Goal: Task Accomplishment & Management: Complete application form

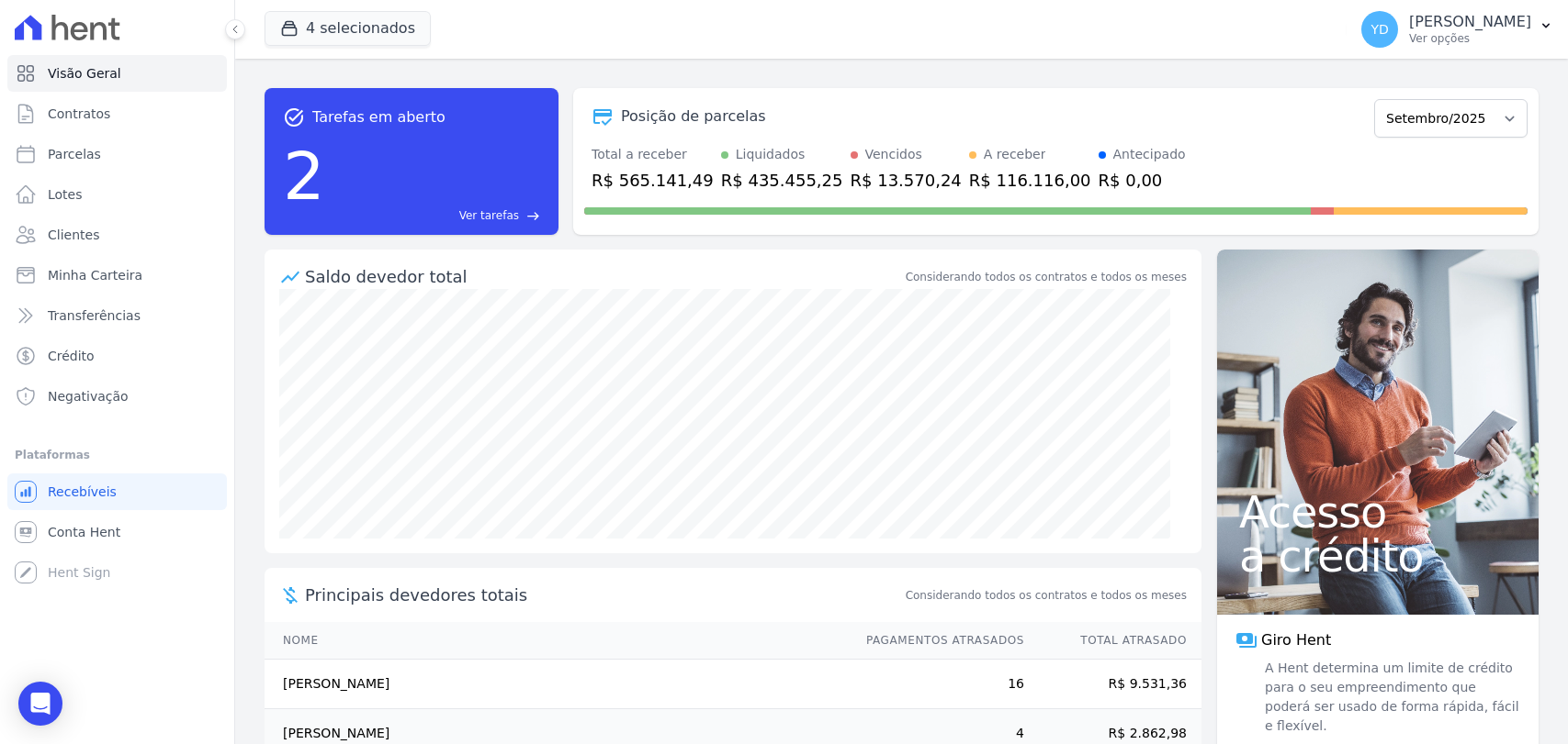
click at [165, 122] on link "Contratos" at bounding box center [117, 114] width 219 height 37
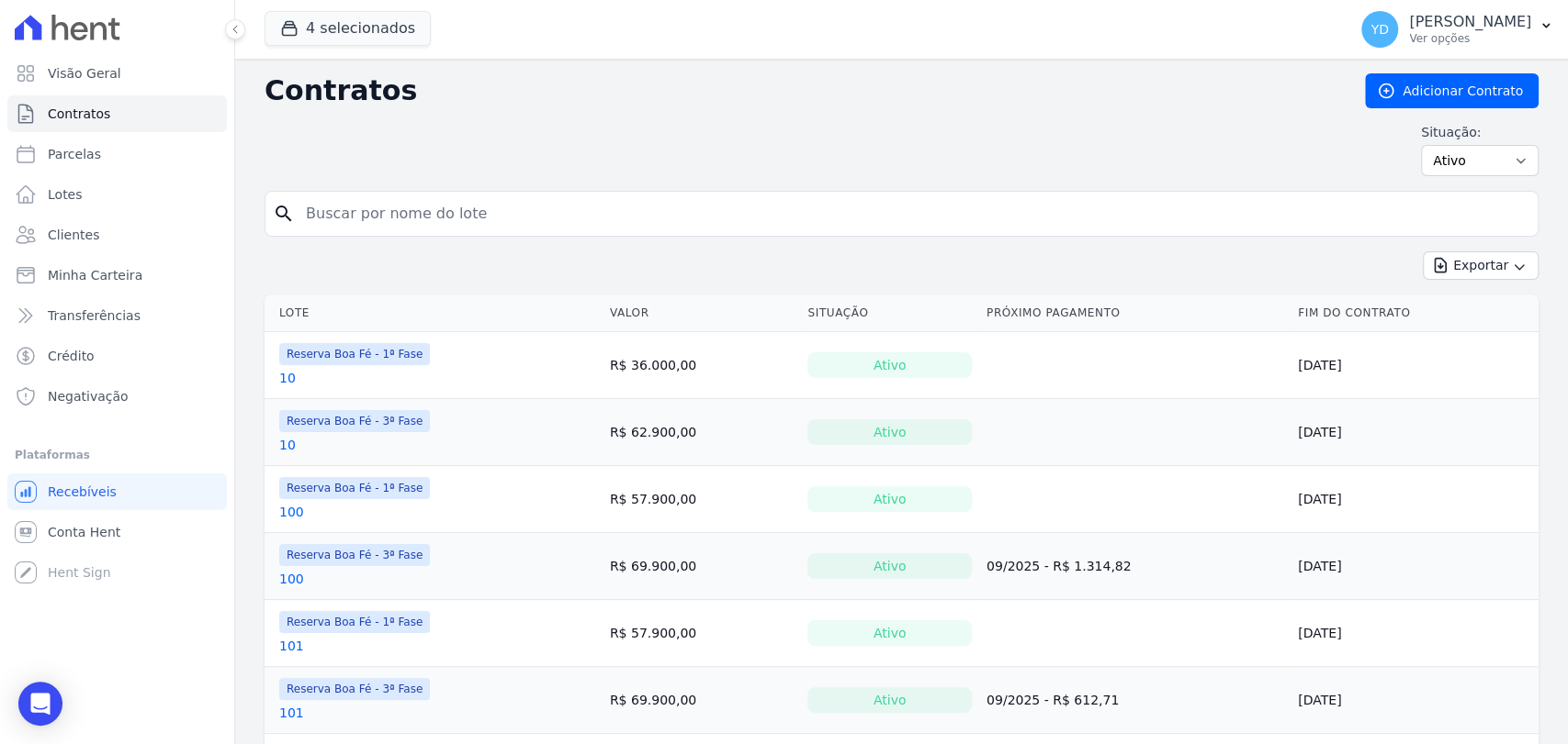
click at [409, 227] on input "search" at bounding box center [912, 214] width 1235 height 37
type input "182"
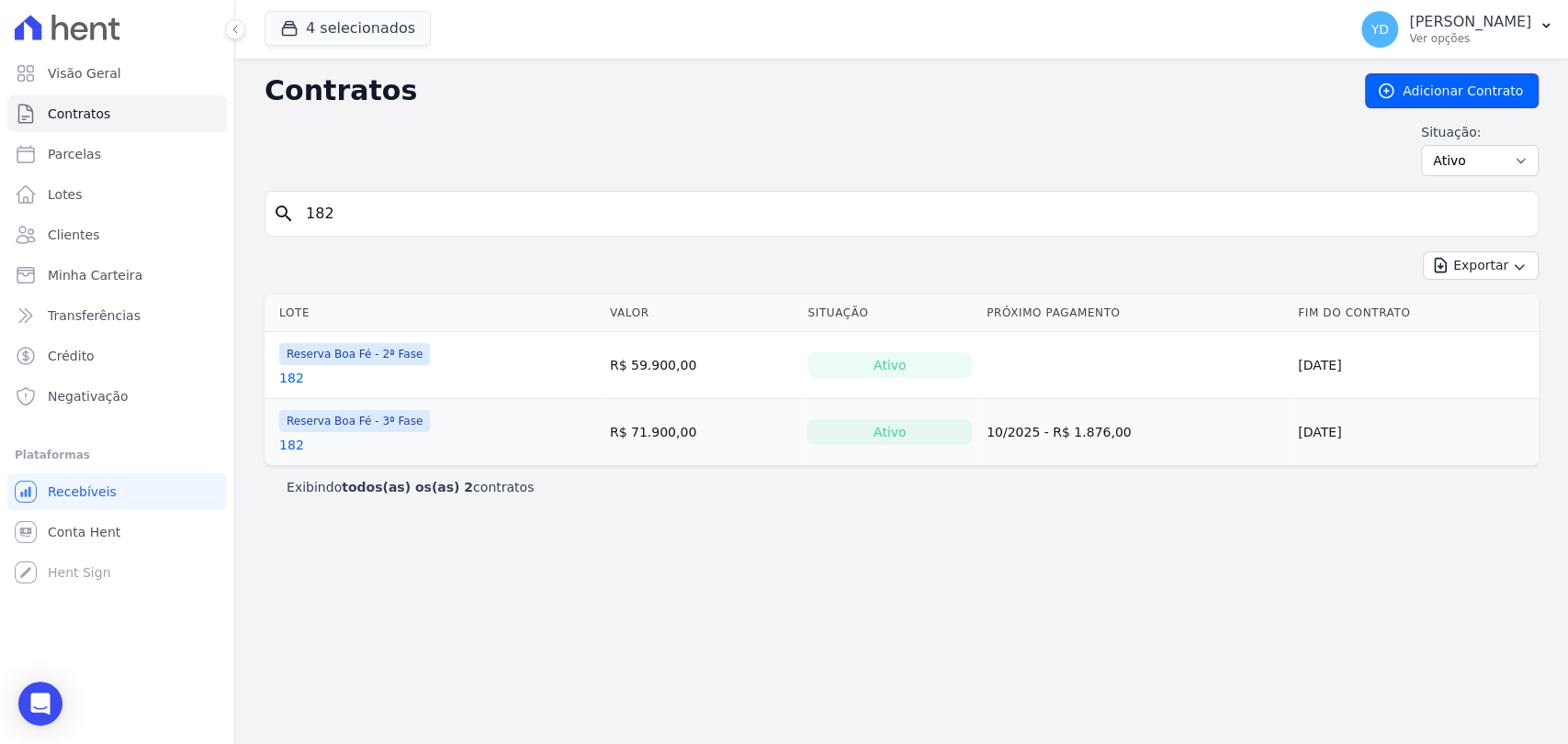
drag, startPoint x: 1378, startPoint y: 96, endPoint x: 1366, endPoint y: 98, distance: 12.2
click at [1378, 95] on link "Adicionar Contrato" at bounding box center [1451, 91] width 173 height 35
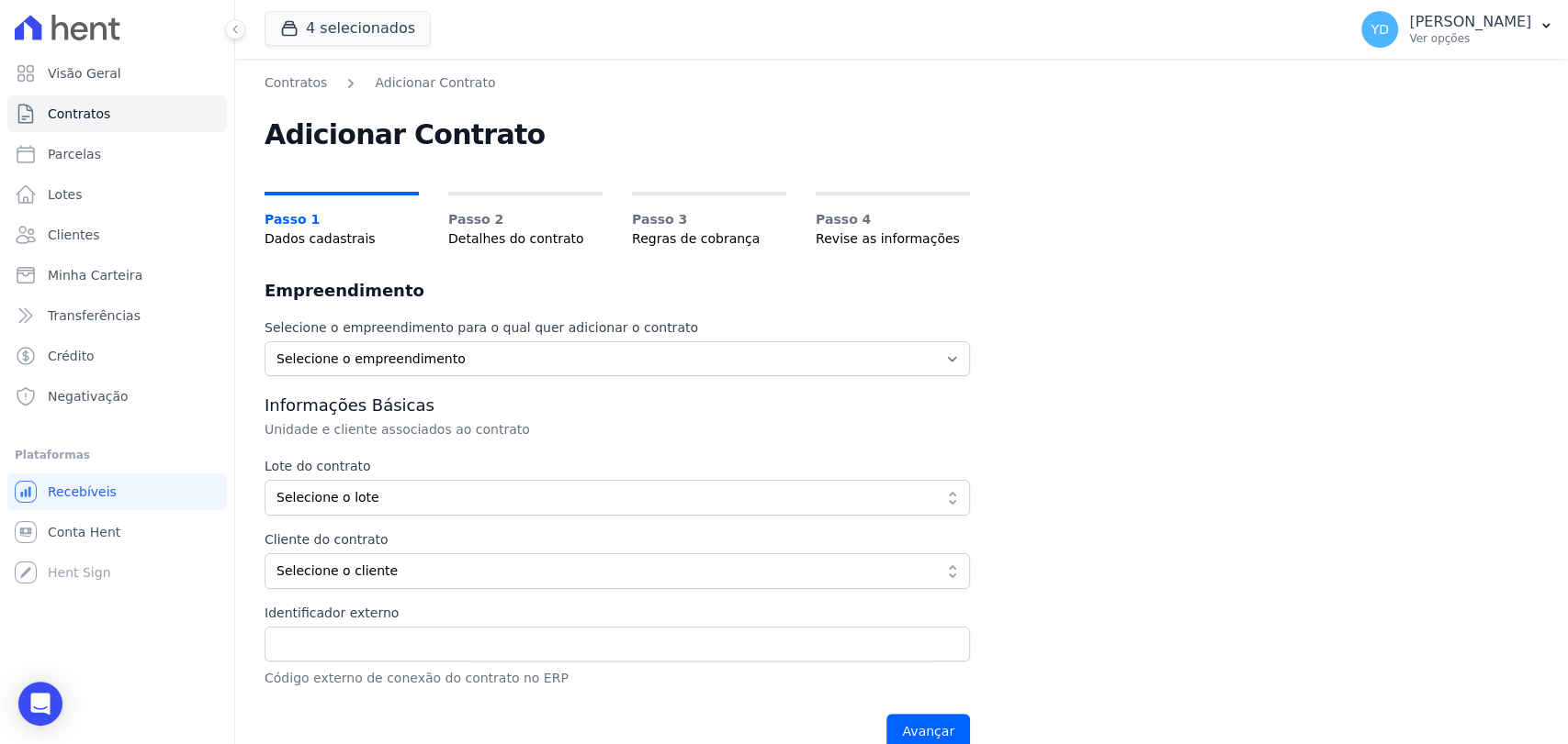
click at [486, 338] on div "Selecione o empreendimento para o qual quer adicionar o contrato Selecione o em…" at bounding box center [616, 540] width 705 height 442
click at [426, 366] on select "Selecione o empreendimento Parque das Palmeiras Reserva Boa Fé - 1ª Fase Reserv…" at bounding box center [616, 359] width 705 height 35
select select "57b52cc6-1199-41ba-8b4a-8ca0d0857211"
click at [264, 341] on select "Selecione o empreendimento Parque das Palmeiras Reserva Boa Fé - 1ª Fase Reserv…" at bounding box center [616, 359] width 705 height 35
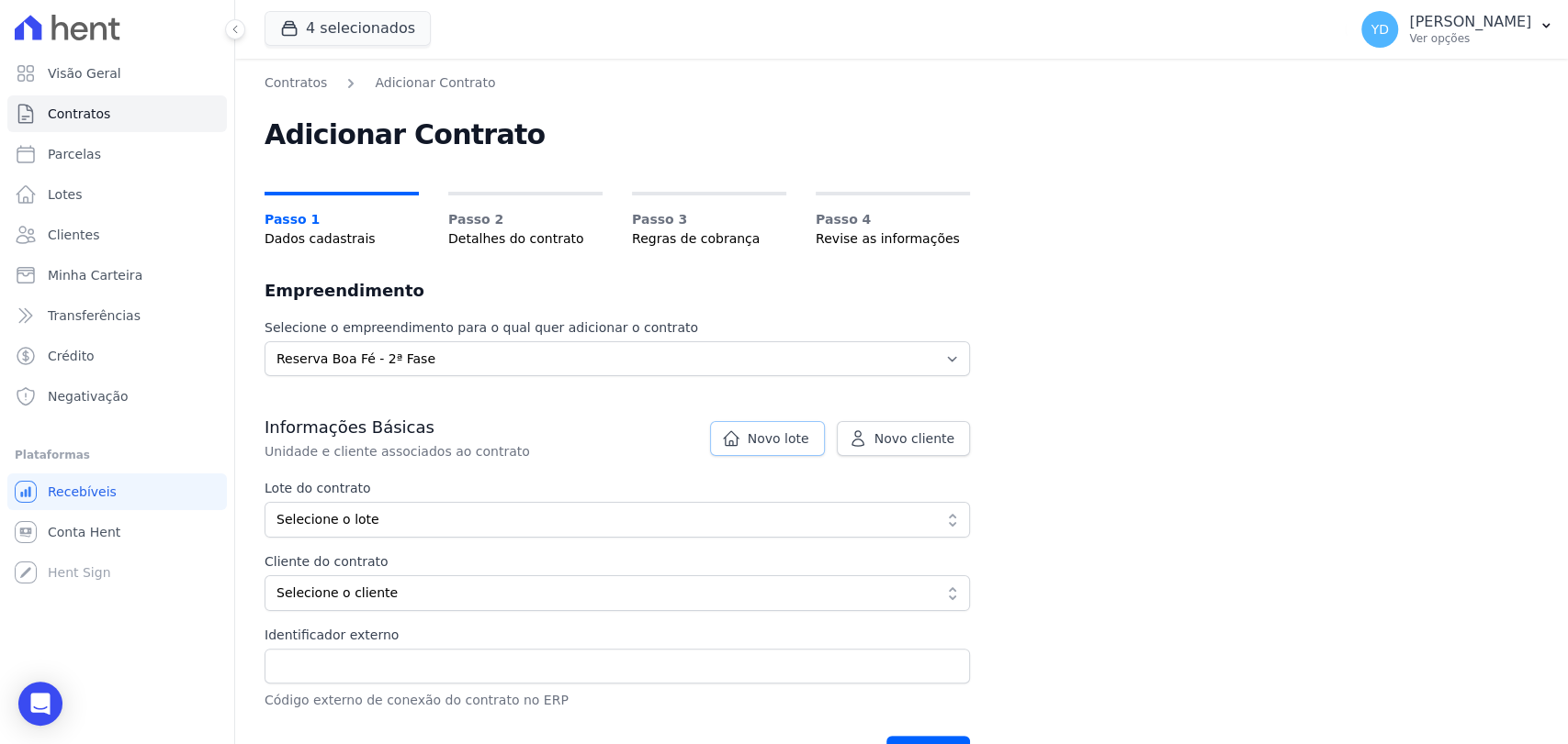
click at [792, 440] on span "Novo lote" at bounding box center [778, 438] width 62 height 19
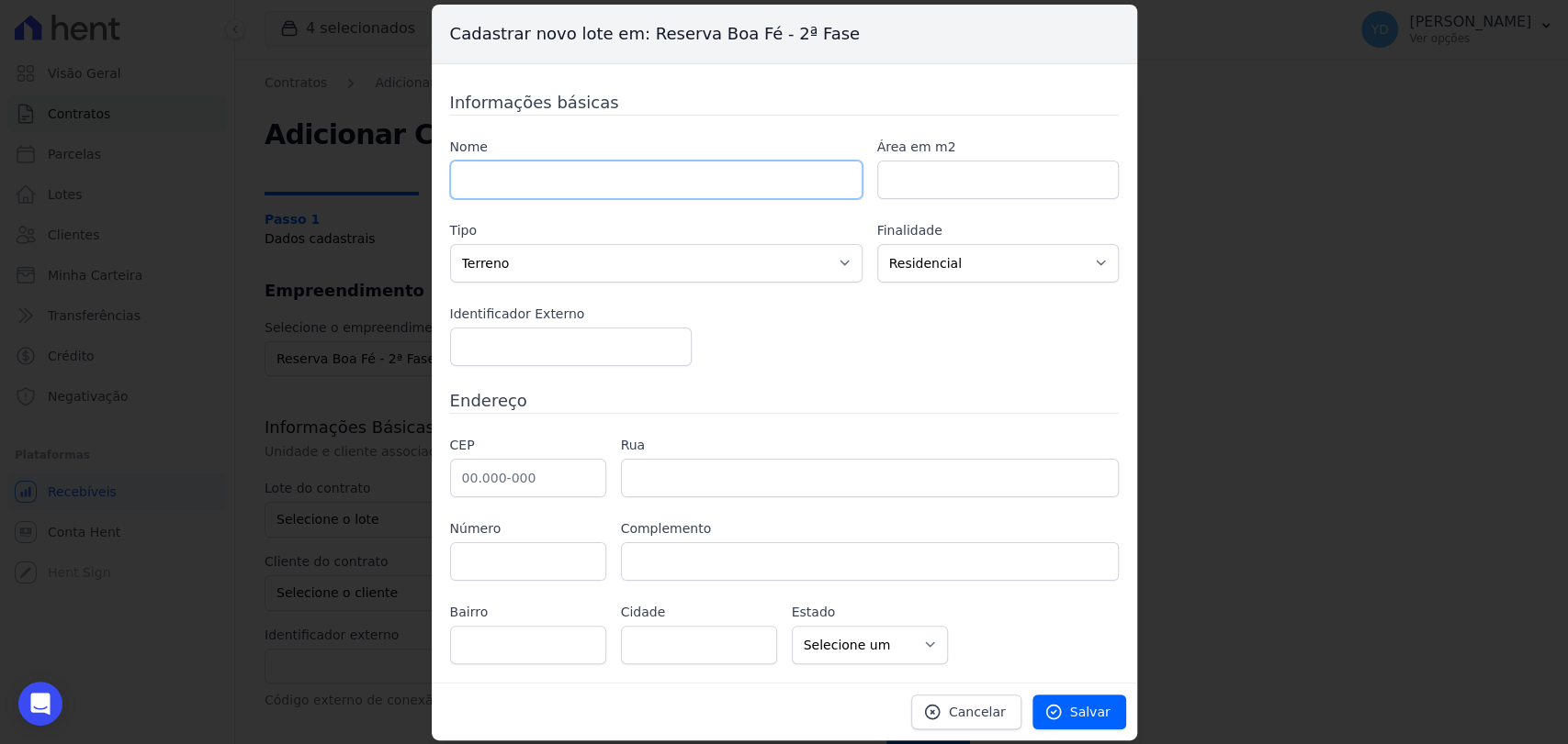
click at [598, 172] on input "text" at bounding box center [656, 179] width 413 height 38
type input "241"
type input "832.54"
click at [504, 480] on input "text" at bounding box center [528, 477] width 157 height 38
paste input "36.016-290"
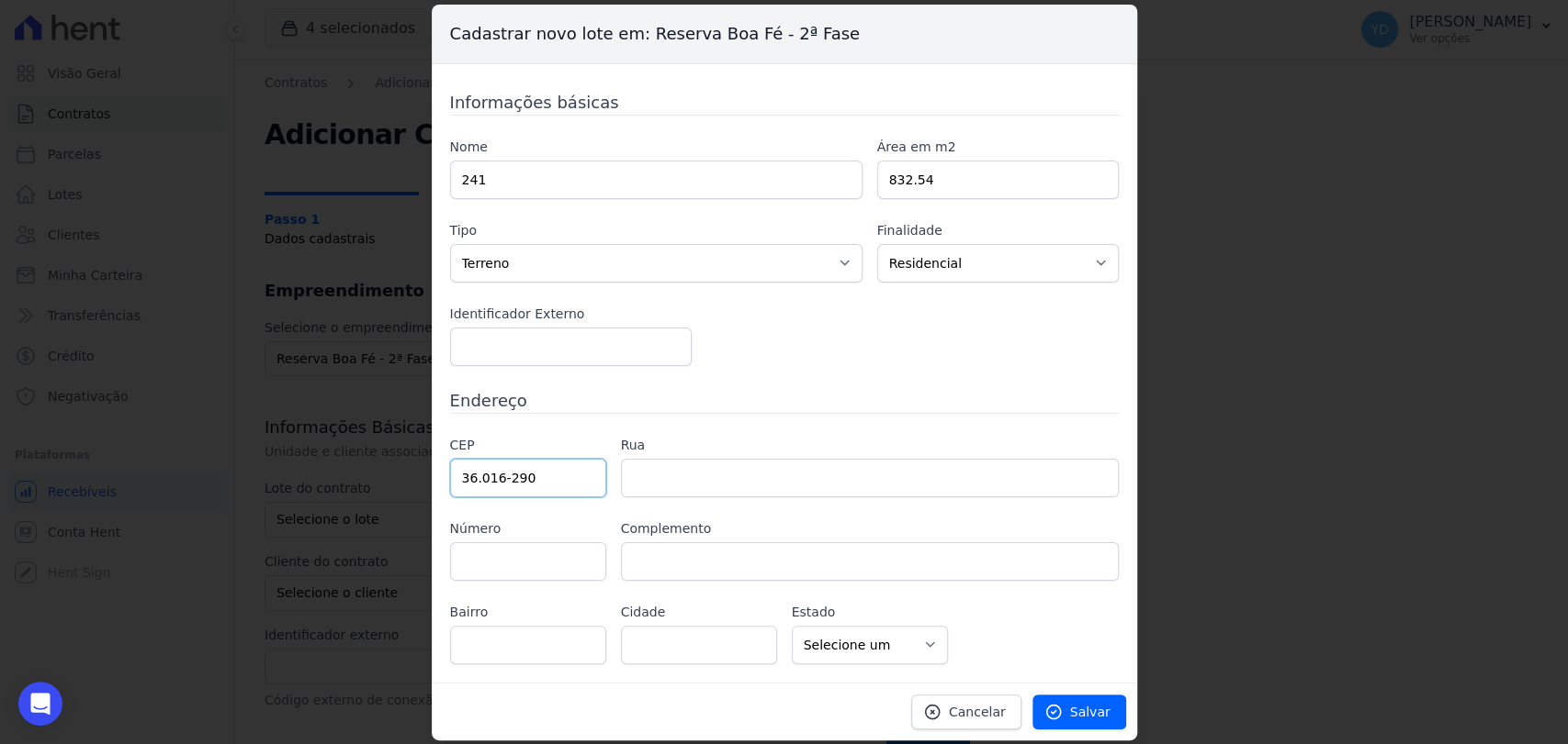
type input "36.016-290"
click at [653, 470] on input "text" at bounding box center [870, 477] width 498 height 38
click at [540, 459] on input "36.016-290" at bounding box center [528, 477] width 157 height 38
type input "Rua Oscar Vidal"
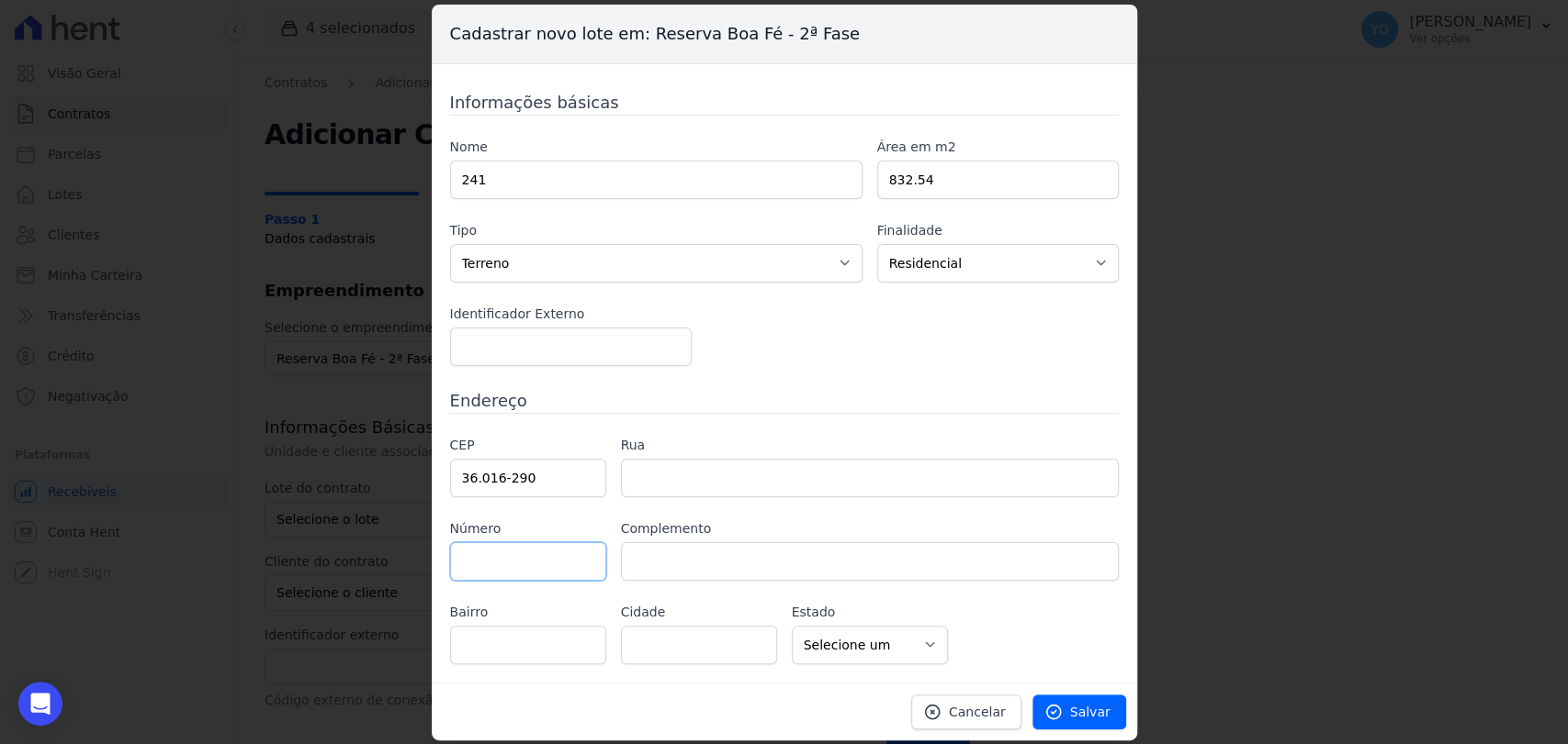
type input "Centro"
type input "Juiz de Fora"
select select "MG"
click at [540, 459] on input "36.016-290" at bounding box center [528, 477] width 157 height 38
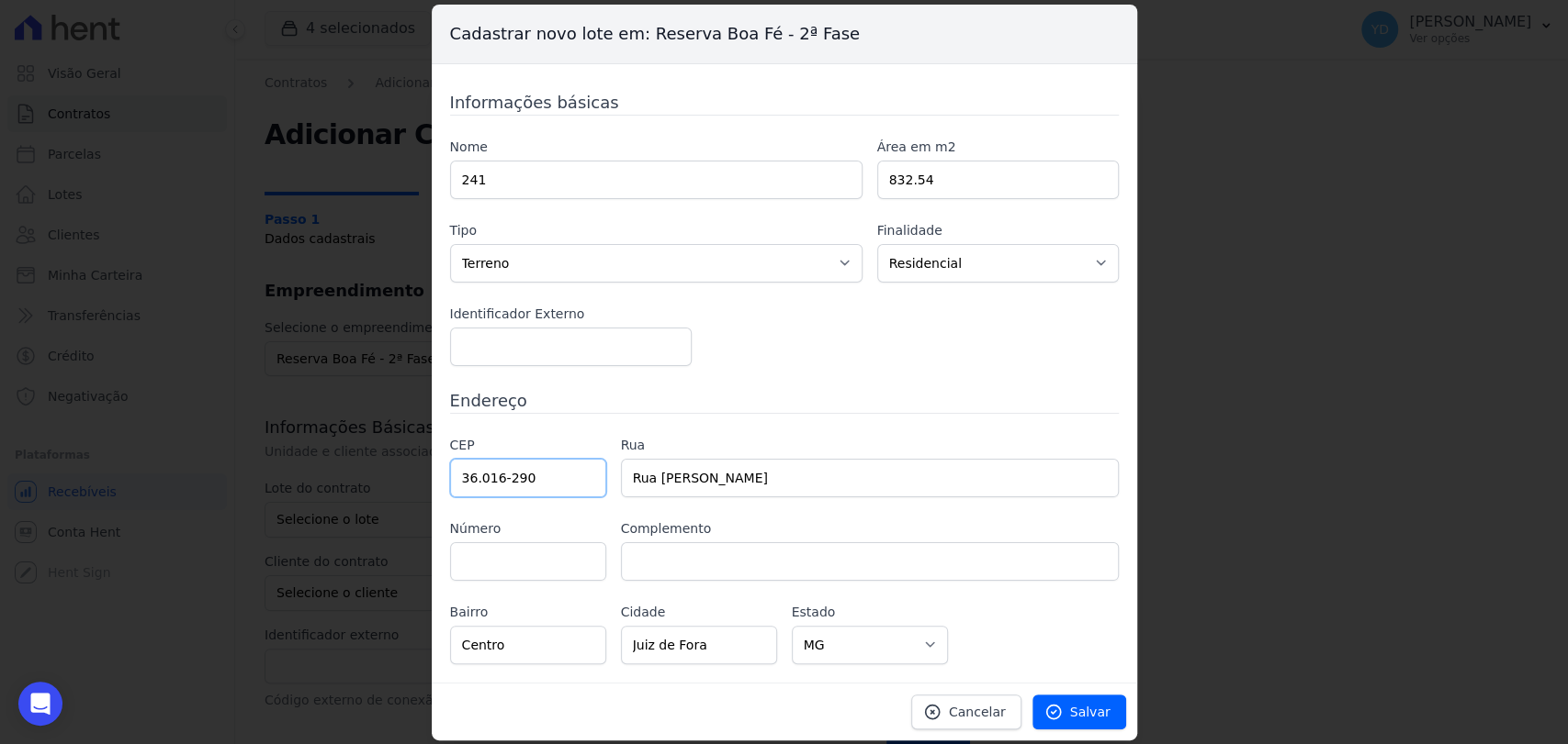
click at [540, 459] on input "36.016-290" at bounding box center [528, 477] width 157 height 38
select select
type input "36.126-000"
type input "Belmiro Braga"
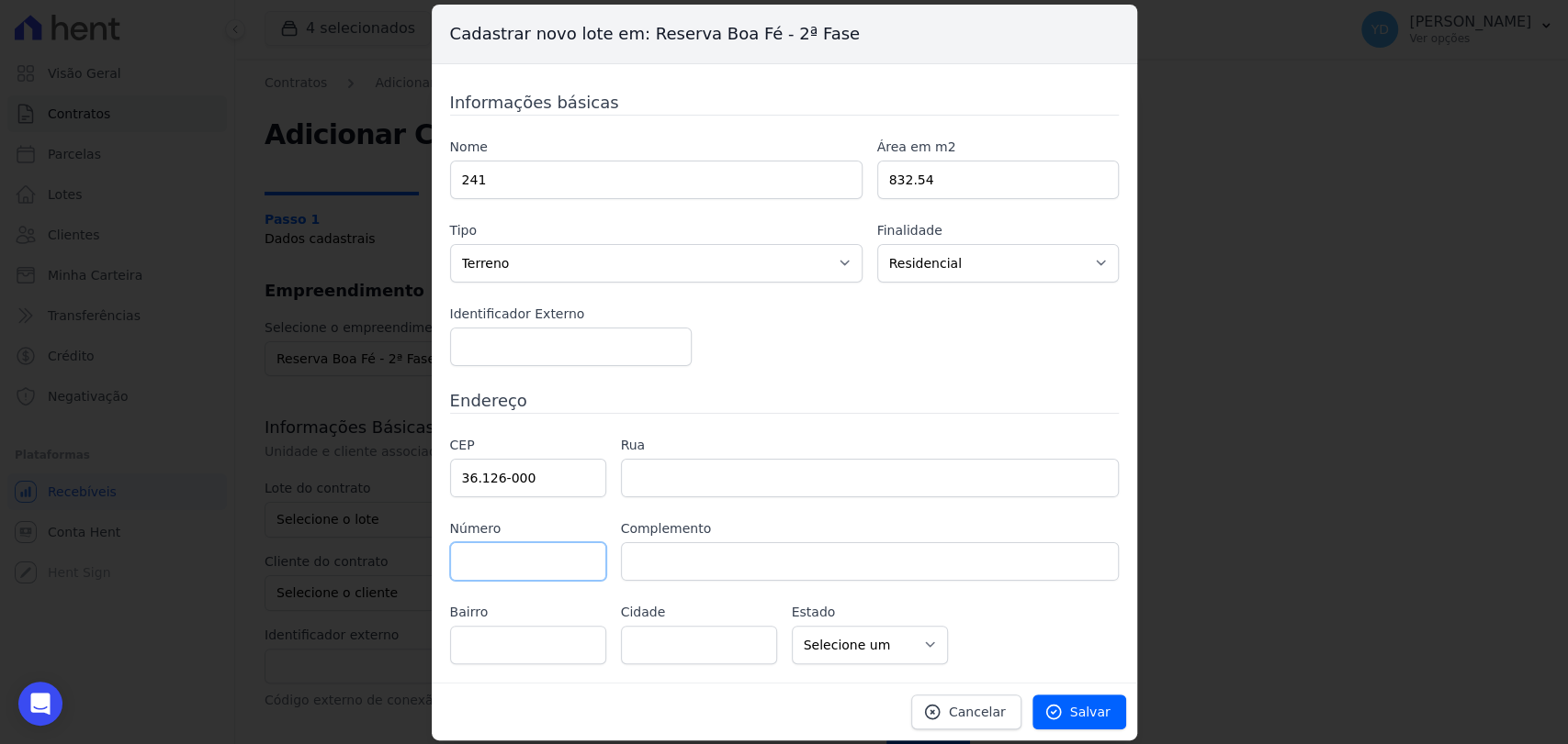
select select "MG"
click at [754, 436] on label "Rua" at bounding box center [870, 446] width 498 height 20
click at [1071, 692] on div "Cancelar Salvar" at bounding box center [784, 712] width 705 height 58
click at [1071, 697] on link "Salvar" at bounding box center [1079, 713] width 94 height 35
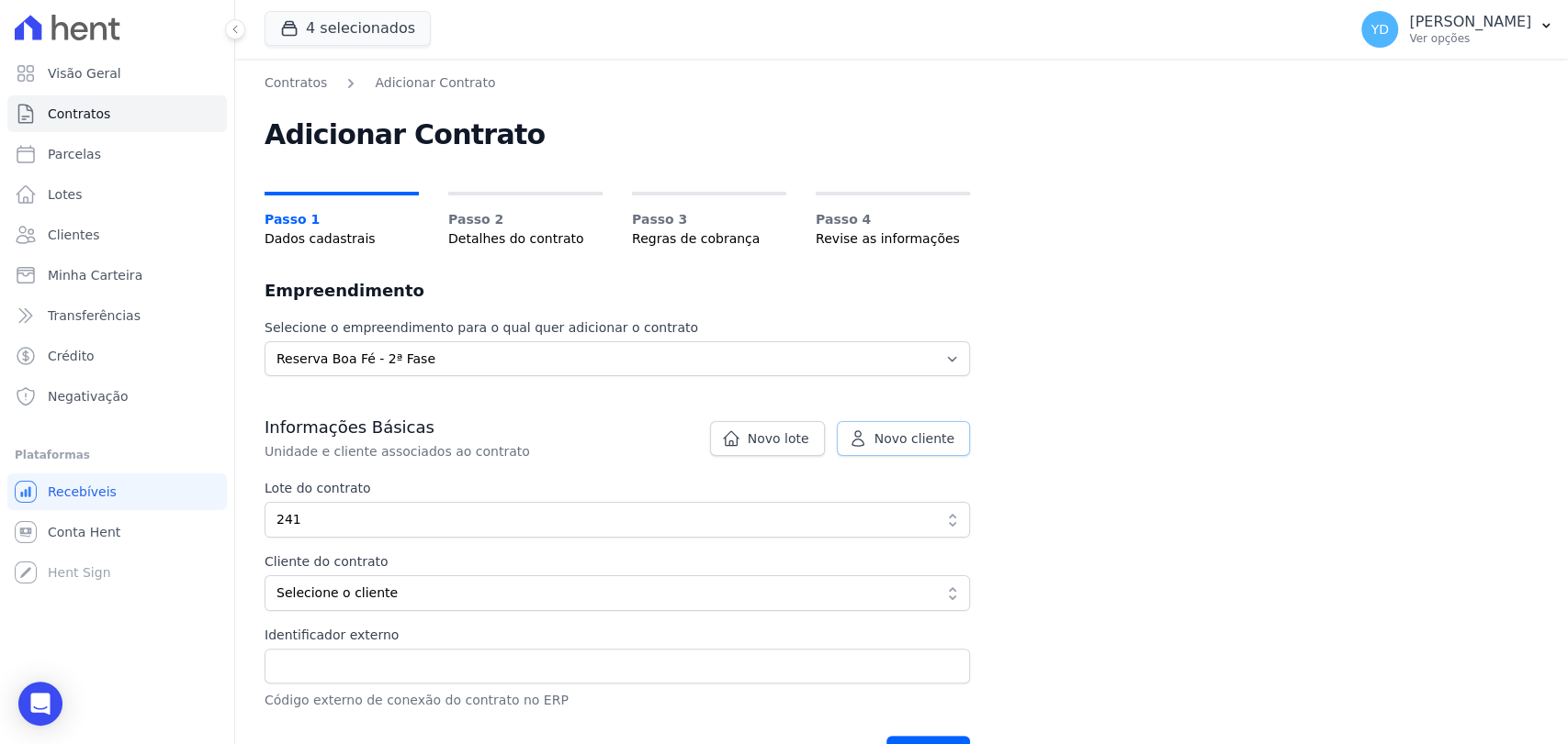
click at [914, 443] on span "Novo cliente" at bounding box center [915, 438] width 80 height 19
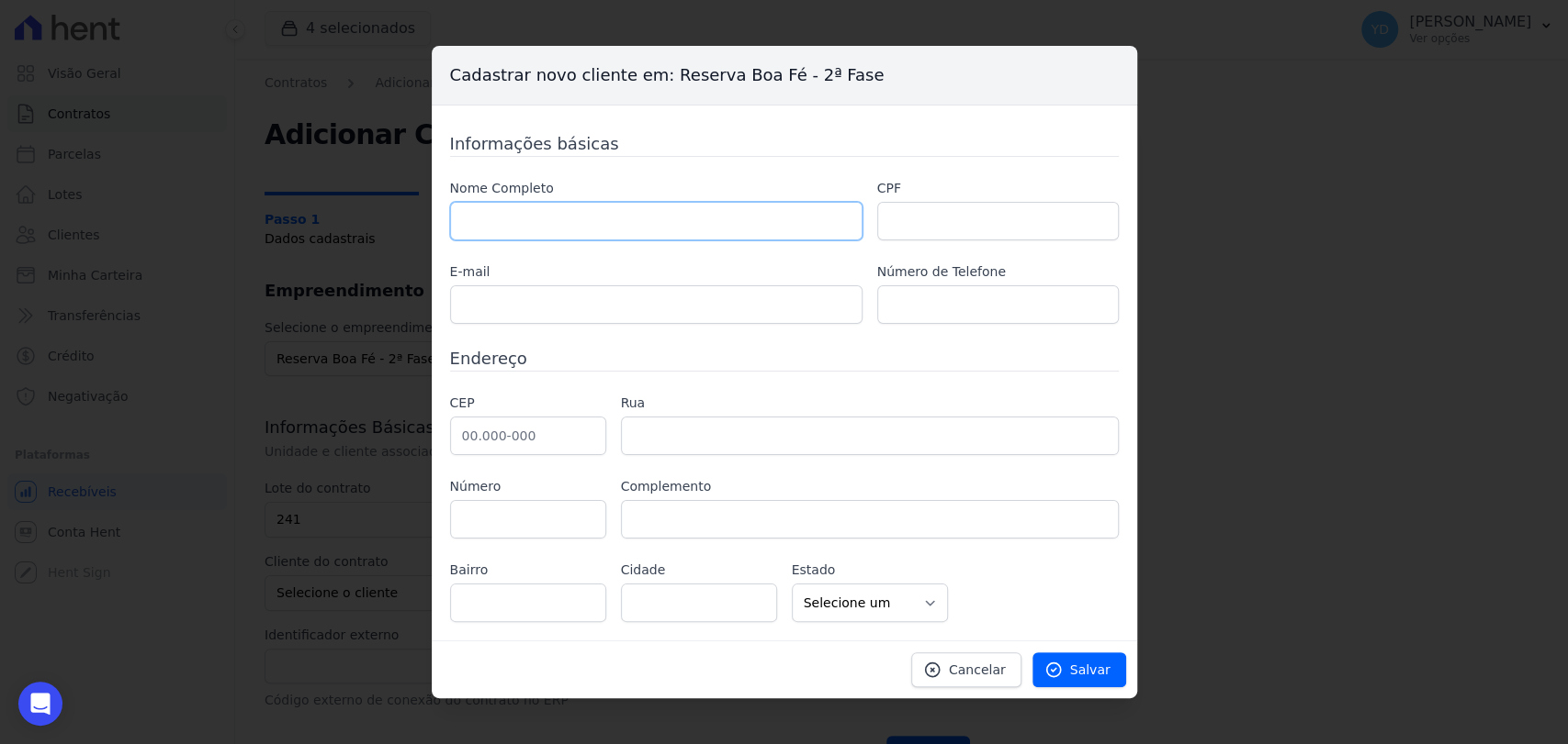
click at [670, 233] on input "text" at bounding box center [656, 221] width 413 height 38
paste input "36016290"
click at [865, 213] on div "Nome Completo 36016290 CPF E-mail Número de Telefone" at bounding box center [784, 251] width 669 height 145
type input "36016290"
click at [489, 438] on input "text" at bounding box center [528, 435] width 157 height 38
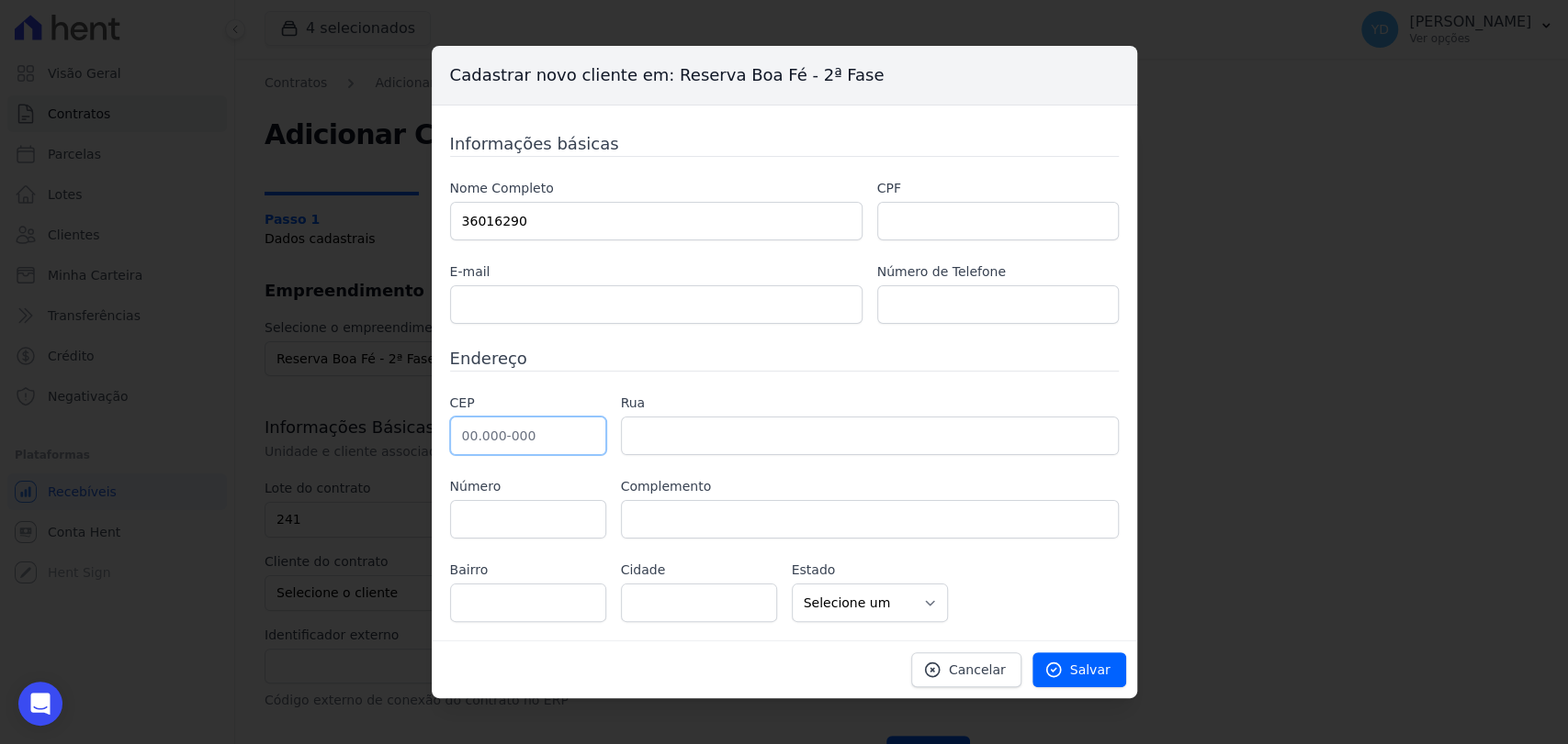
paste input "36.016-290"
type input "36.016-290"
click at [558, 209] on input "36016290" at bounding box center [656, 221] width 413 height 38
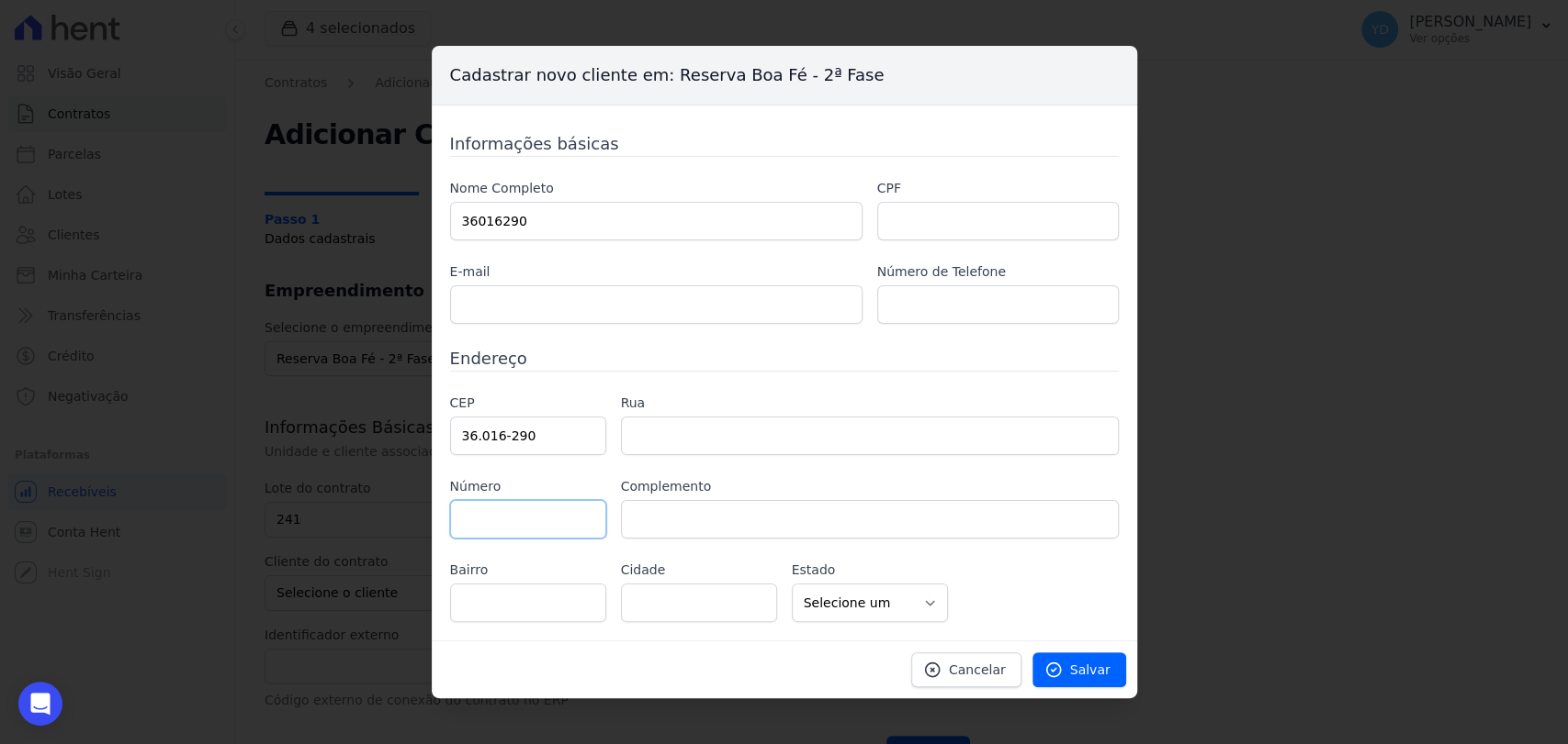
type input "Rua Oscar Vidal"
type input "Centro"
type input "Juiz de Fora"
select select "MG"
type input "570"
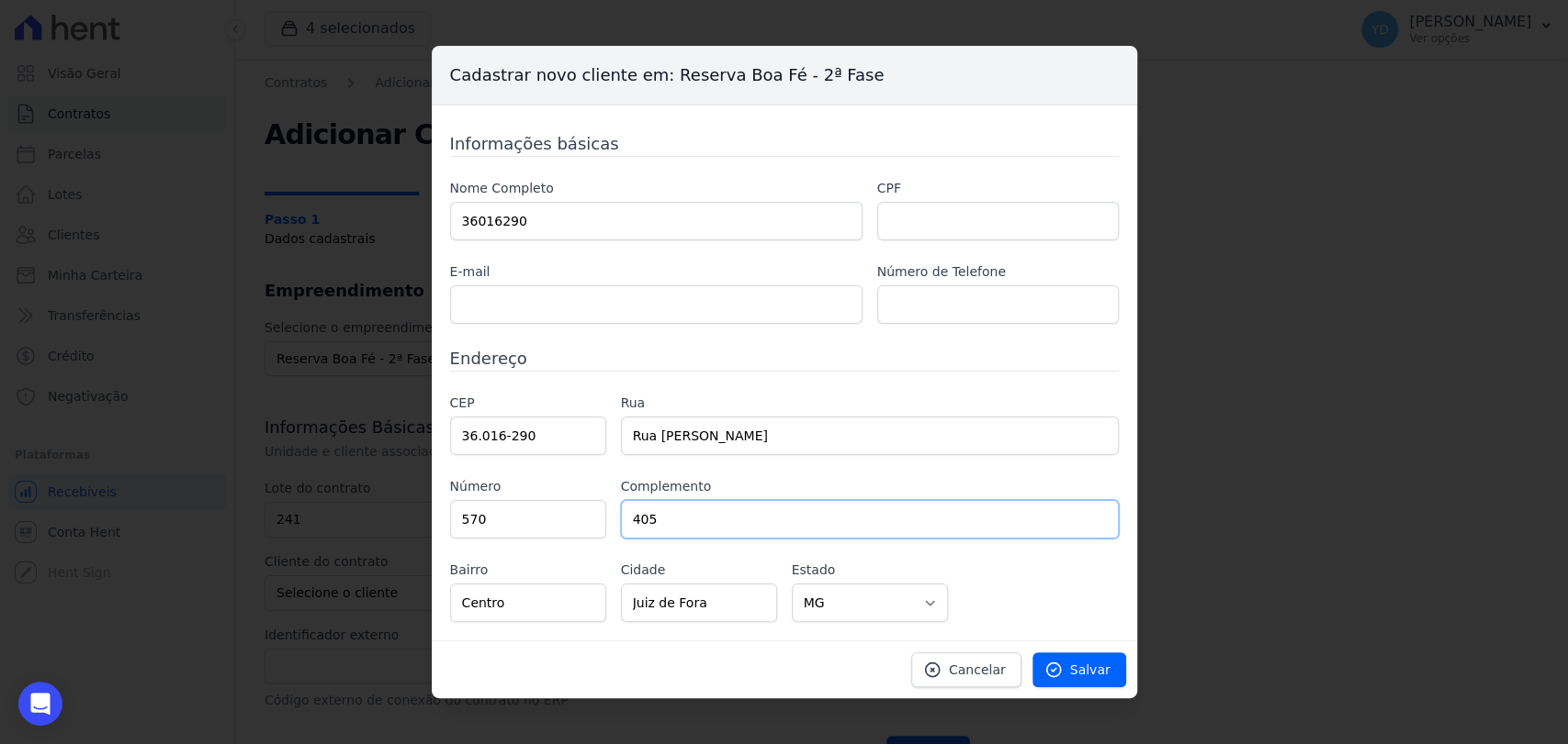
type input "405"
drag, startPoint x: 624, startPoint y: 208, endPoint x: 744, endPoint y: 241, distance: 124.5
click at [626, 208] on input "36016290" at bounding box center [656, 221] width 413 height 38
click at [740, 225] on input "36016290" at bounding box center [656, 221] width 413 height 38
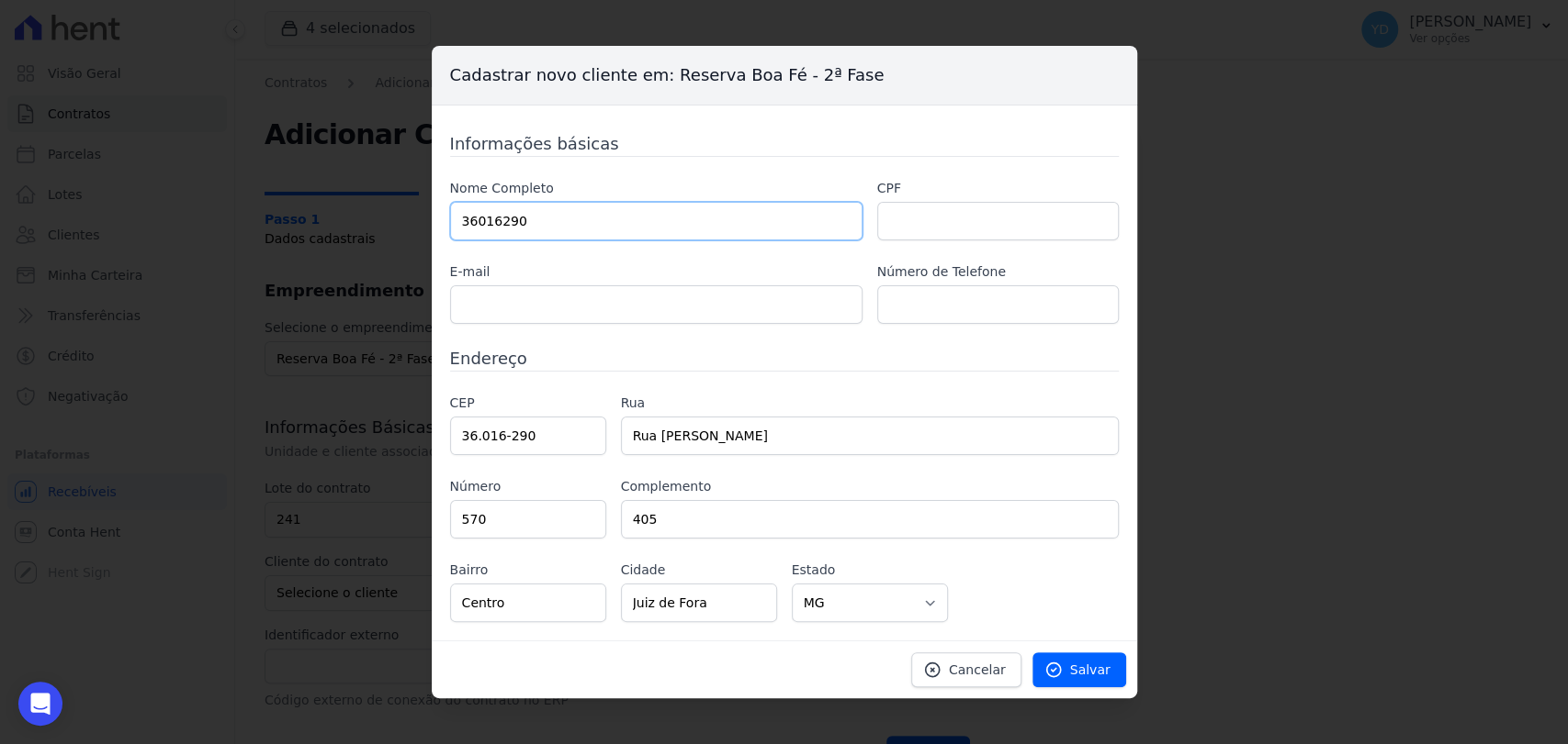
click at [740, 225] on input "36016290" at bounding box center [656, 221] width 413 height 38
paste input "[PERSON_NAME] [PERSON_NAME] DO [PERSON_NAME]"
type input "[PERSON_NAME] [PERSON_NAME] DO [PERSON_NAME]"
click at [953, 227] on input "text" at bounding box center [998, 221] width 242 height 38
paste input "06761451671"
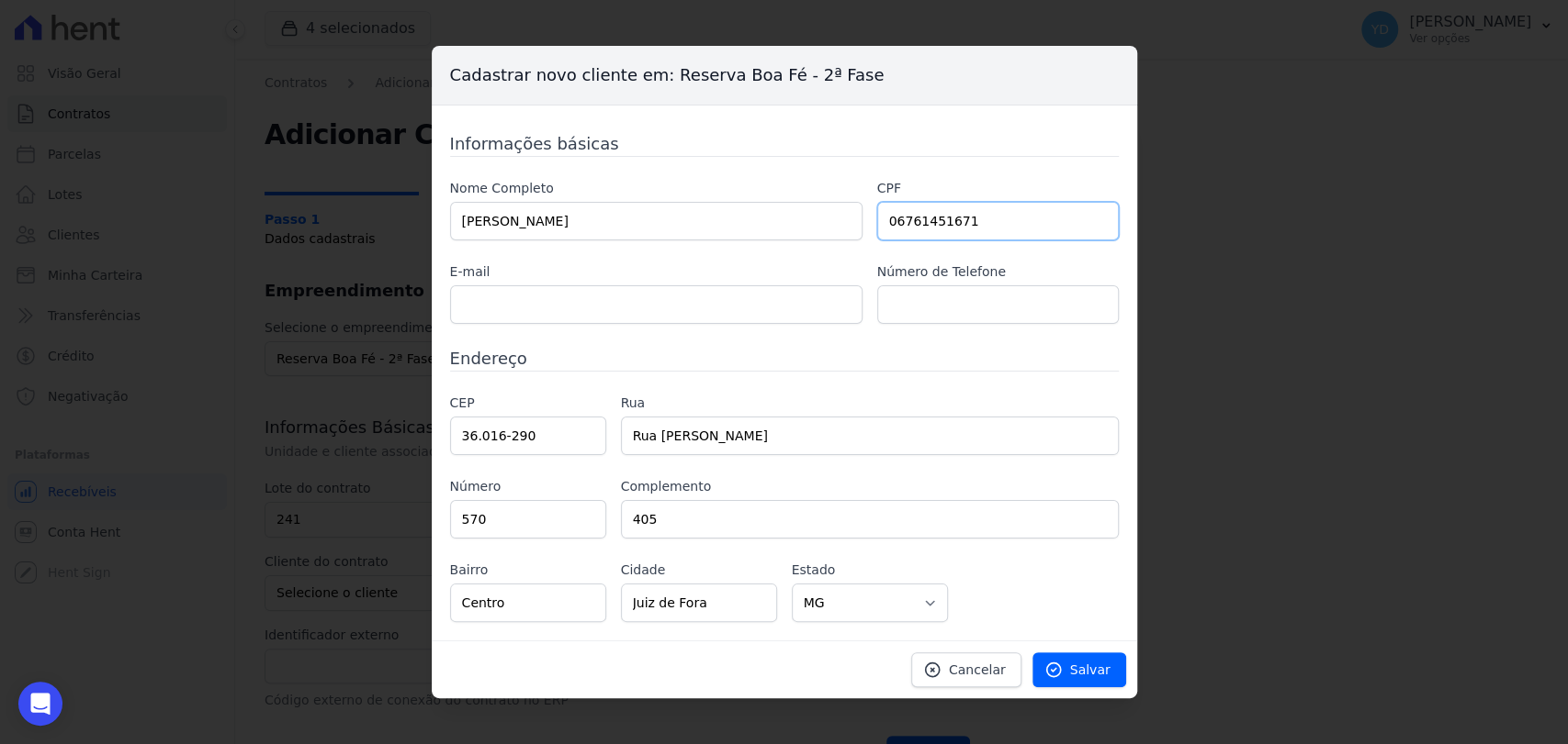
type input "06761451671"
click at [725, 295] on input "text" at bounding box center [656, 304] width 413 height 38
drag, startPoint x: 907, startPoint y: 303, endPoint x: 864, endPoint y: 303, distance: 43.0
click at [907, 303] on input "text" at bounding box center [998, 304] width 242 height 38
paste input "32 99819 3601"
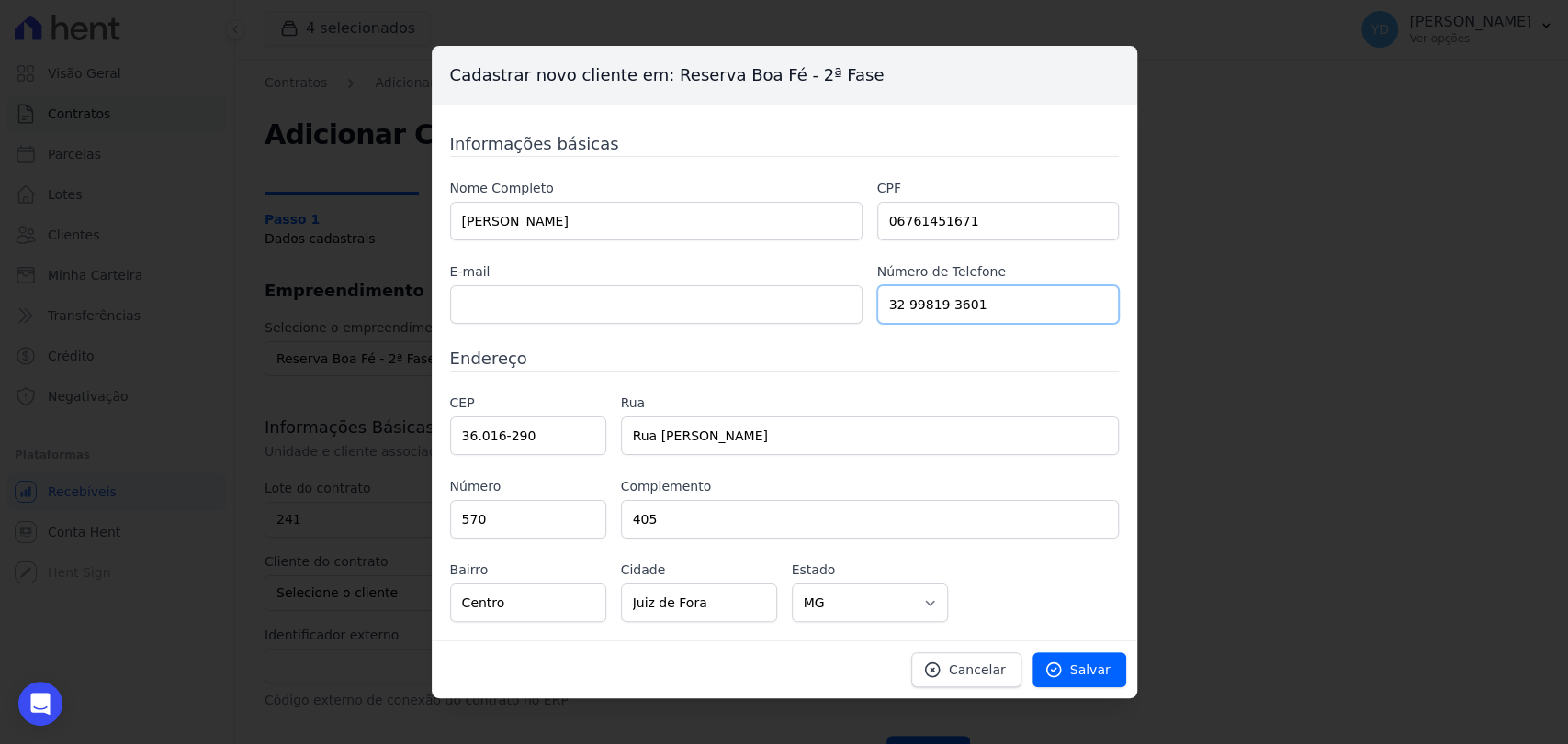
type input "32 99819 3601"
drag, startPoint x: 560, startPoint y: 298, endPoint x: 593, endPoint y: 309, distance: 34.8
click at [560, 299] on input "text" at bounding box center [656, 304] width 413 height 38
paste input "claudiojoselana@gmail.com"
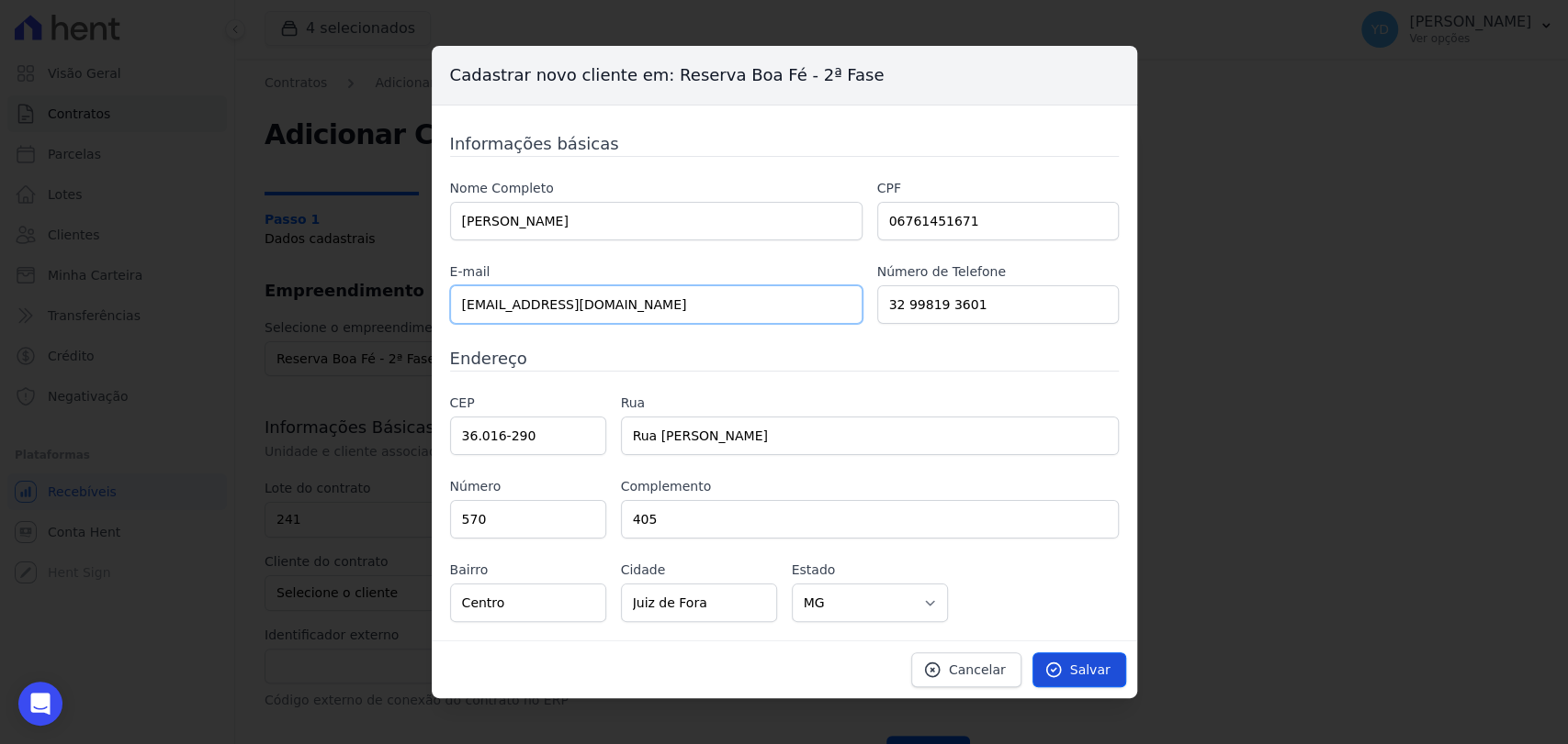
type input "claudiojoselana@gmail.com"
click at [1084, 670] on span "Salvar" at bounding box center [1090, 670] width 40 height 19
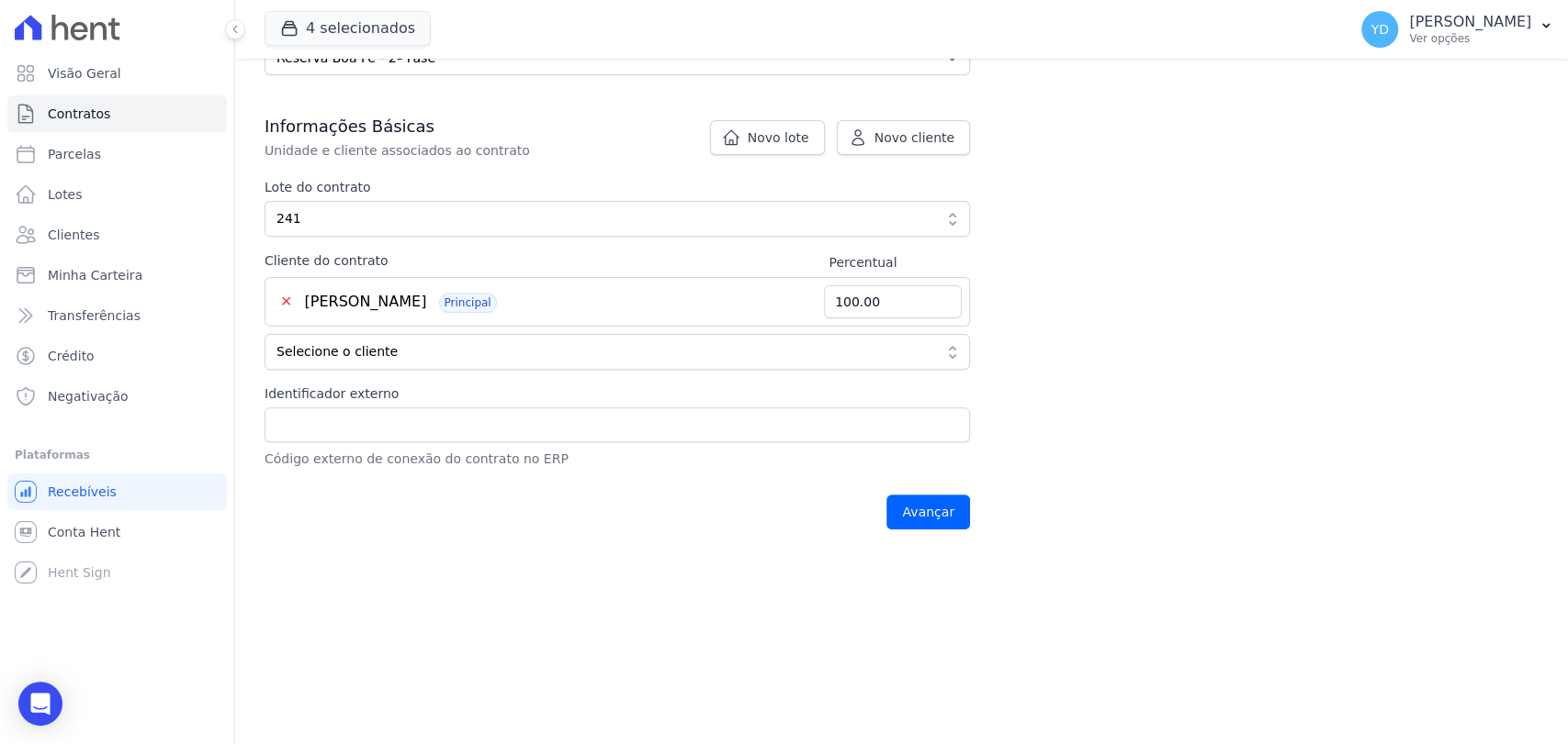
scroll to position [306, 0]
click at [941, 508] on input "Avançar" at bounding box center [927, 507] width 83 height 35
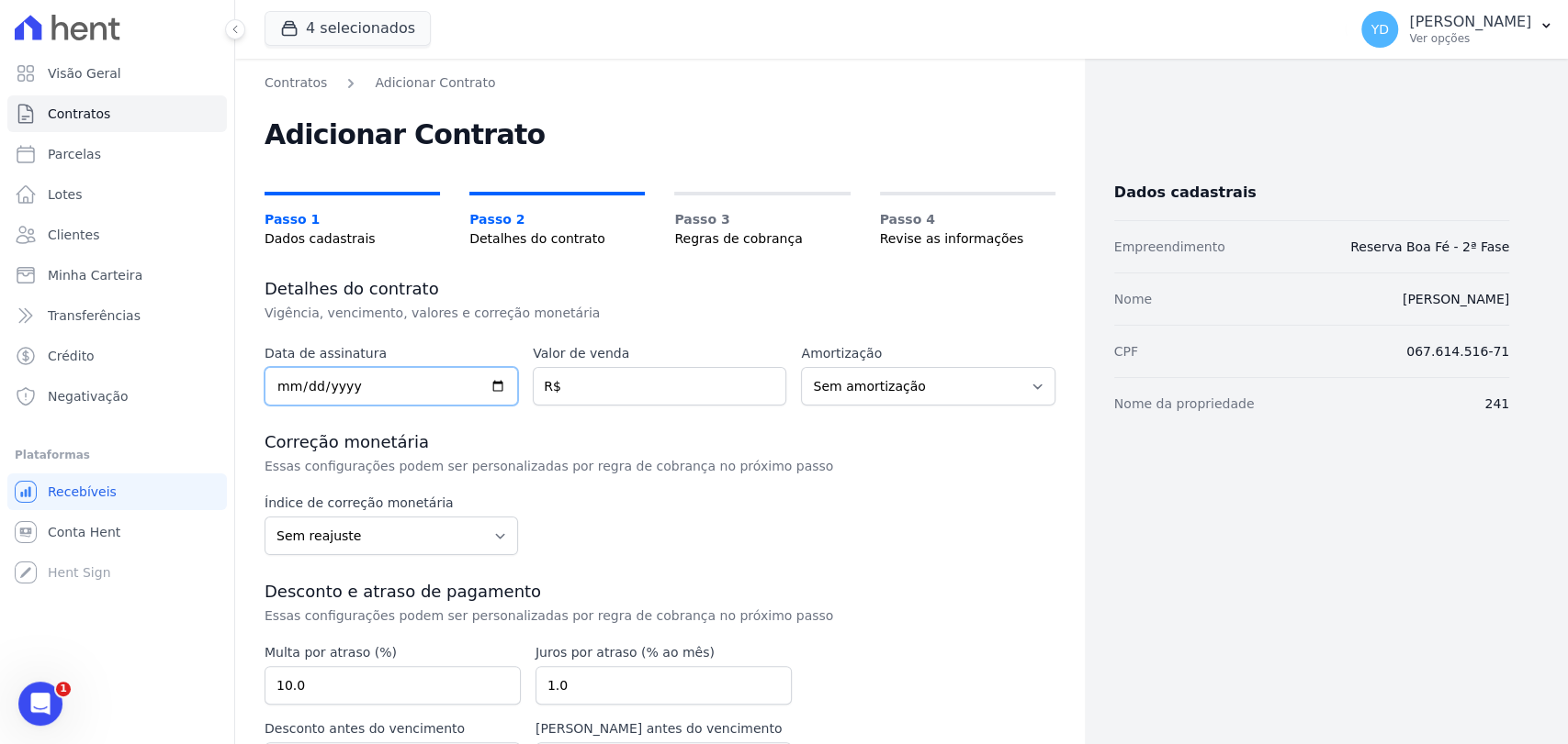
drag, startPoint x: 403, startPoint y: 383, endPoint x: 417, endPoint y: 321, distance: 63.6
click at [403, 383] on input "date" at bounding box center [390, 386] width 253 height 38
type input "2025-09-25"
click at [591, 384] on input "number" at bounding box center [659, 386] width 253 height 38
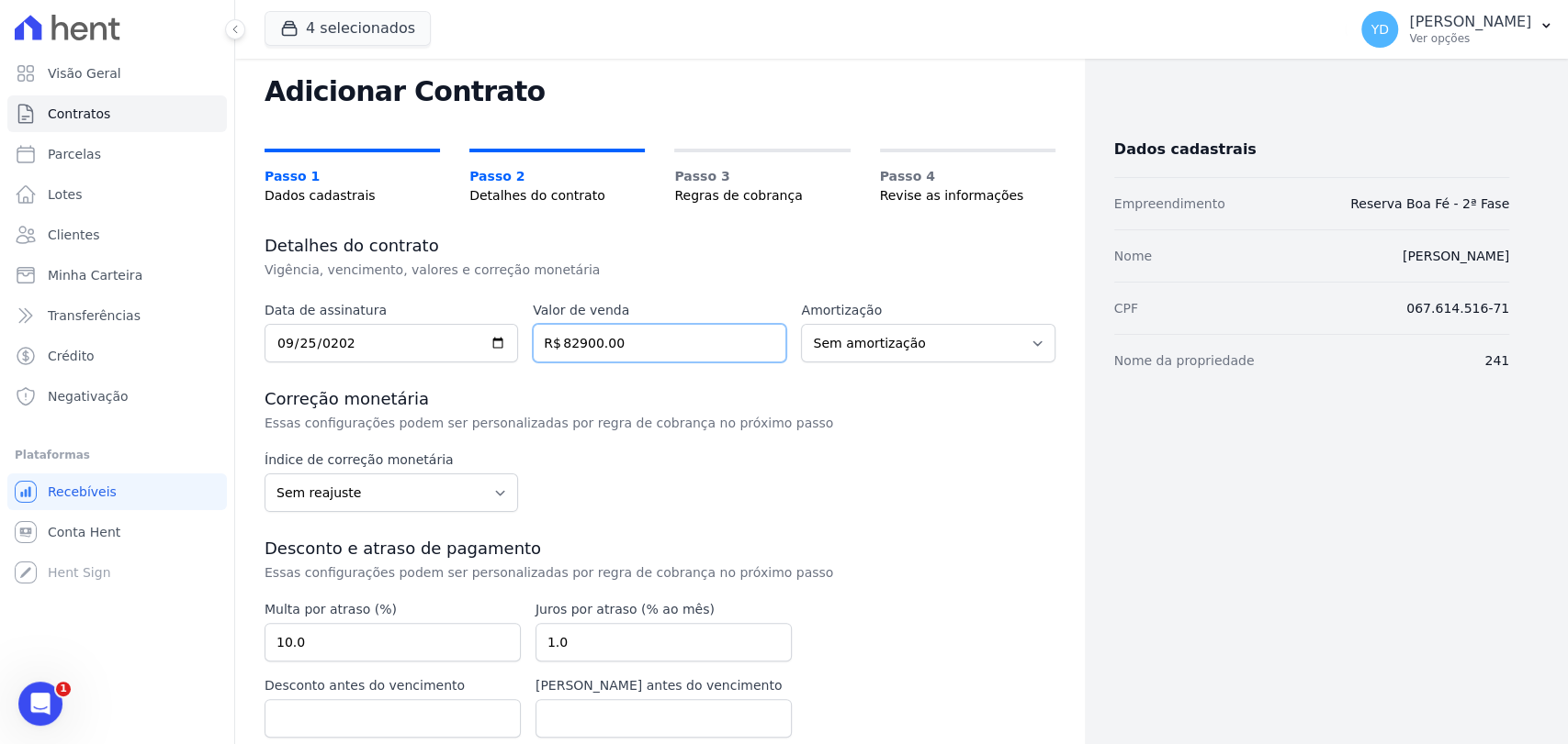
scroll to position [121, 0]
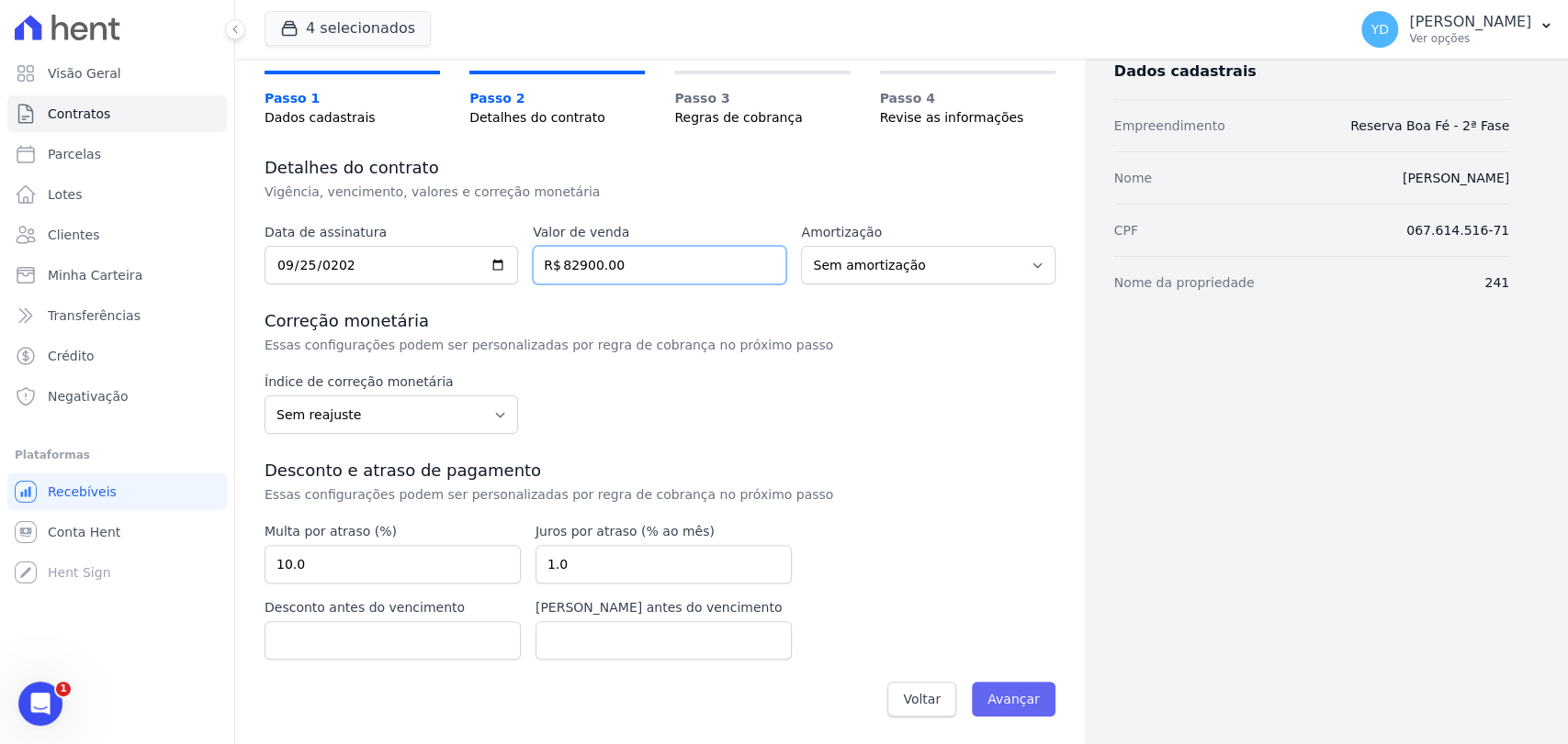
type input "82900.00"
click at [1032, 695] on input "Avançar" at bounding box center [1012, 700] width 83 height 35
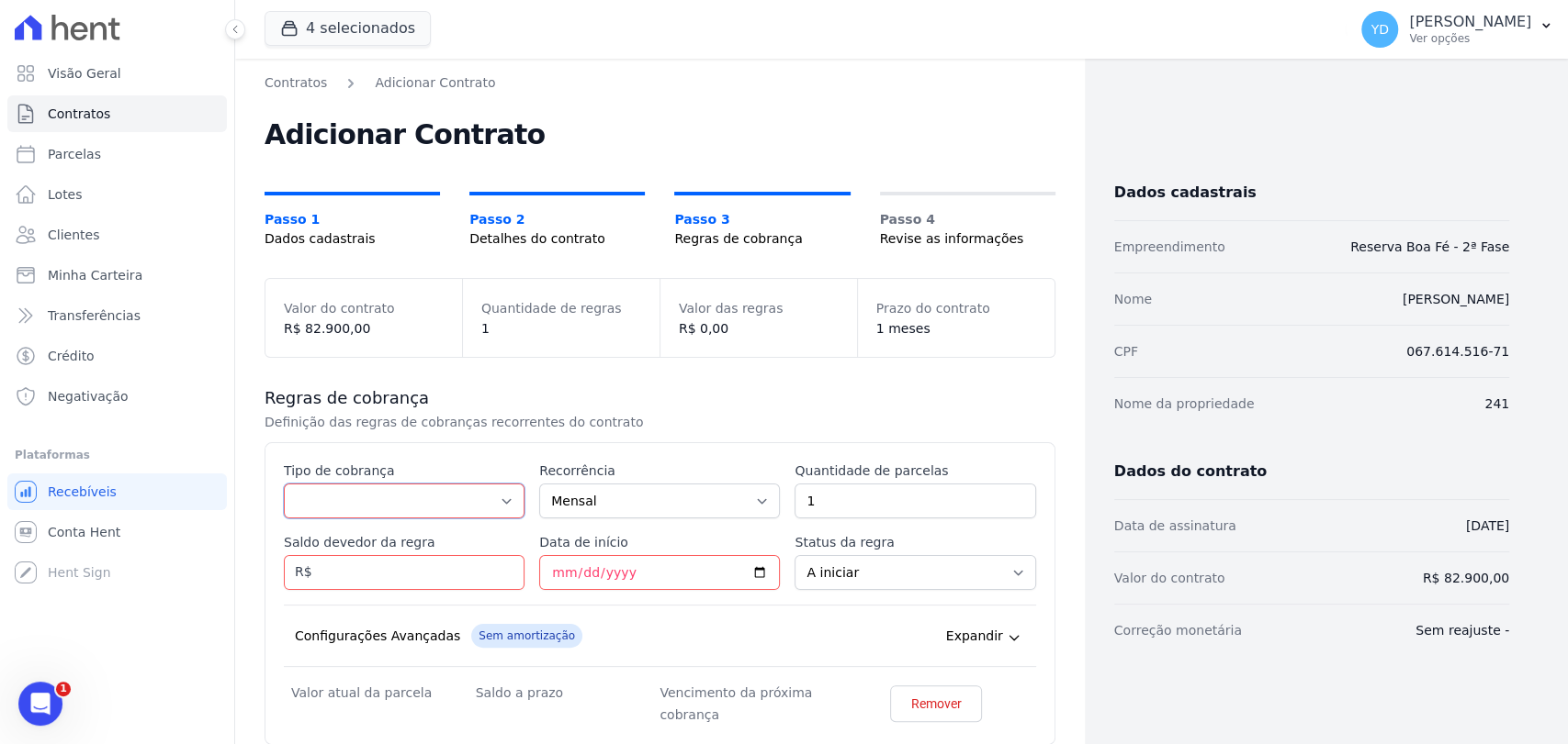
click at [345, 510] on select "Parcela Normal Entrada Sinal Intercalada Chaves Pré-chaves Pós-chaves Impostos …" at bounding box center [404, 502] width 241 height 35
click at [284, 484] on select "Parcela Normal Entrada Sinal Intercalada Chaves Pré-chaves Pós-chaves Impostos …" at bounding box center [404, 502] width 241 height 35
drag, startPoint x: 381, startPoint y: 523, endPoint x: 381, endPoint y: 503, distance: 20.0
click at [381, 505] on div "Esse tipo de parcela não entra no saldo devedor do contrato. Tipo de cobrança P…" at bounding box center [659, 593] width 752 height 264
click at [381, 503] on select "Parcela Normal Entrada Sinal Intercalada Chaves Pré-chaves Pós-chaves Impostos …" at bounding box center [404, 502] width 241 height 35
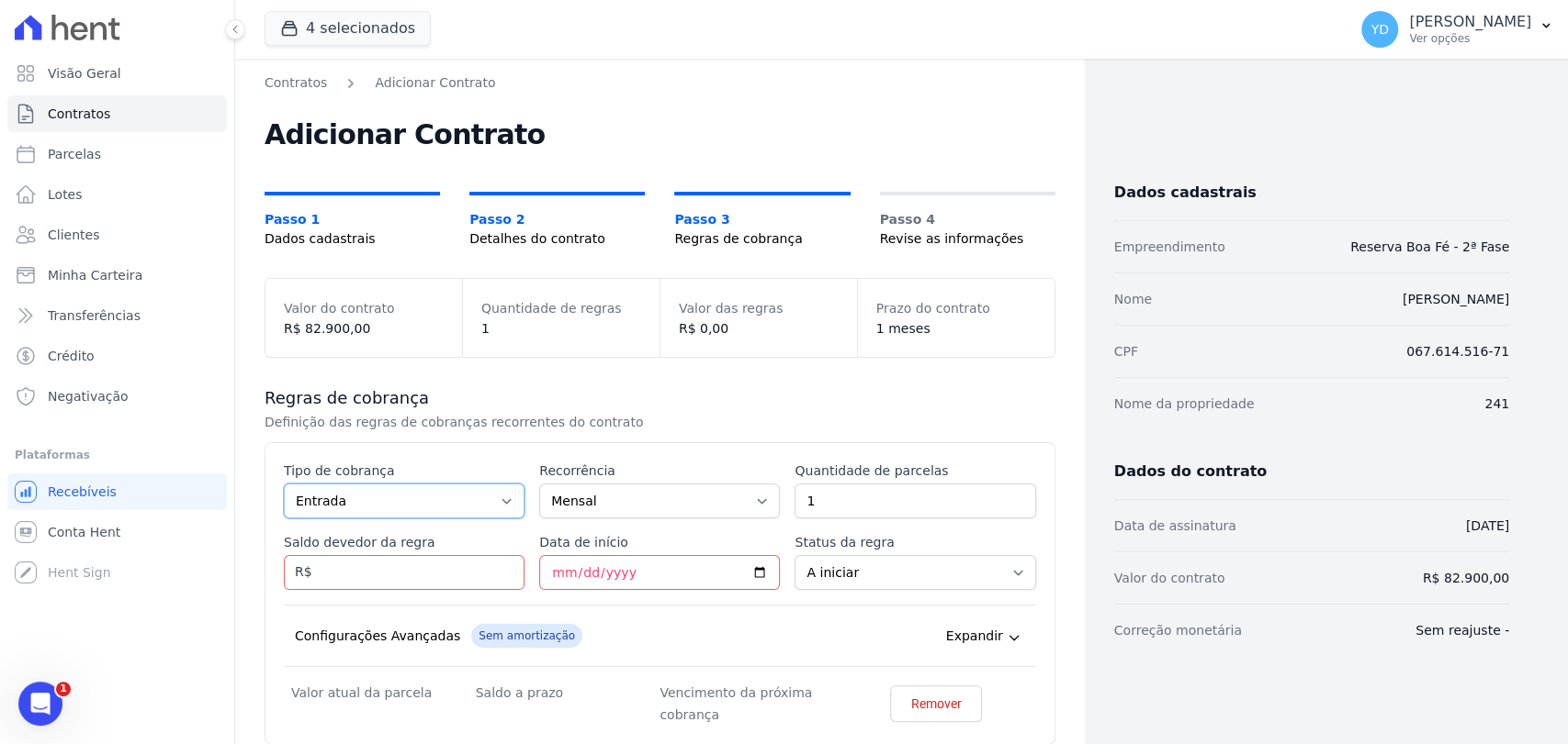
select select "standard"
click at [284, 484] on select "Parcela Normal Entrada Sinal Intercalada Chaves Pré-chaves Pós-chaves Impostos …" at bounding box center [404, 502] width 241 height 35
click at [381, 569] on input "Saldo devedor da regra" at bounding box center [404, 573] width 241 height 35
type input "60300.00"
click at [819, 508] on input "1" at bounding box center [915, 502] width 241 height 35
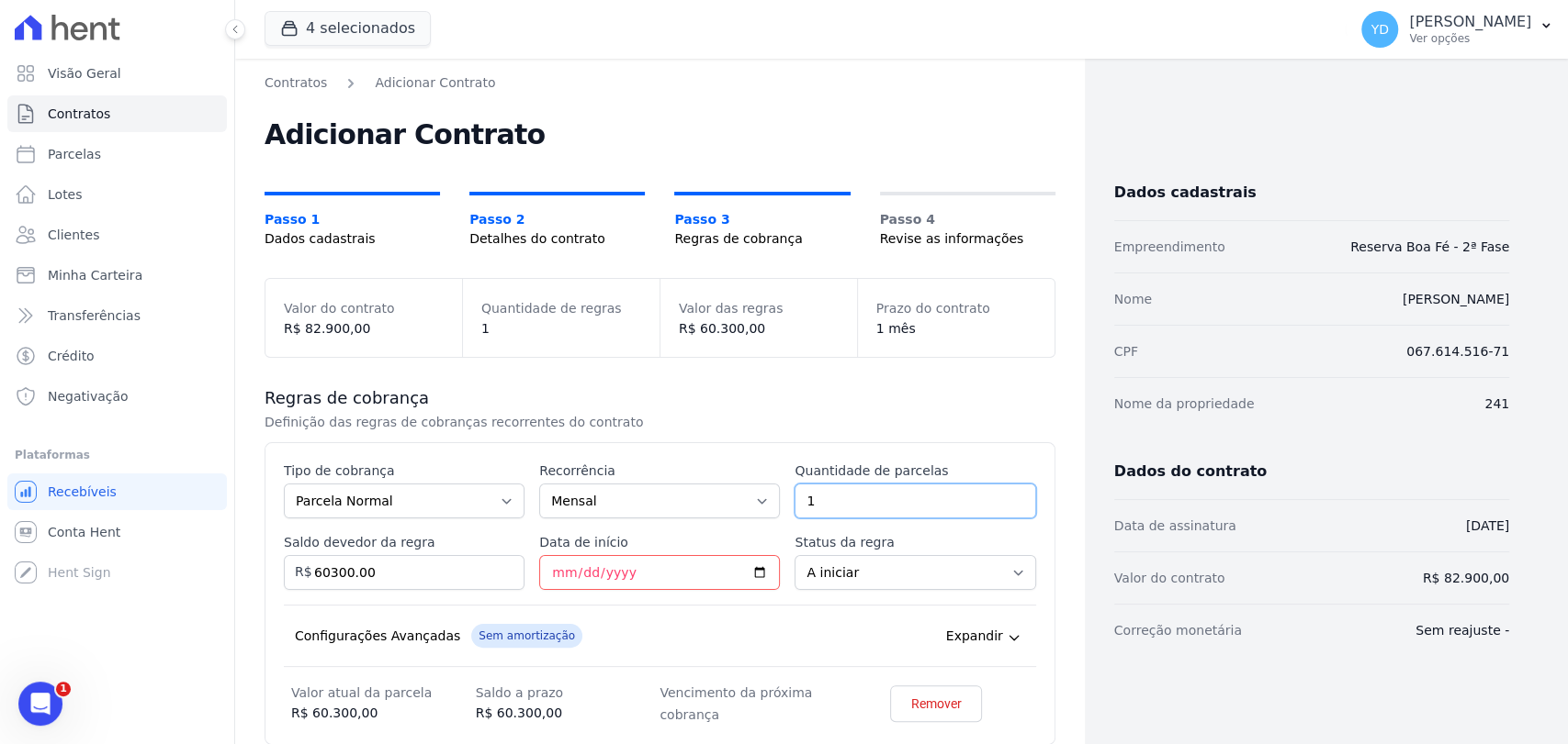
click at [819, 508] on input "1" at bounding box center [915, 502] width 241 height 35
type input "60"
click at [553, 451] on div "Esse tipo de parcela não entra no saldo devedor do contrato. Tipo de cobrança P…" at bounding box center [659, 594] width 790 height 303
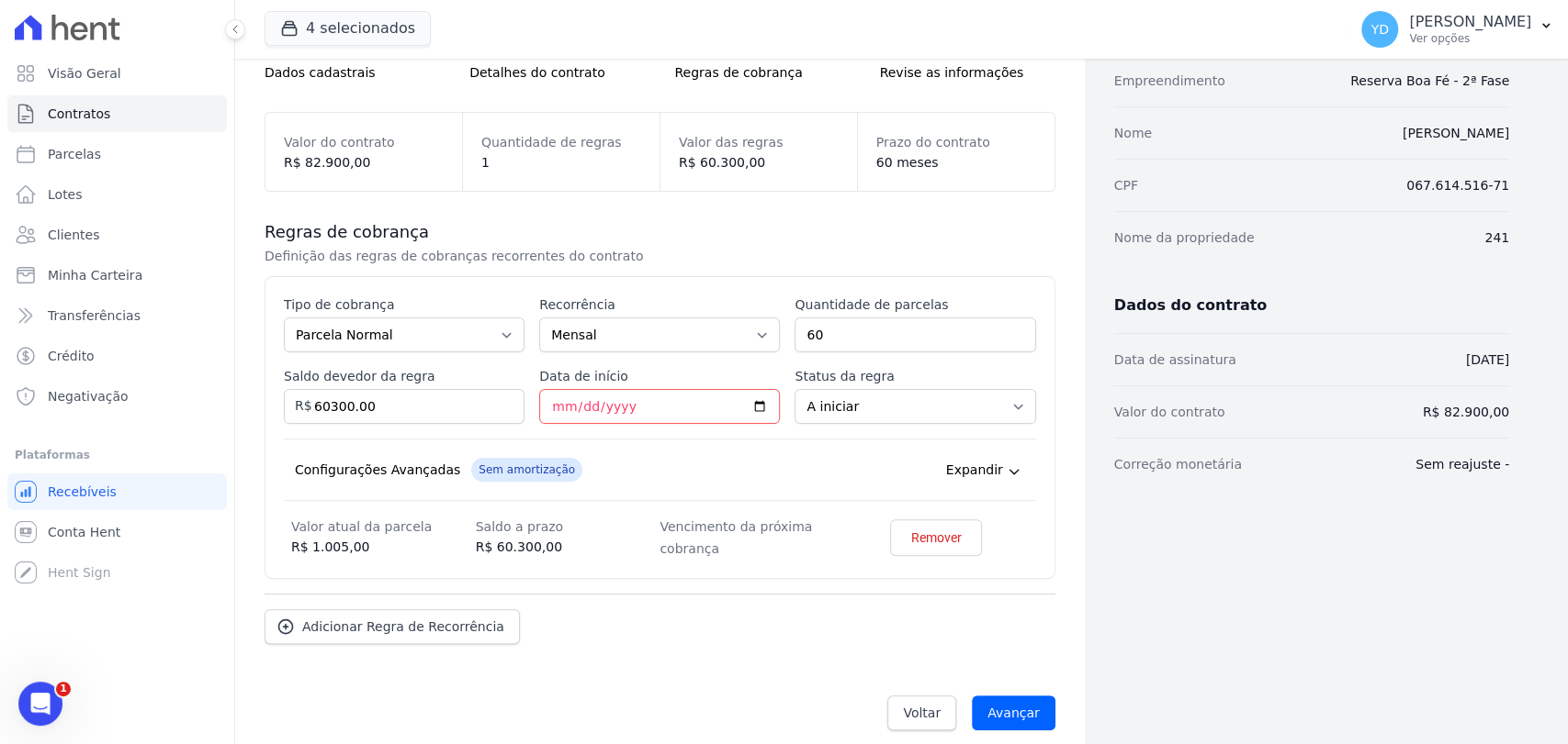
scroll to position [180, 0]
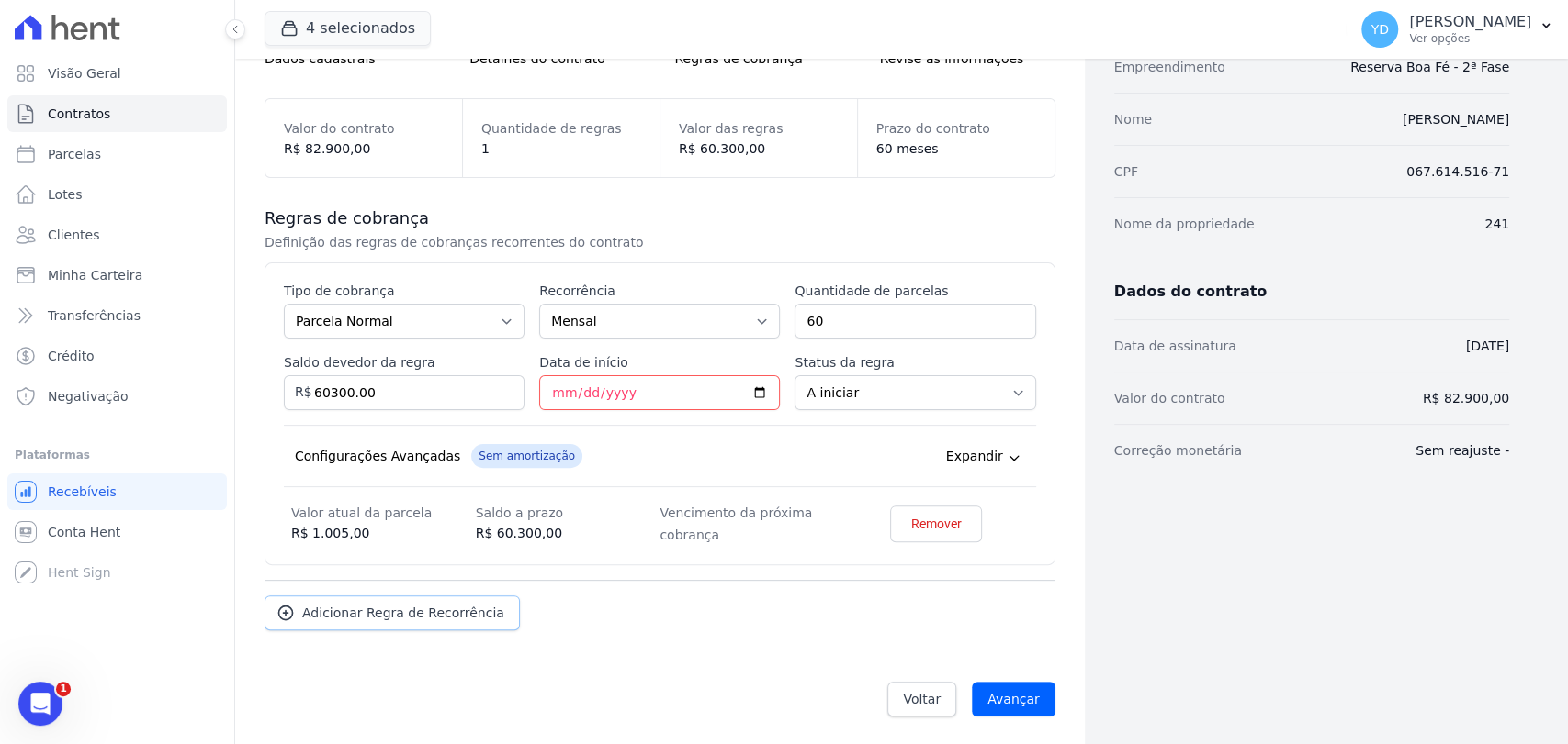
click at [324, 604] on span "Adicionar Regra de Recorrência" at bounding box center [403, 613] width 202 height 19
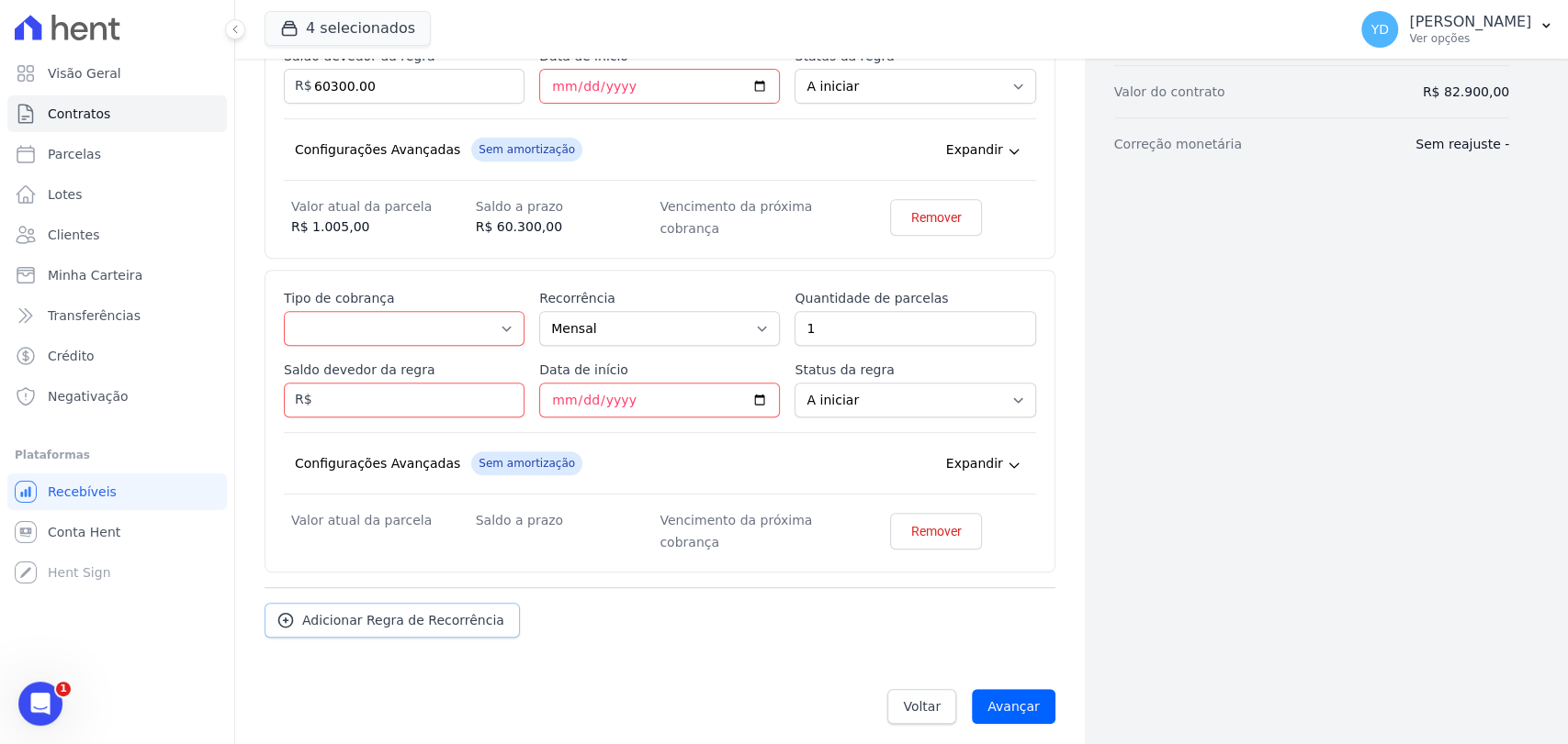
scroll to position [493, 0]
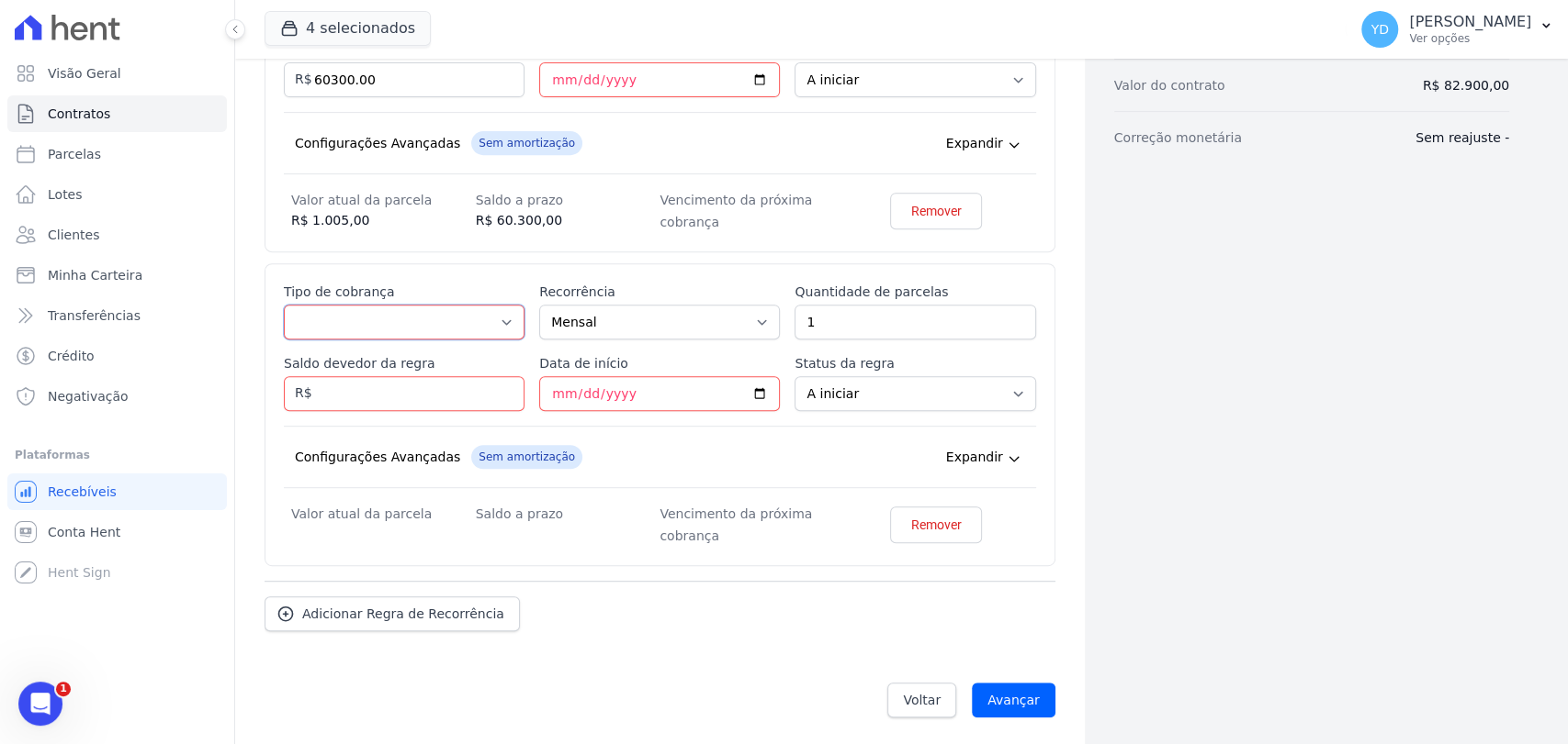
click at [410, 322] on select "Parcela Normal Entrada Sinal Intercalada Chaves Pré-chaves Pós-chaves Impostos …" at bounding box center [404, 323] width 241 height 35
select select "standard"
click at [284, 305] on select "Parcela Normal Entrada Sinal Intercalada Chaves Pré-chaves Pós-chaves Impostos …" at bounding box center [404, 323] width 241 height 35
click at [549, 75] on input "Data de início" at bounding box center [659, 80] width 241 height 35
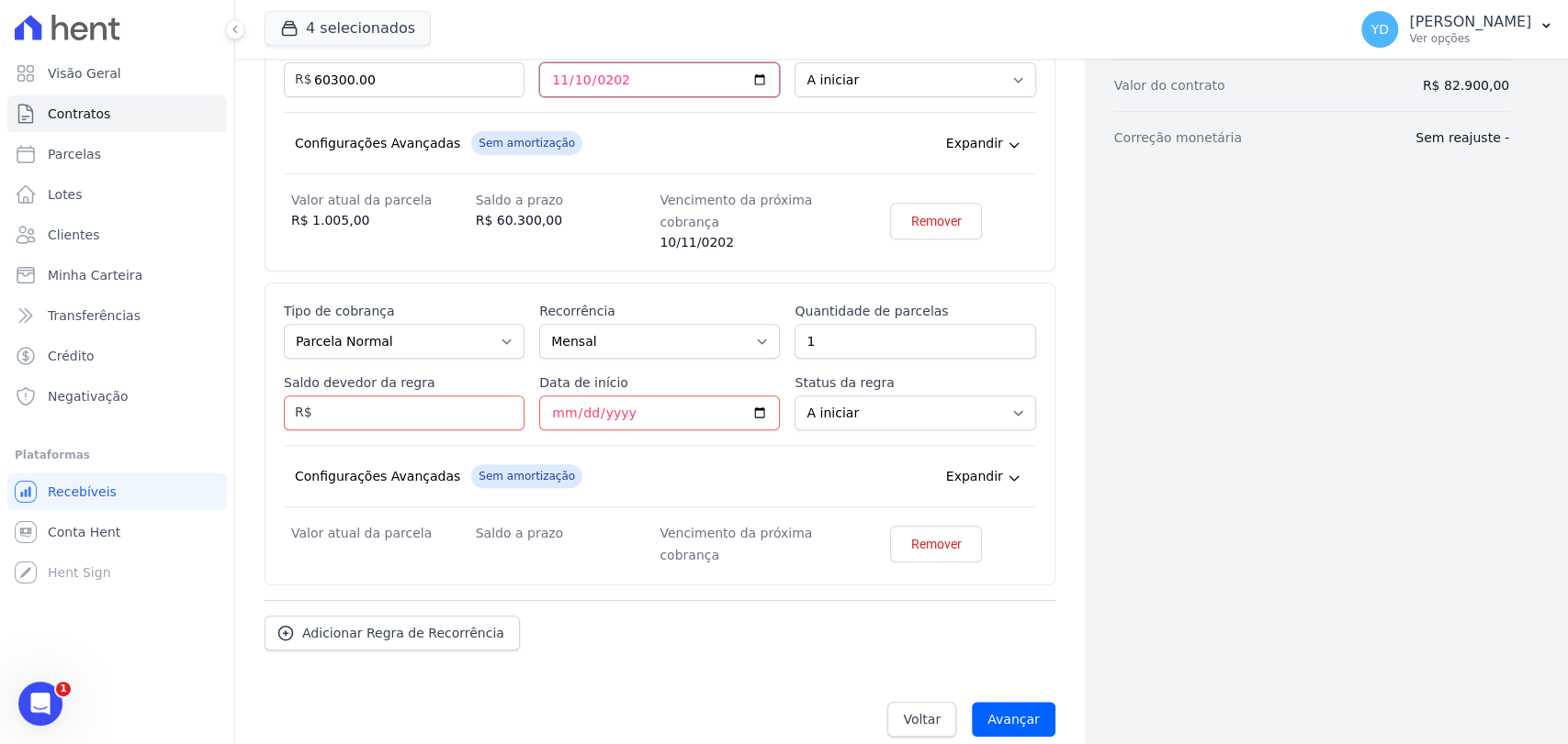
type input "2025-11-10"
click at [374, 321] on div "Tipo de cobrança Parcela Normal Entrada Sinal Intercalada Chaves Pré-chaves Pós…" at bounding box center [404, 330] width 241 height 57
click at [359, 398] on input "Saldo devedor da regra" at bounding box center [404, 414] width 241 height 35
click at [561, 407] on input "Data de início" at bounding box center [659, 414] width 241 height 35
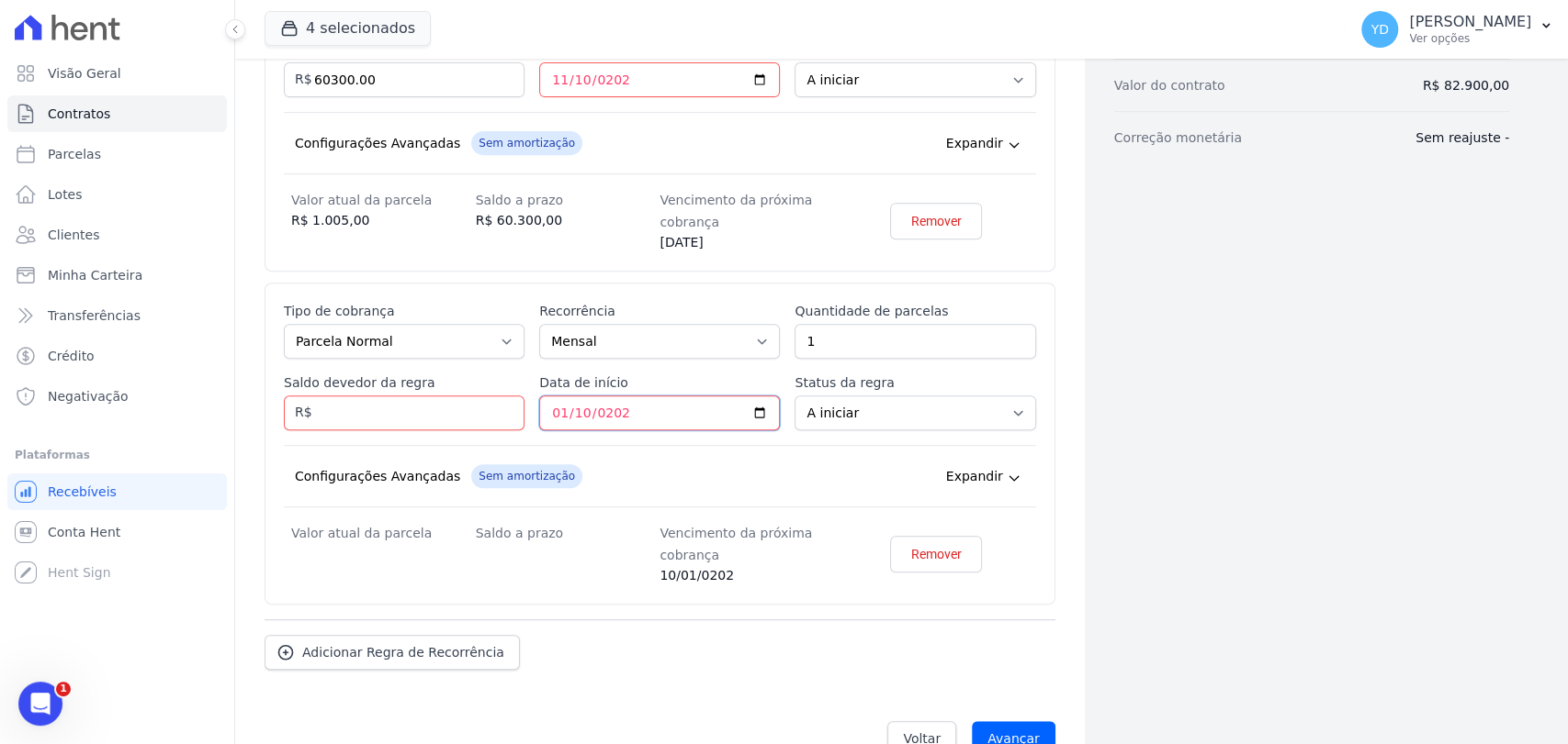
type input "2027-01-10"
click at [617, 345] on select "Mensal Bimestral Trimestral Semestral Anual" at bounding box center [659, 341] width 241 height 35
select select "12"
click at [539, 324] on select "Mensal Bimestral Trimestral Semestral Anual" at bounding box center [659, 341] width 241 height 35
click at [371, 409] on input "Saldo devedor da regra" at bounding box center [404, 414] width 241 height 35
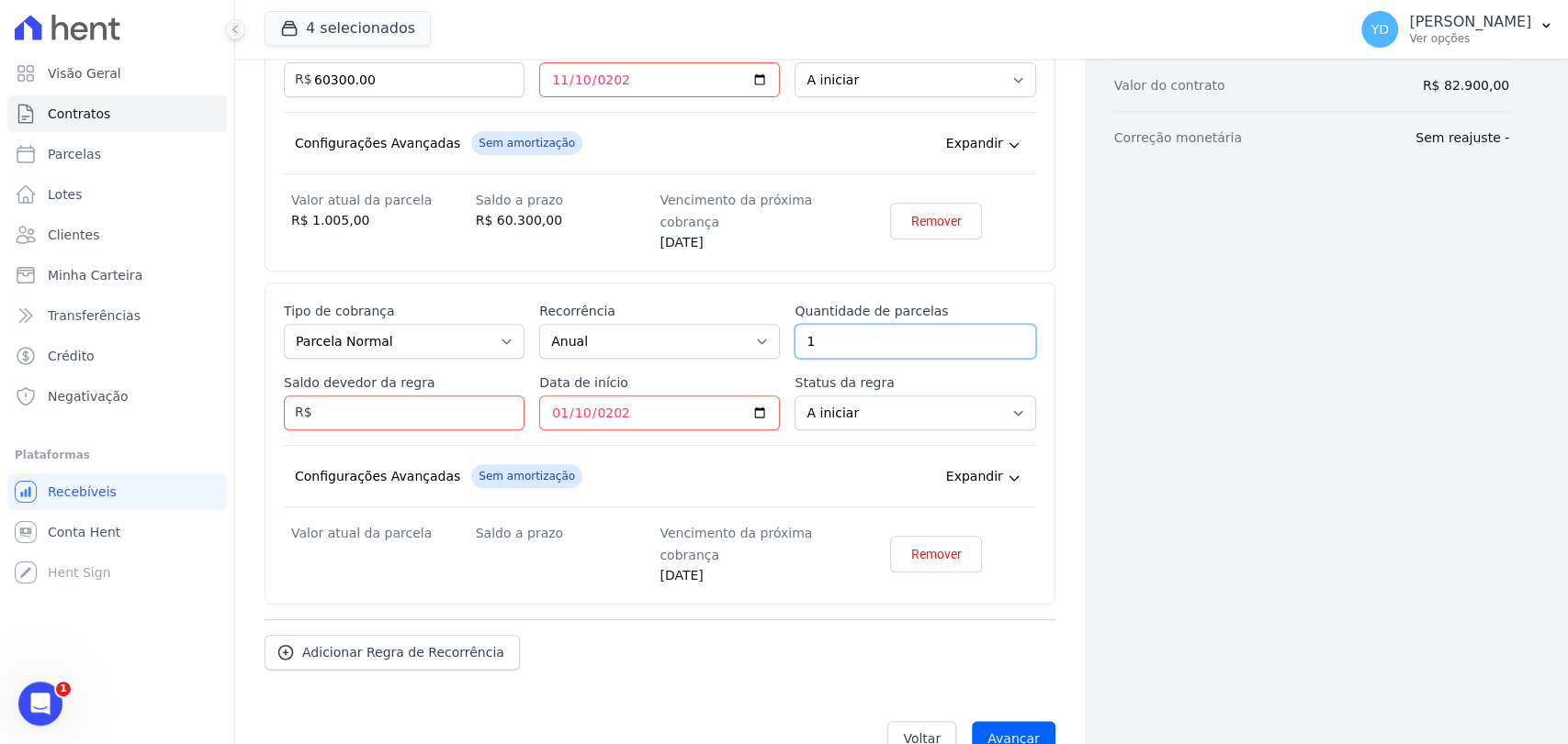
click at [885, 345] on input "1" at bounding box center [915, 341] width 241 height 35
click at [886, 345] on input "1" at bounding box center [915, 341] width 241 height 35
type input "4"
click at [397, 402] on input "Saldo devedor da regra" at bounding box center [404, 414] width 241 height 35
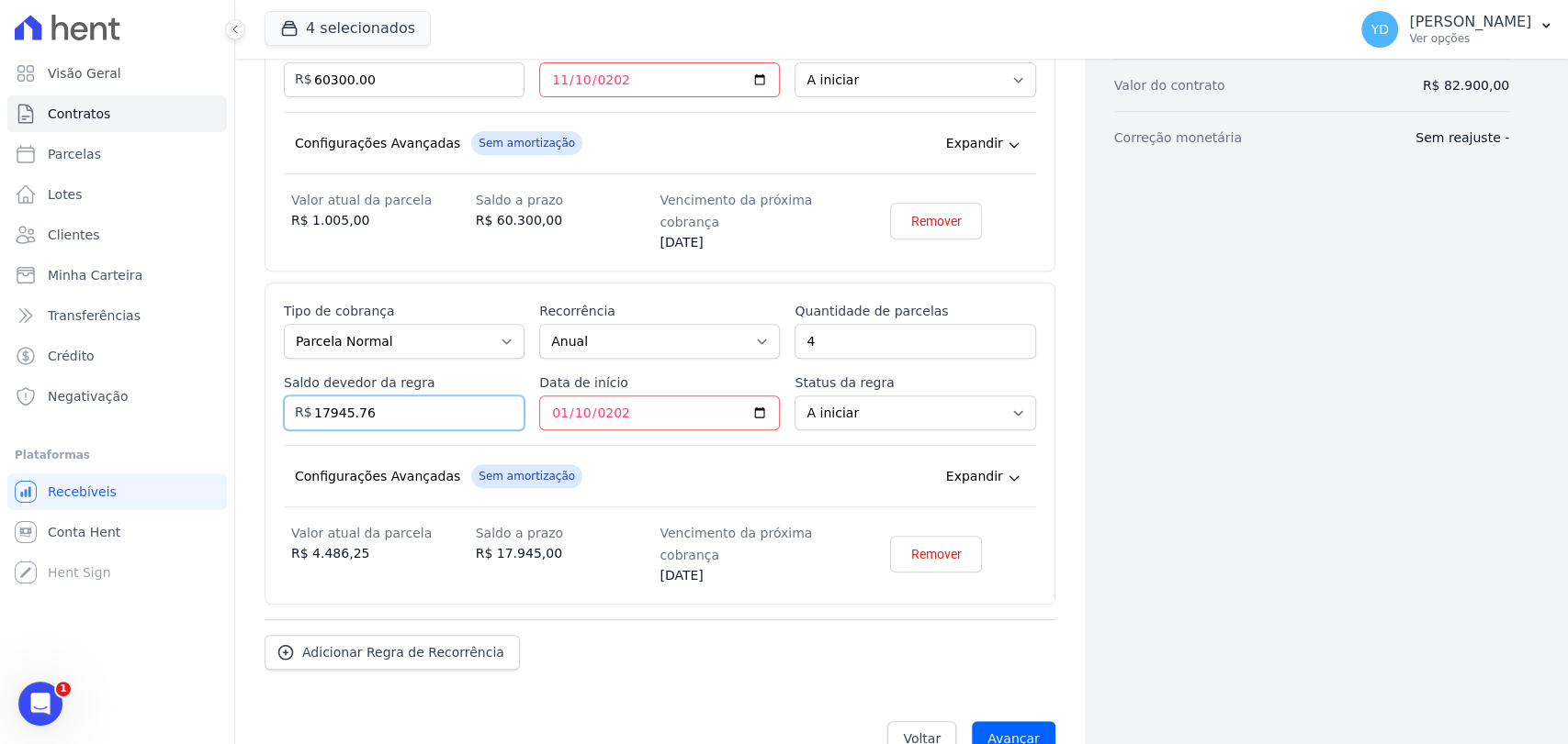
type input "17945.76"
click at [388, 495] on div "Configurações Avançadas Sem amortização Price adjustment index/ Price adjustmen…" at bounding box center [659, 476] width 752 height 63
click at [500, 564] on div "Saldo a prazo R$ 17.945,76" at bounding box center [567, 553] width 185 height 64
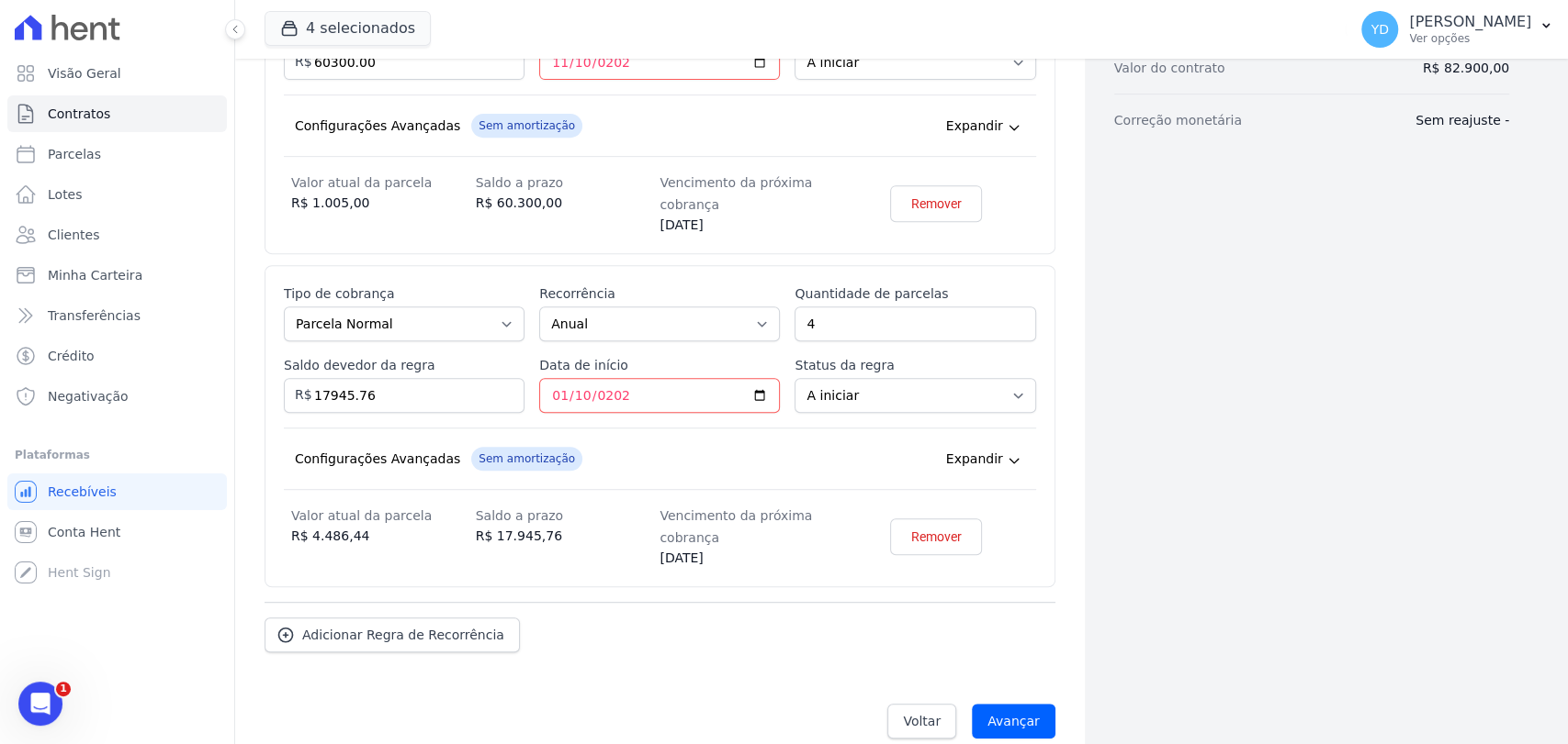
scroll to position [532, 0]
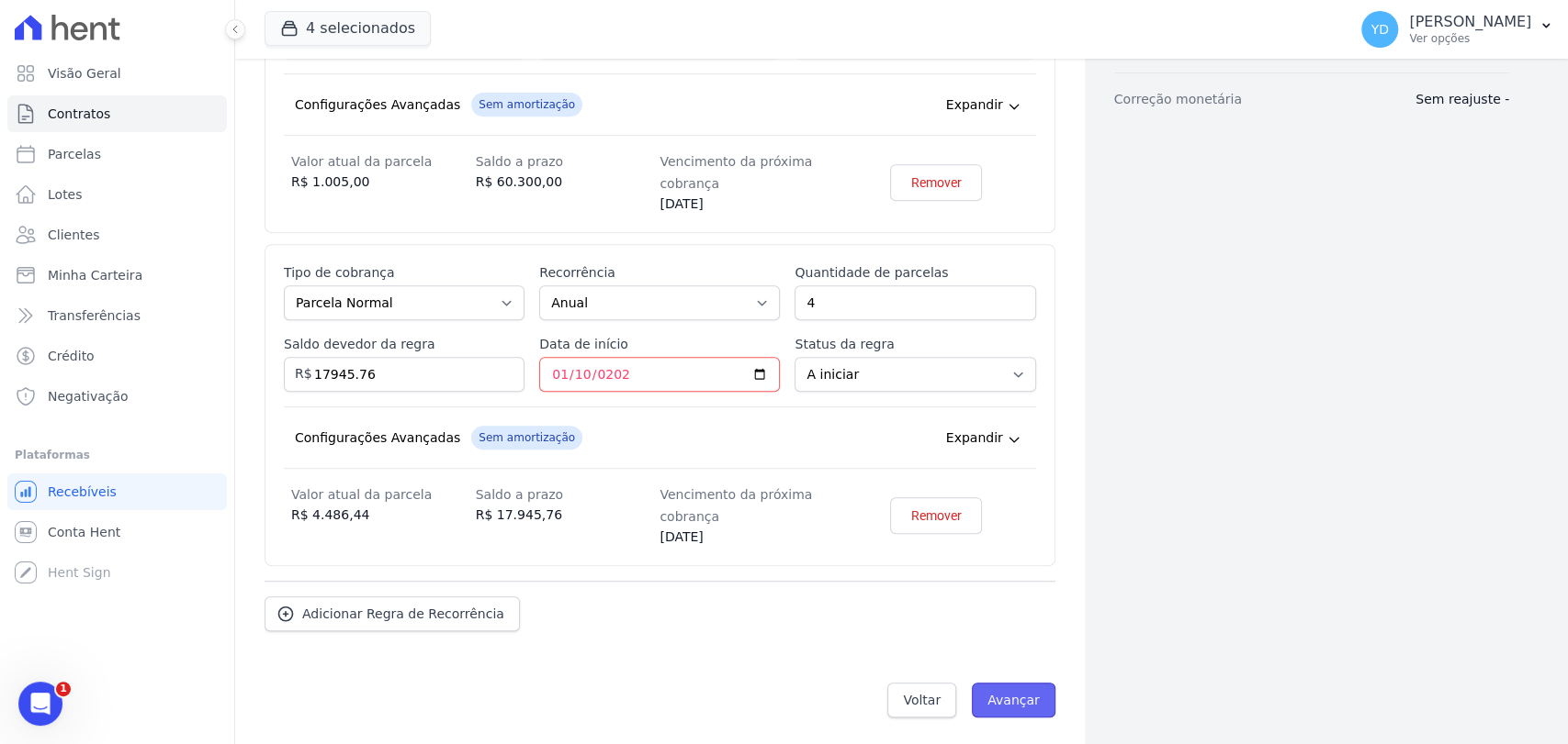
click at [1007, 698] on input "Avançar" at bounding box center [1012, 701] width 83 height 35
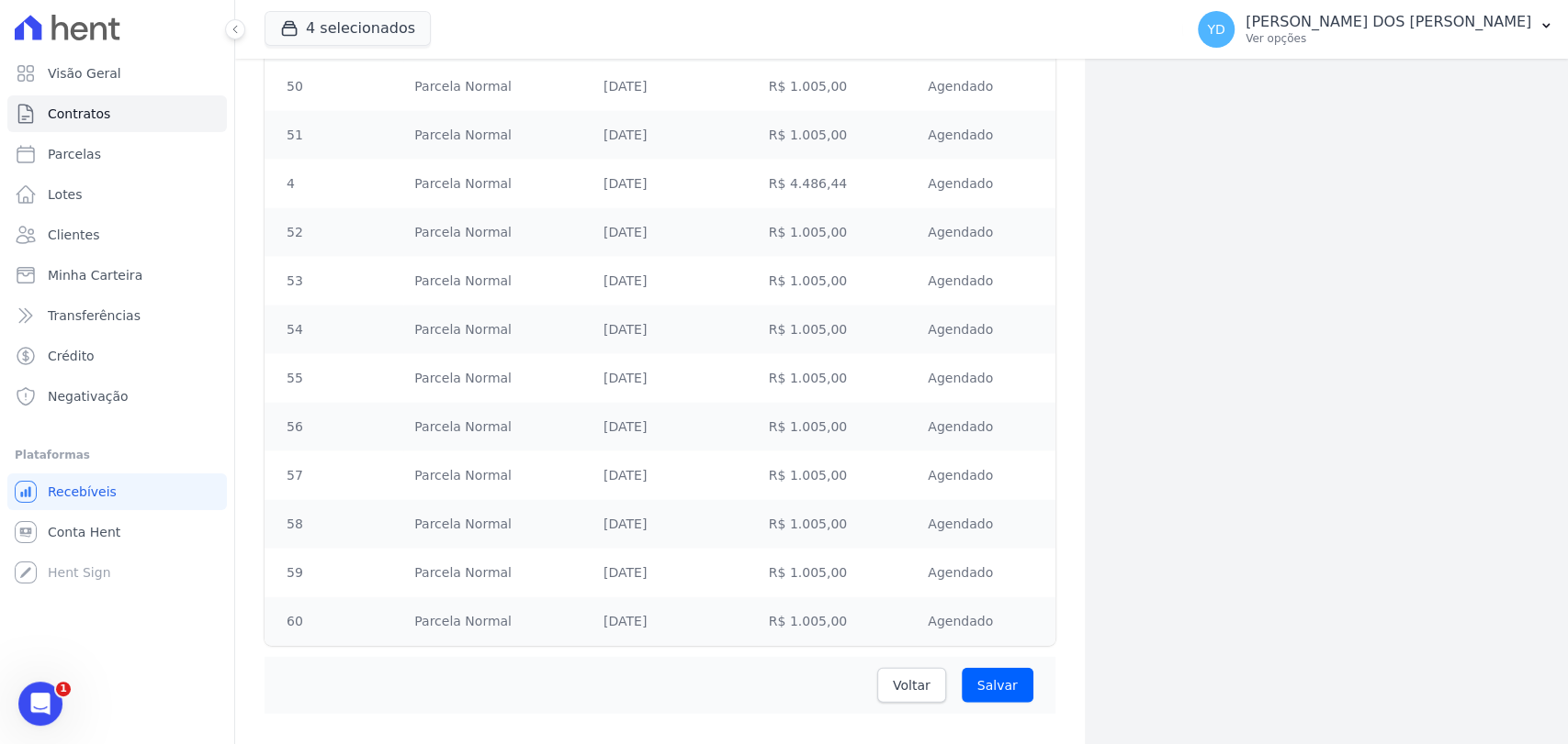
scroll to position [2883, 0]
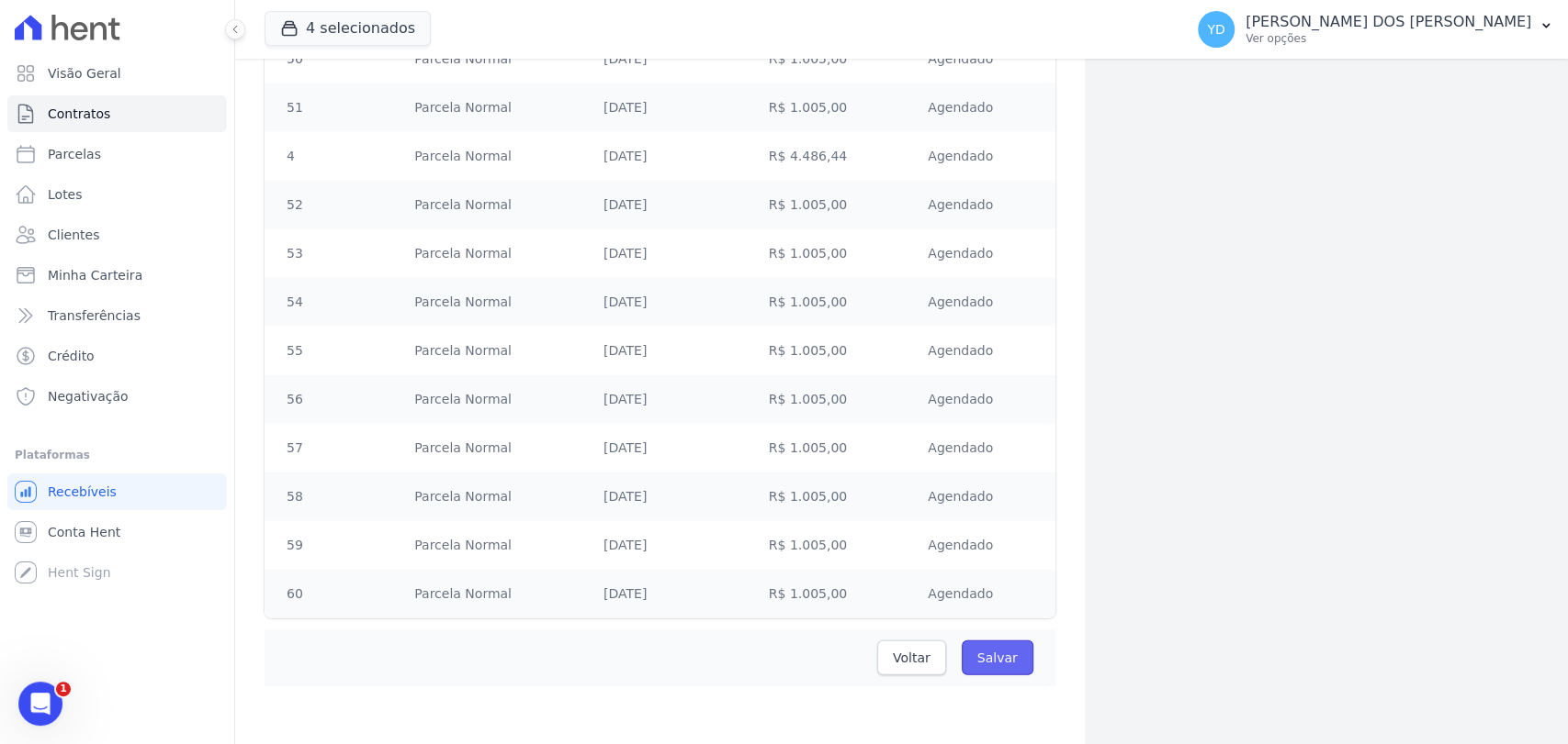
click at [984, 651] on input "Salvar" at bounding box center [997, 658] width 71 height 35
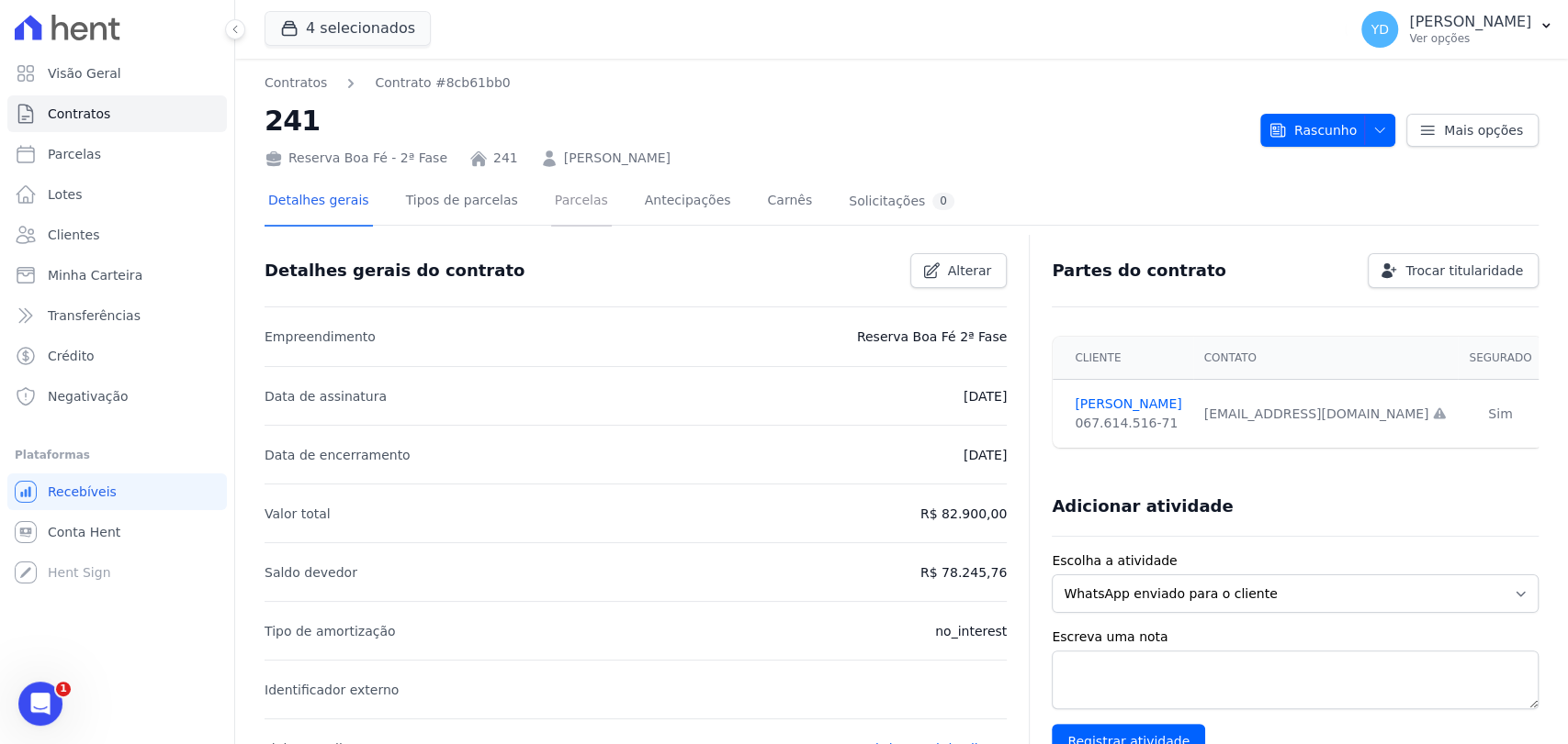
drag, startPoint x: 533, startPoint y: 197, endPoint x: 629, endPoint y: 174, distance: 98.7
click at [551, 197] on link "Parcelas" at bounding box center [581, 202] width 61 height 49
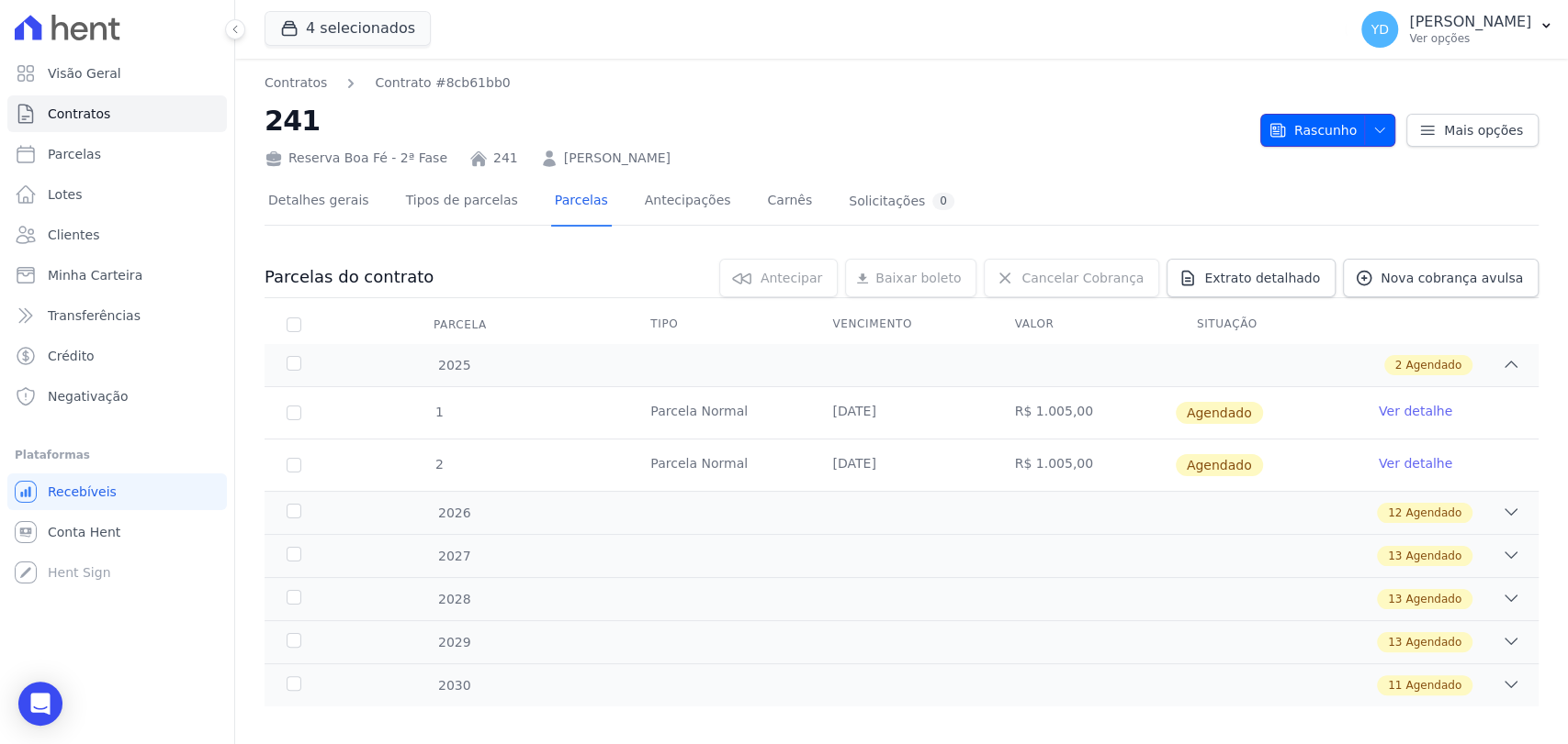
click at [1300, 125] on span "Rascunho" at bounding box center [1313, 130] width 88 height 33
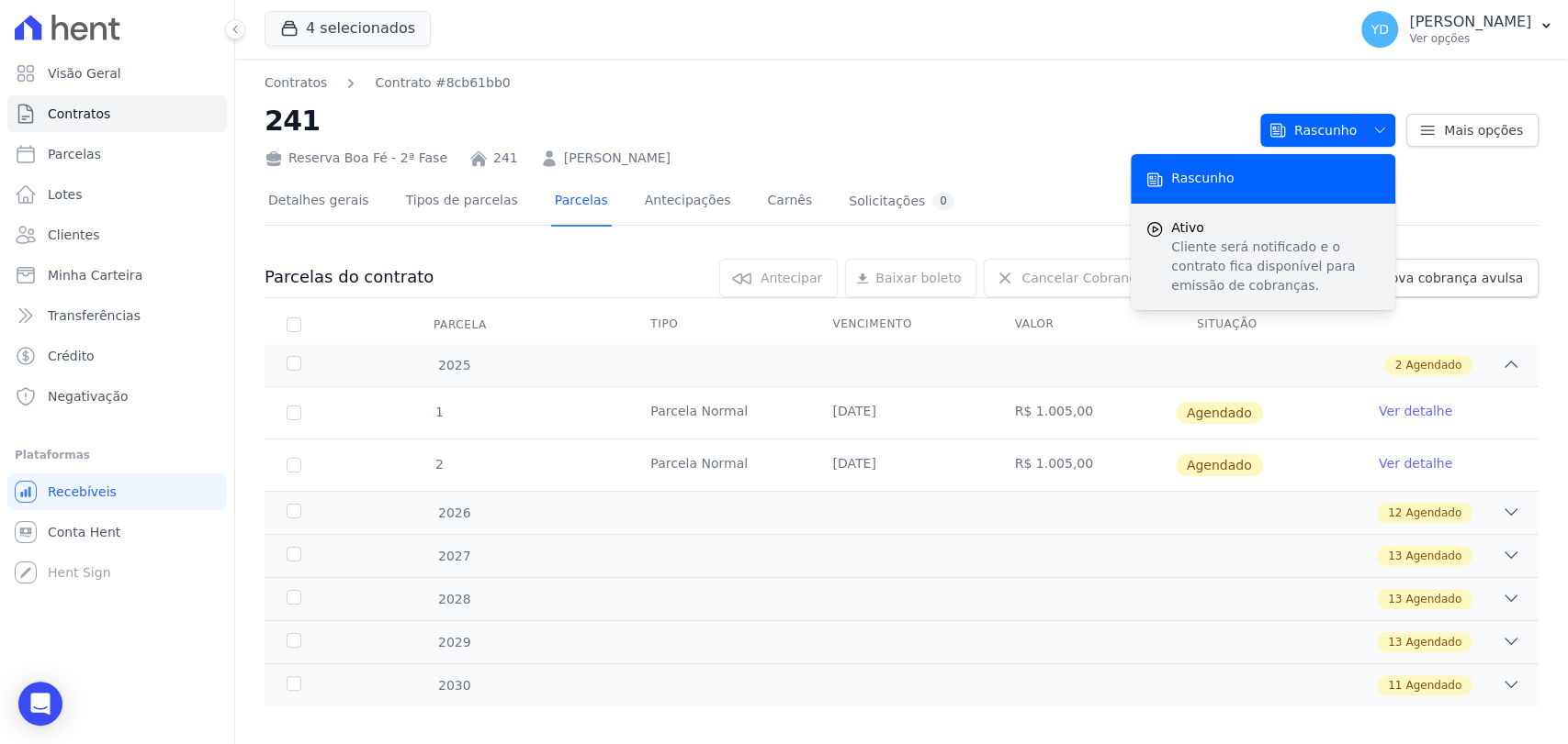
click at [1277, 285] on p "Cliente será notificado e o contrato fica disponível para emissão de cobranças." at bounding box center [1276, 266] width 209 height 58
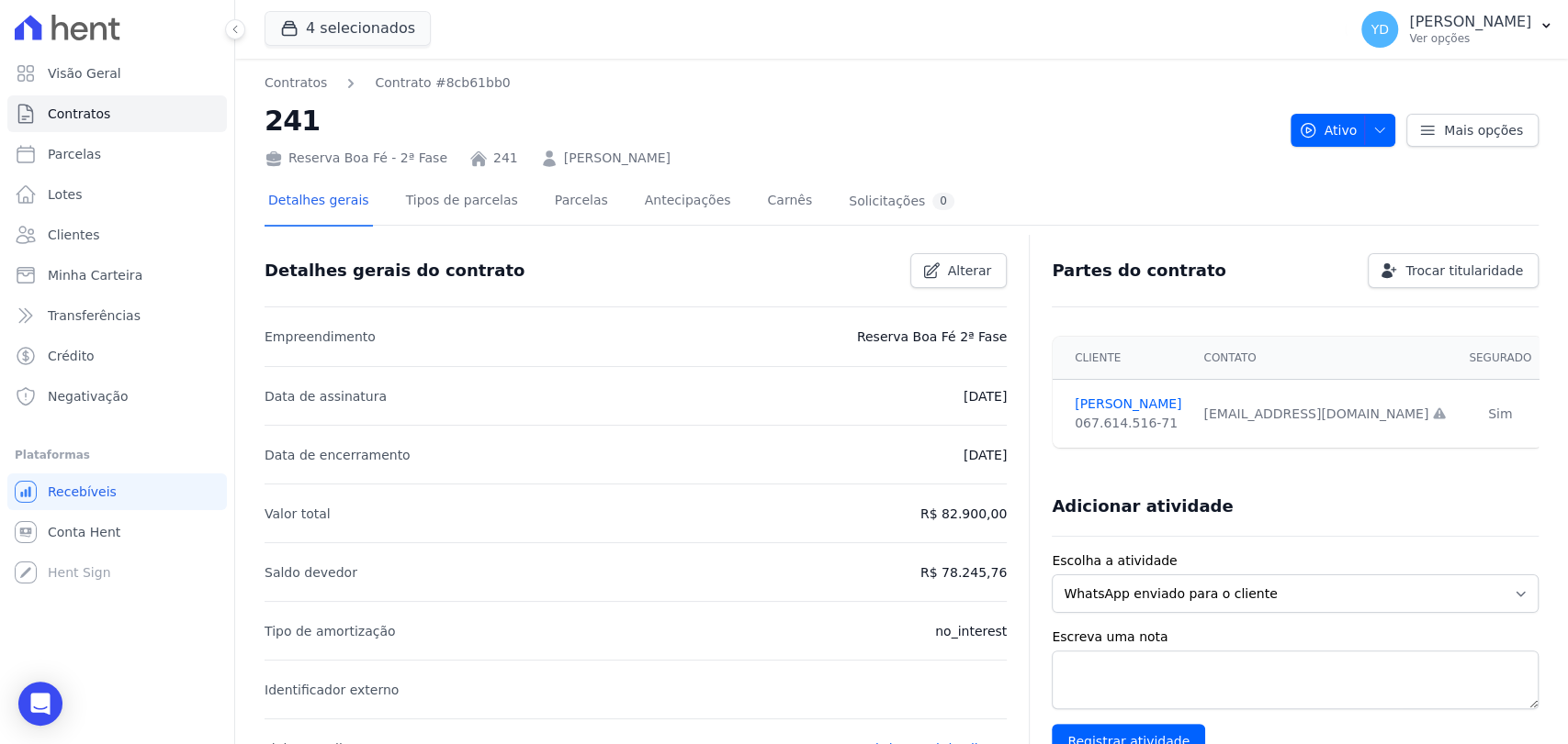
click at [536, 100] on h2 "241" at bounding box center [770, 120] width 1011 height 41
click at [755, 130] on h2 "241" at bounding box center [770, 120] width 1011 height 41
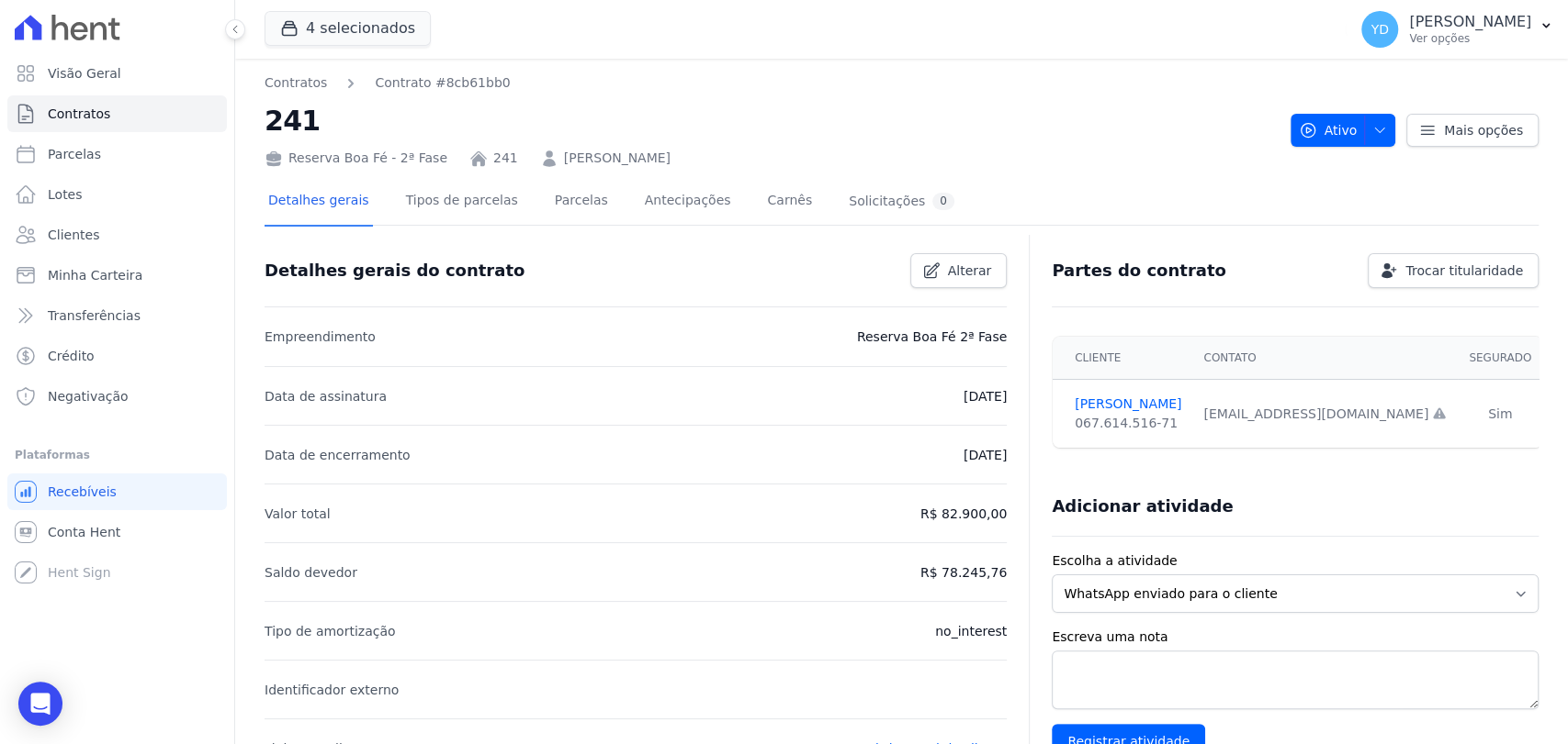
click at [755, 130] on h2 "241" at bounding box center [770, 120] width 1011 height 41
click at [786, 159] on div "Reserva Boa Fé - 2ª Fase 241 CLAUDIO JOSÉ LANA DO NASCIMENTO" at bounding box center [770, 154] width 1011 height 26
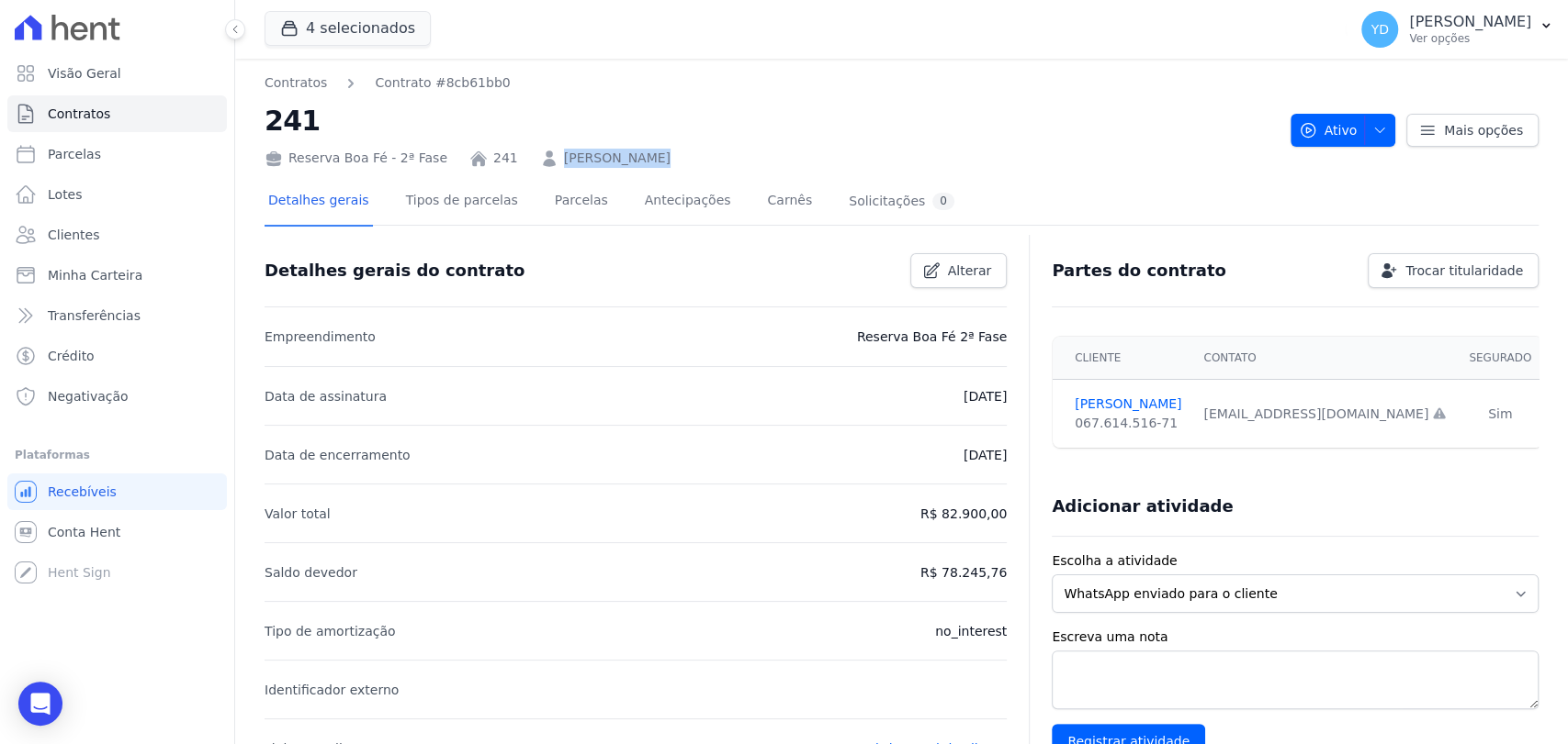
click at [786, 159] on div "Reserva Boa Fé - 2ª Fase 241 CLAUDIO JOSÉ LANA DO NASCIMENTO" at bounding box center [770, 154] width 1011 height 26
click at [785, 159] on div "Reserva Boa Fé - 2ª Fase 241 CLAUDIO JOSÉ LANA DO NASCIMENTO" at bounding box center [770, 154] width 1011 height 26
click at [733, 109] on h2 "241" at bounding box center [770, 120] width 1011 height 41
click at [459, 129] on h2 "241" at bounding box center [770, 120] width 1011 height 41
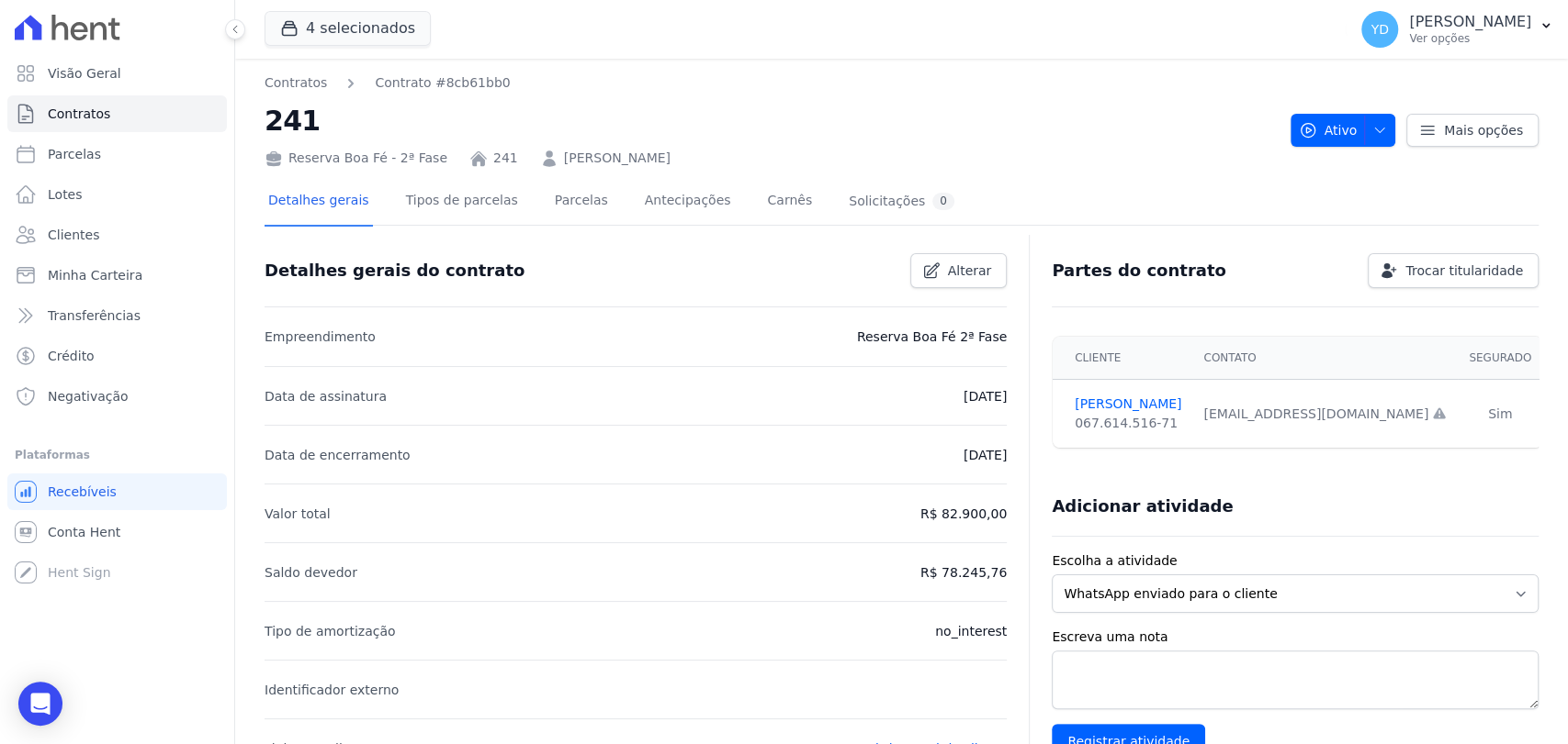
click at [459, 129] on h2 "241" at bounding box center [770, 120] width 1011 height 41
click at [297, 138] on h2 "241" at bounding box center [770, 120] width 1011 height 41
click at [107, 83] on link "Visão Geral" at bounding box center [117, 73] width 219 height 37
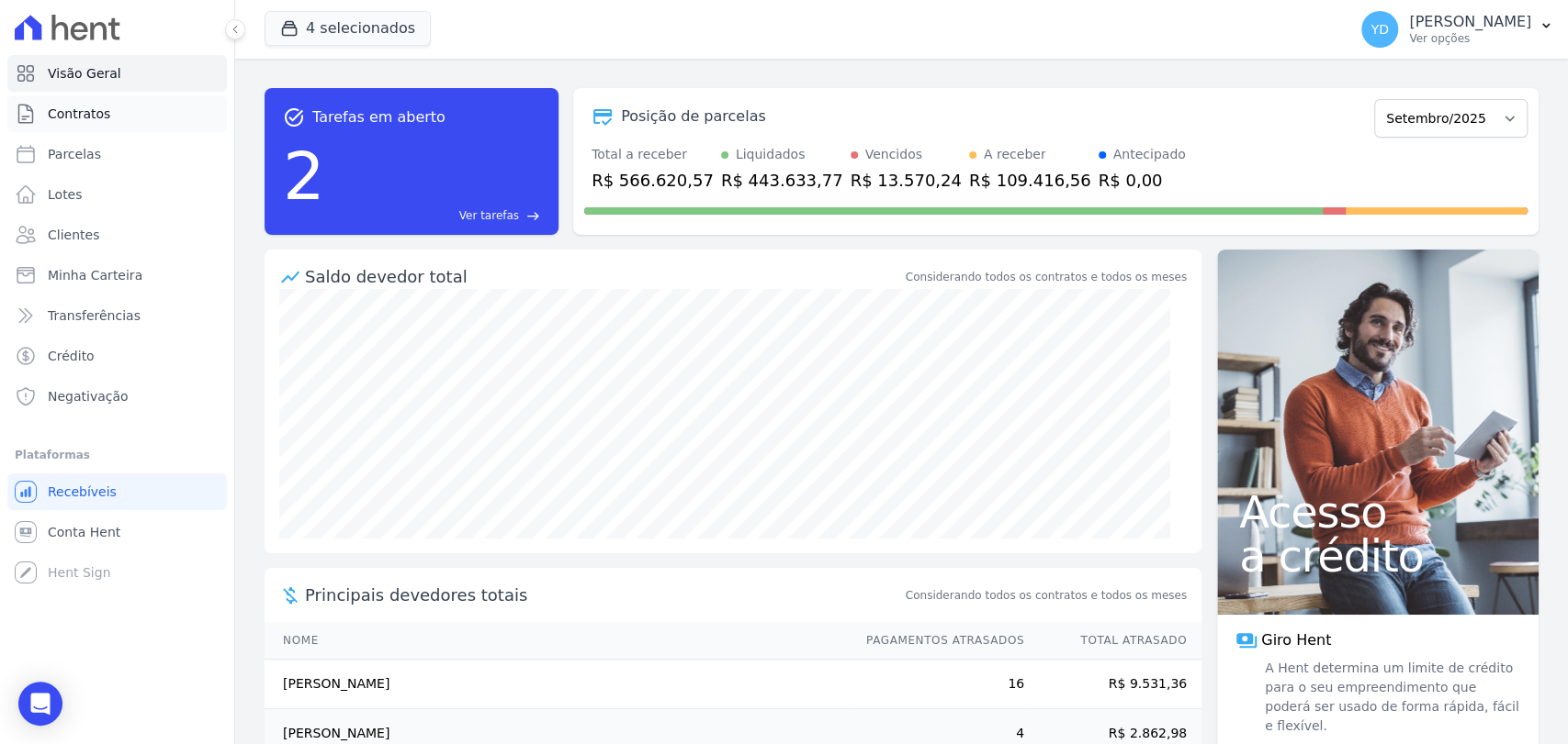
click at [185, 113] on link "Contratos" at bounding box center [117, 114] width 219 height 37
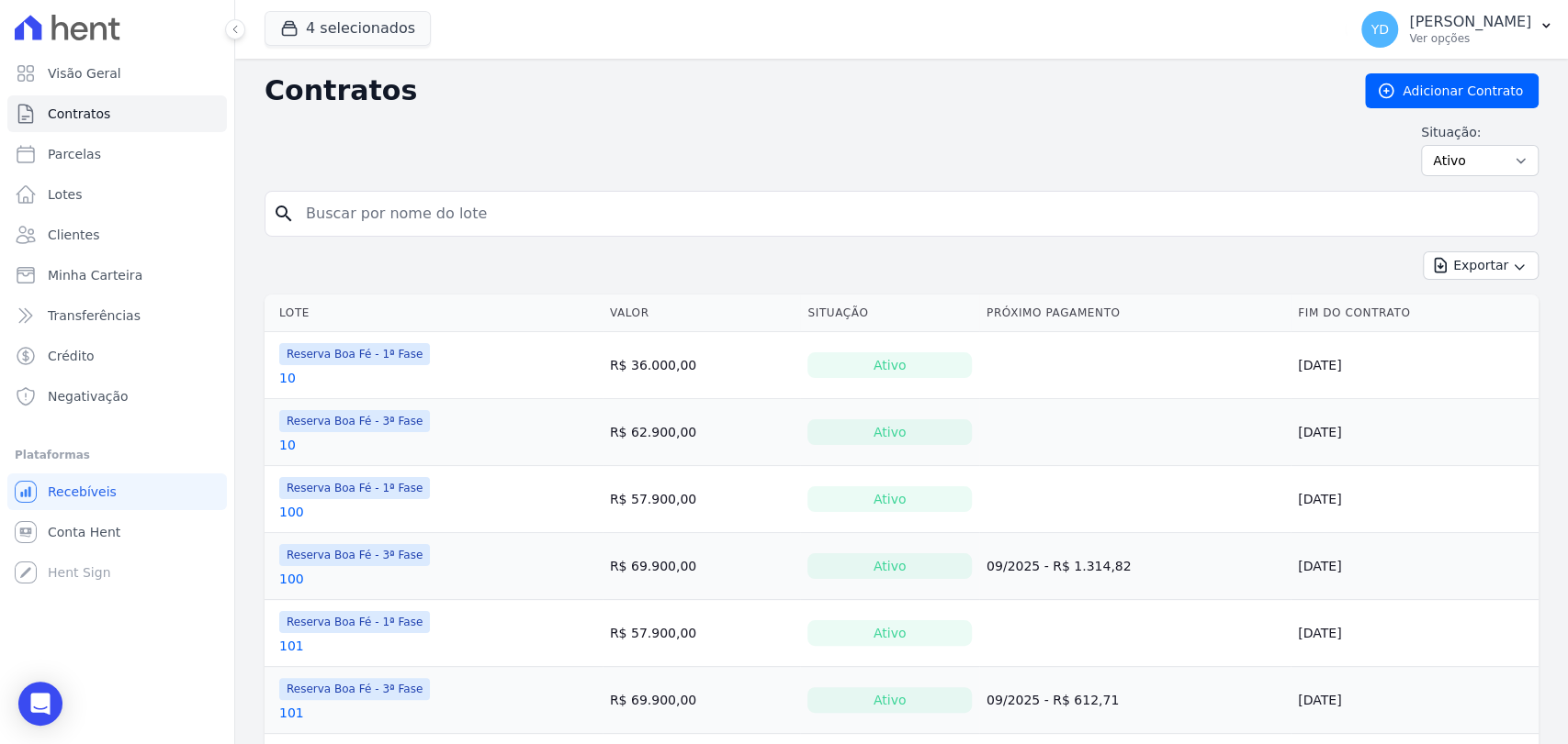
click at [367, 228] on div "search" at bounding box center [901, 213] width 1274 height 46
click at [367, 224] on input "search" at bounding box center [912, 214] width 1235 height 37
type input "a16"
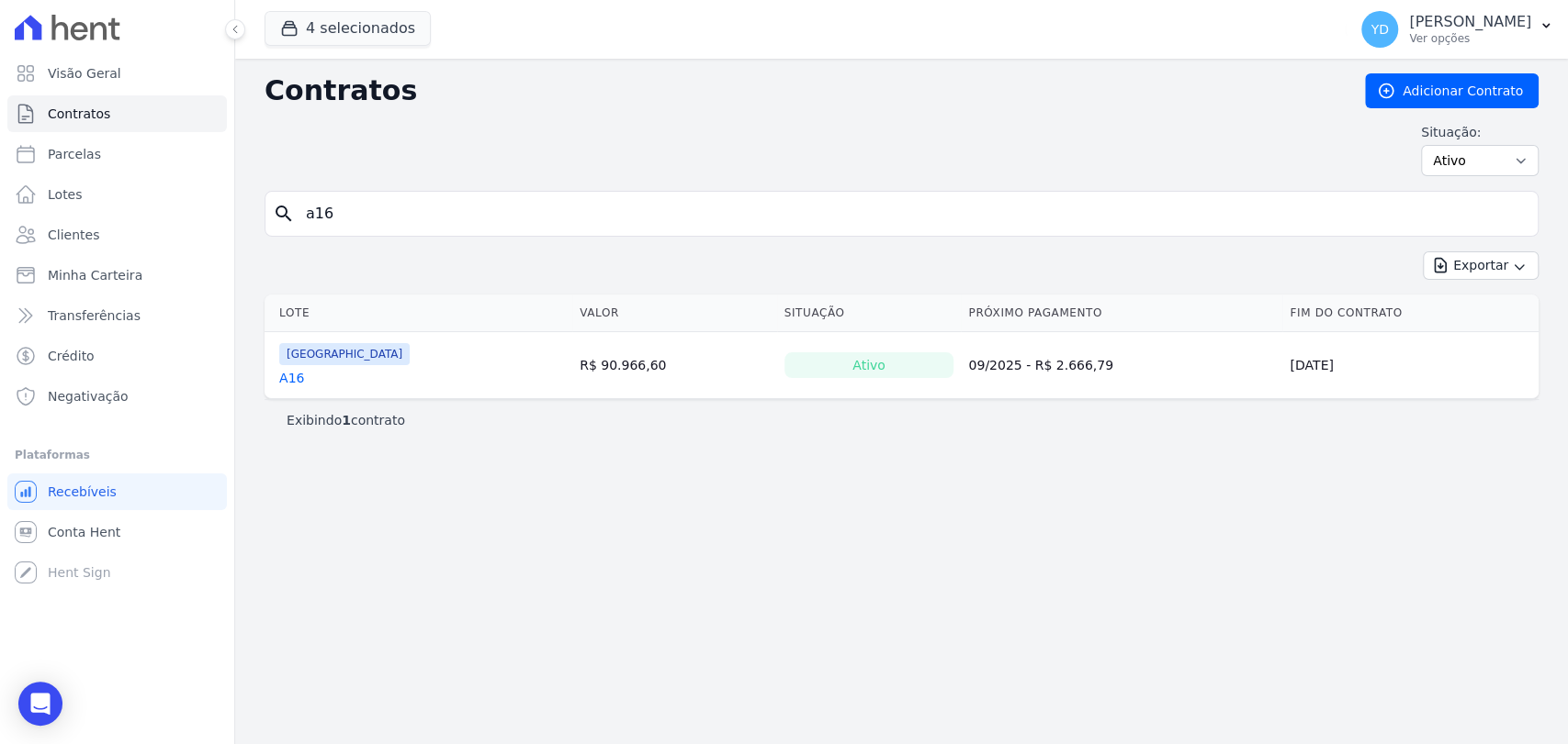
drag, startPoint x: 291, startPoint y: 372, endPoint x: 345, endPoint y: 391, distance: 57.2
click at [345, 389] on td "Parque das Palmeiras A16" at bounding box center [418, 366] width 308 height 66
click at [420, 216] on input "a16" at bounding box center [912, 214] width 1235 height 37
type input "a15"
click at [128, 80] on link "Visão Geral" at bounding box center [117, 73] width 219 height 37
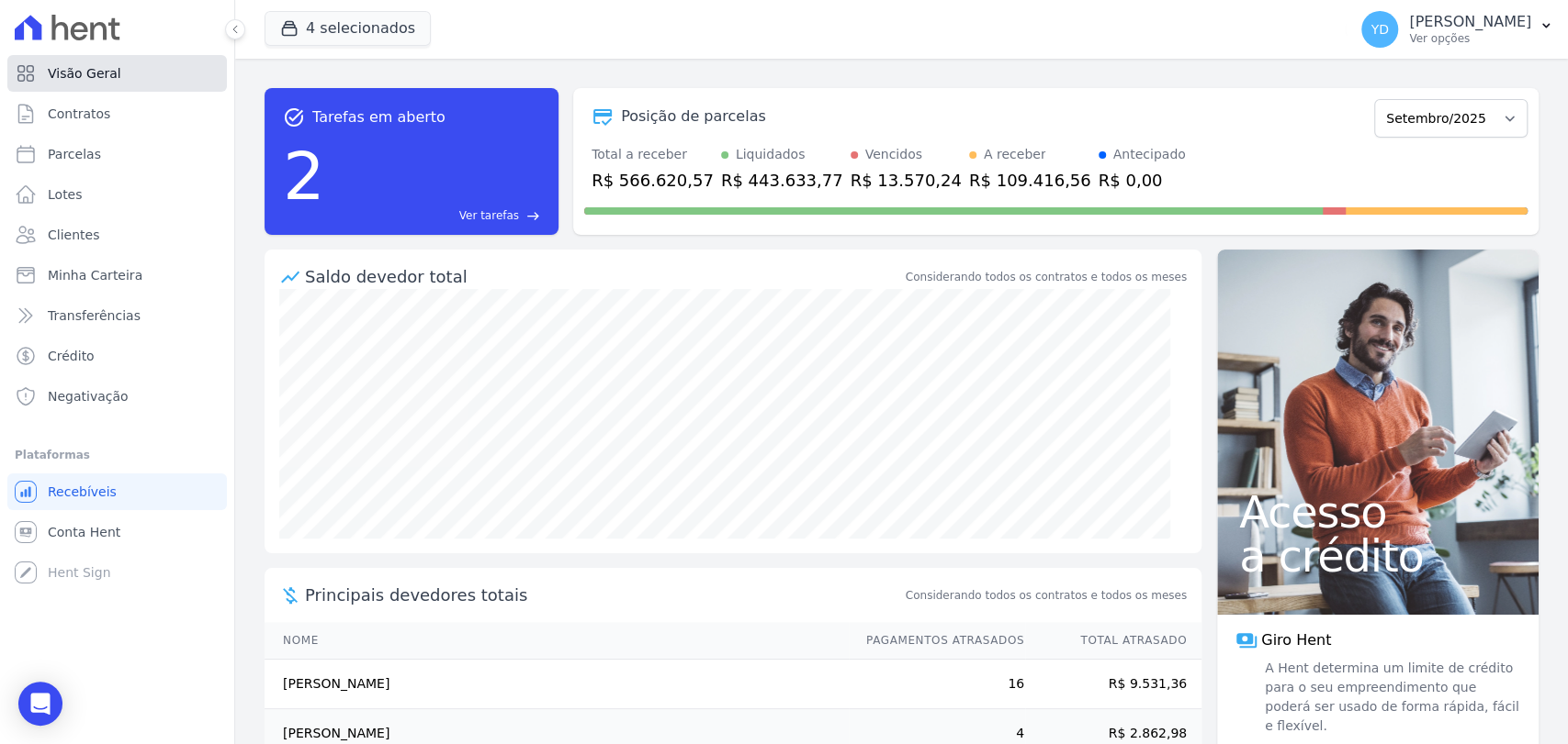
click at [129, 67] on link "Visão Geral" at bounding box center [117, 73] width 219 height 37
click at [132, 70] on link "Visão Geral" at bounding box center [117, 73] width 219 height 37
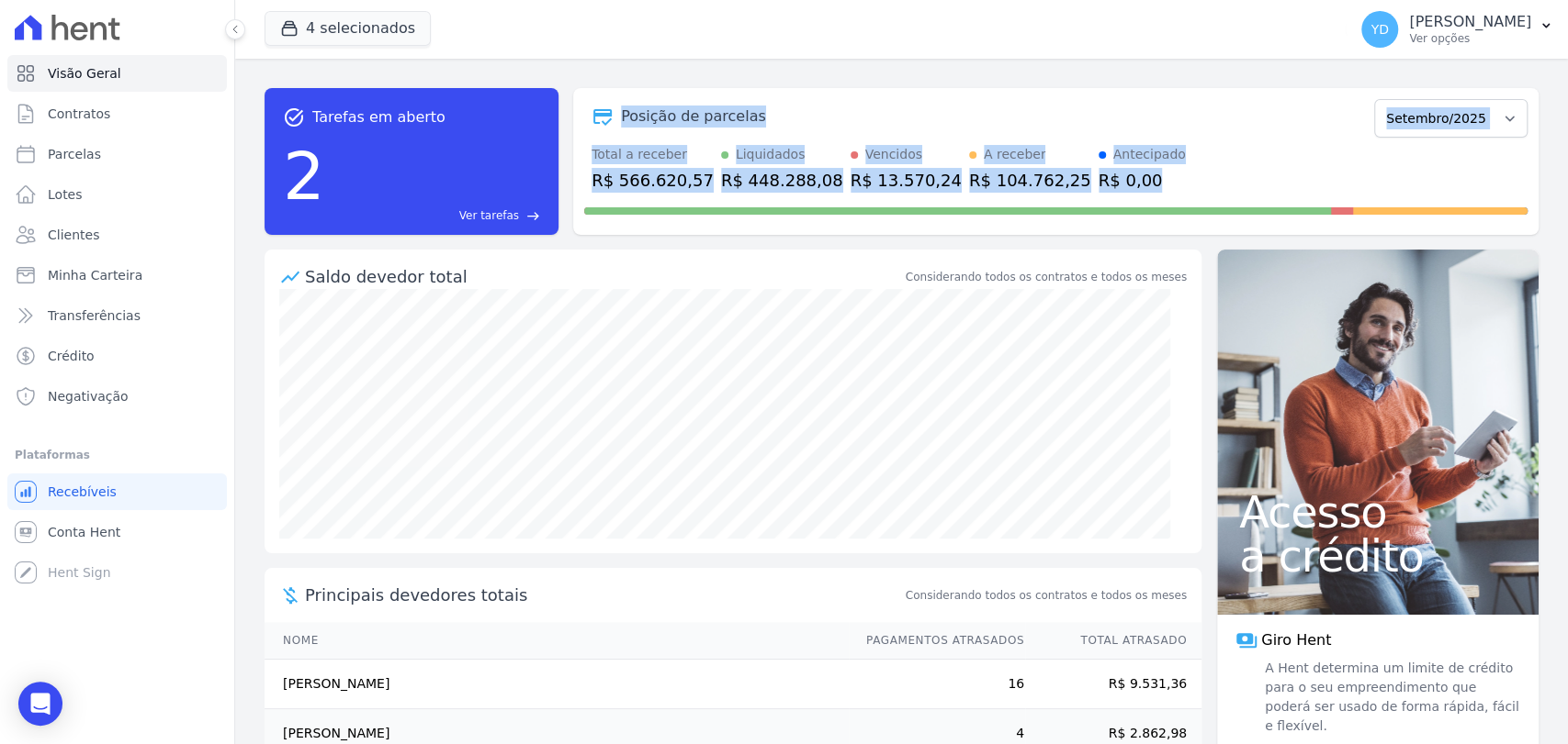
drag, startPoint x: 641, startPoint y: 128, endPoint x: 1260, endPoint y: 215, distance: 625.1
click at [1260, 215] on div "Posição de parcelas Abril/2022 Maio/2022 Junho/2022 Julho/2022 Agosto/2022 Sete…" at bounding box center [1055, 161] width 965 height 147
click at [1176, 193] on div at bounding box center [1055, 207] width 943 height 29
drag, startPoint x: 1096, startPoint y: 190, endPoint x: 558, endPoint y: 110, distance: 543.9
click at [558, 110] on div "task_alt Tarefas em aberto 2 Ver tarefas east Posição de parcelas Abril/2022 Ma…" at bounding box center [901, 161] width 1274 height 147
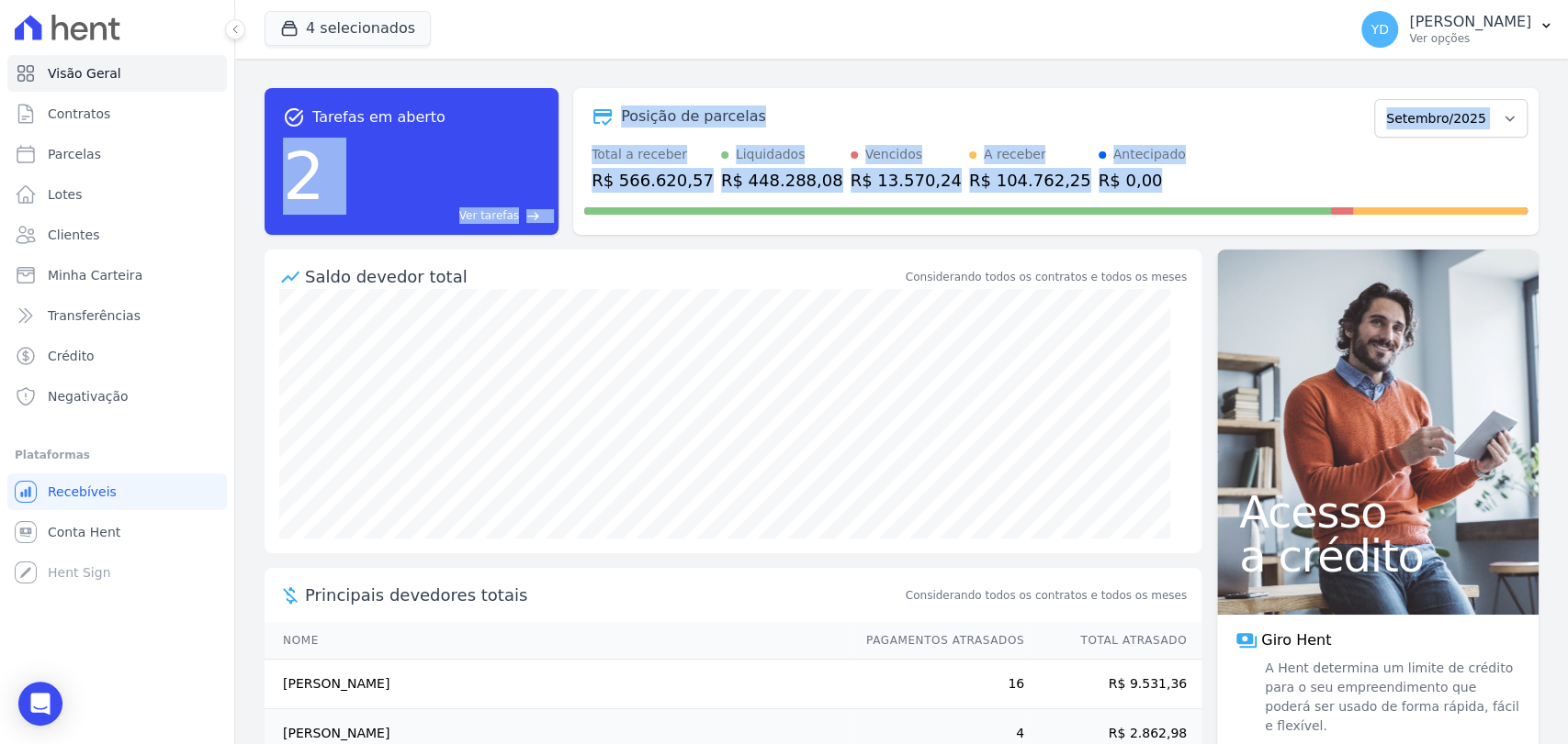
click at [631, 77] on div "task_alt Tarefas em aberto 2 Ver tarefas east Posição de parcelas Abril/2022 Ma…" at bounding box center [901, 161] width 1274 height 176
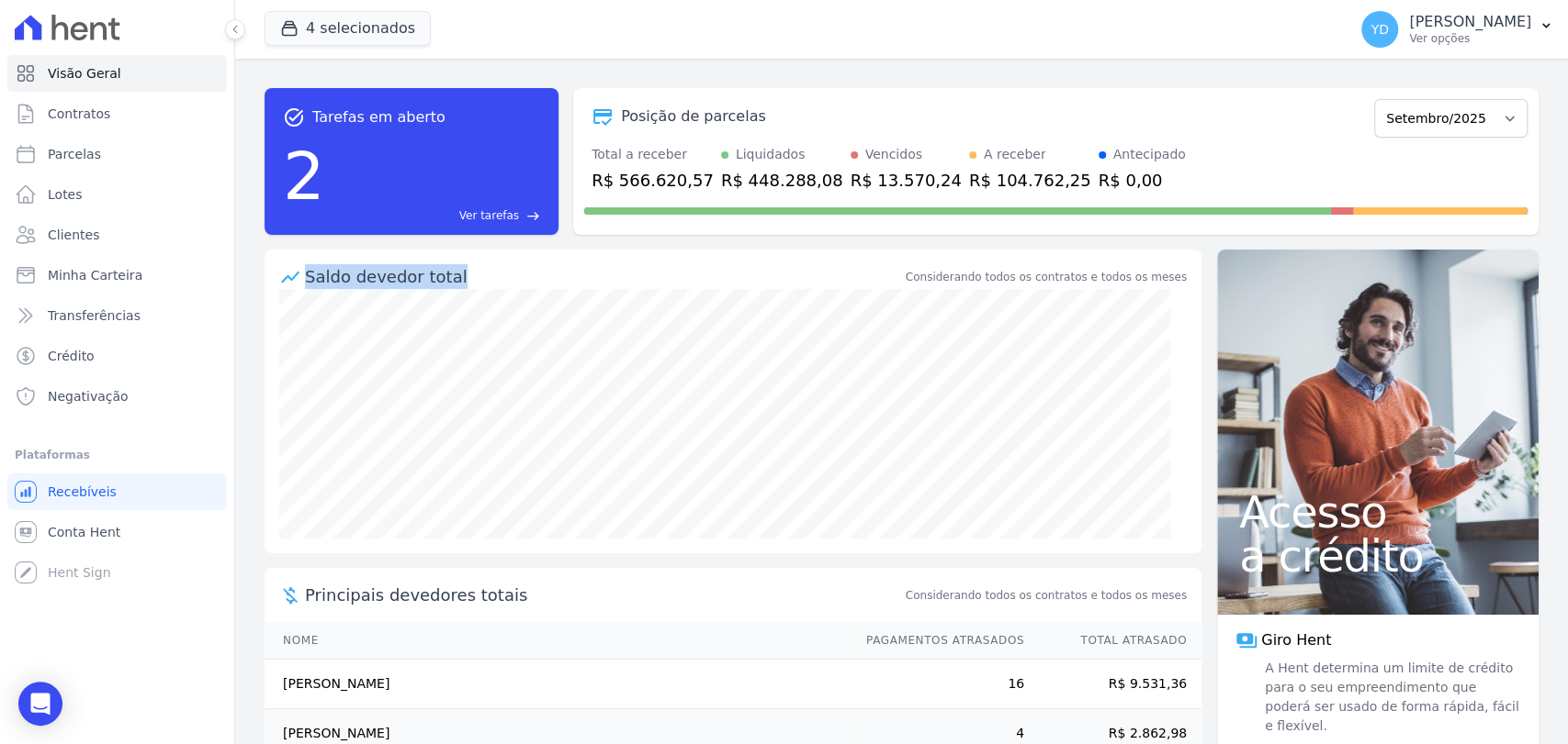
drag, startPoint x: 314, startPoint y: 278, endPoint x: 458, endPoint y: 286, distance: 144.2
click at [458, 286] on div "Saldo devedor total Considerando todos os contratos e todos os meses" at bounding box center [733, 269] width 937 height 39
click at [458, 286] on div "Saldo devedor total" at bounding box center [604, 276] width 597 height 24
drag, startPoint x: 462, startPoint y: 278, endPoint x: 305, endPoint y: 282, distance: 157.1
click at [305, 282] on div "Saldo devedor total" at bounding box center [604, 276] width 597 height 24
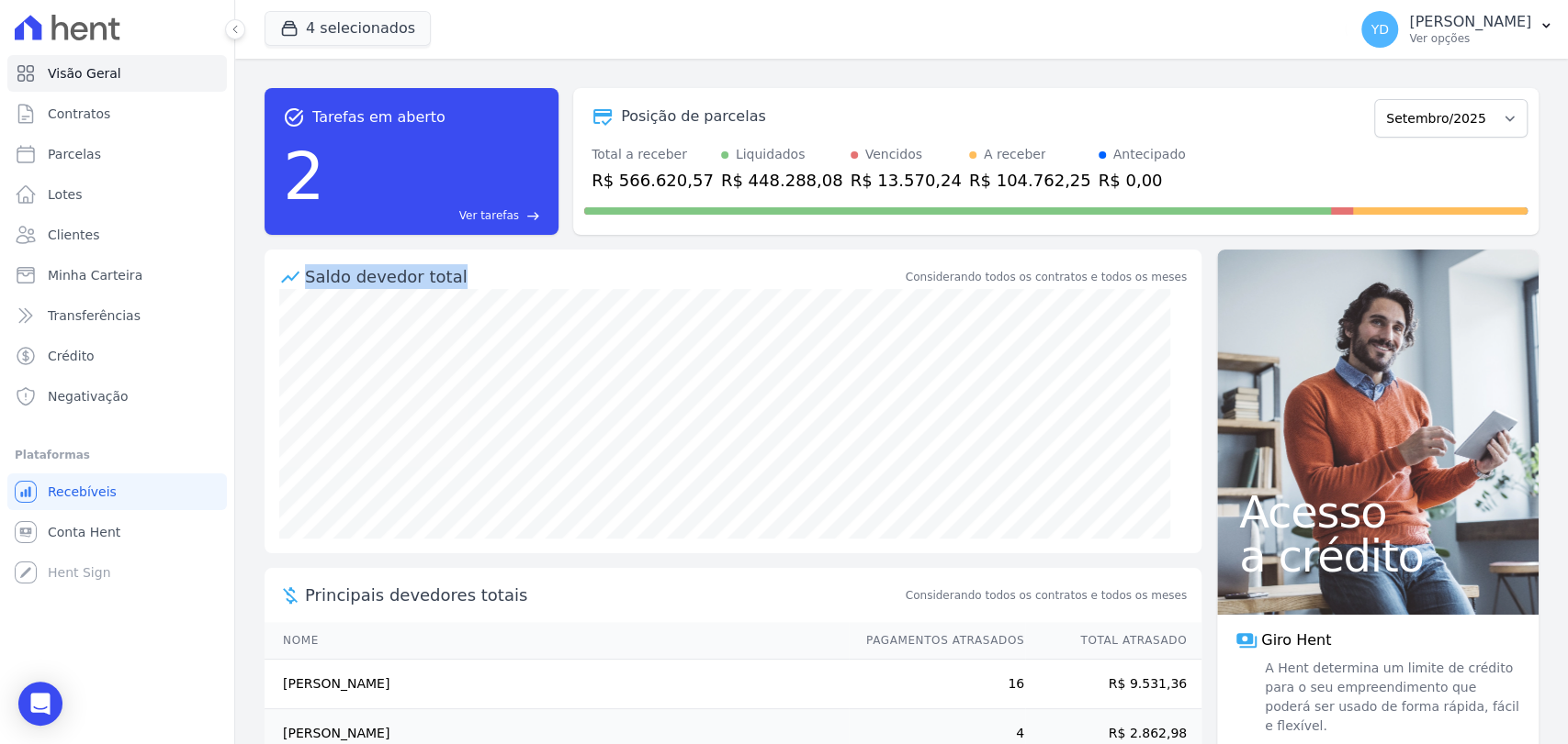
click at [459, 279] on div "Saldo devedor total" at bounding box center [604, 276] width 597 height 24
drag, startPoint x: 452, startPoint y: 285, endPoint x: 302, endPoint y: 287, distance: 150.0
click at [302, 287] on div "Saldo devedor total Considerando todos os contratos e todos os meses" at bounding box center [733, 269] width 937 height 39
click at [284, 256] on div "Saldo devedor total Considerando todos os contratos e todos os meses" at bounding box center [733, 269] width 937 height 39
drag, startPoint x: 307, startPoint y: 279, endPoint x: 473, endPoint y: 279, distance: 166.0
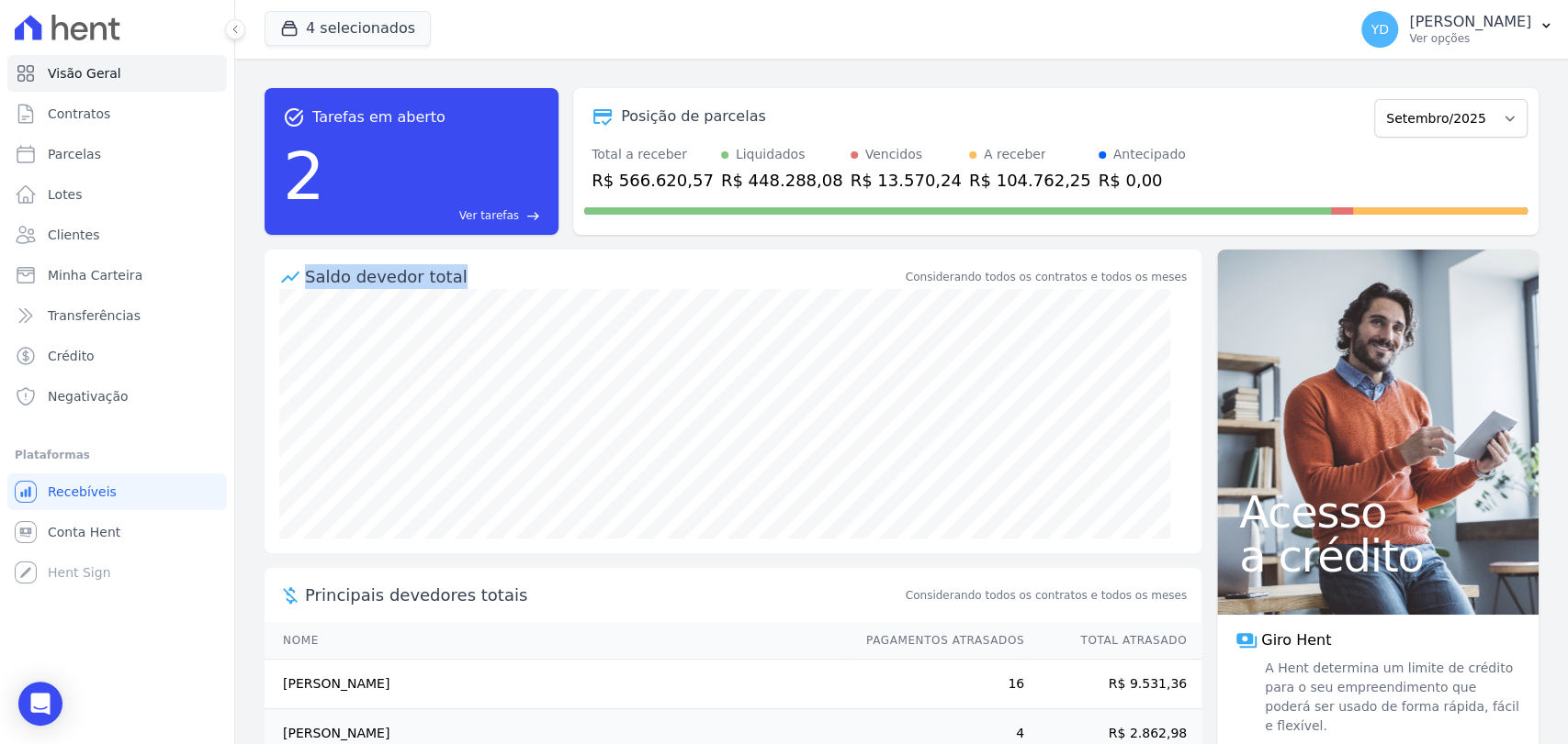
click at [473, 279] on div "Saldo devedor total" at bounding box center [604, 276] width 597 height 24
click at [472, 279] on div "Saldo devedor total" at bounding box center [604, 276] width 597 height 24
click at [166, 222] on link "Clientes" at bounding box center [117, 236] width 219 height 37
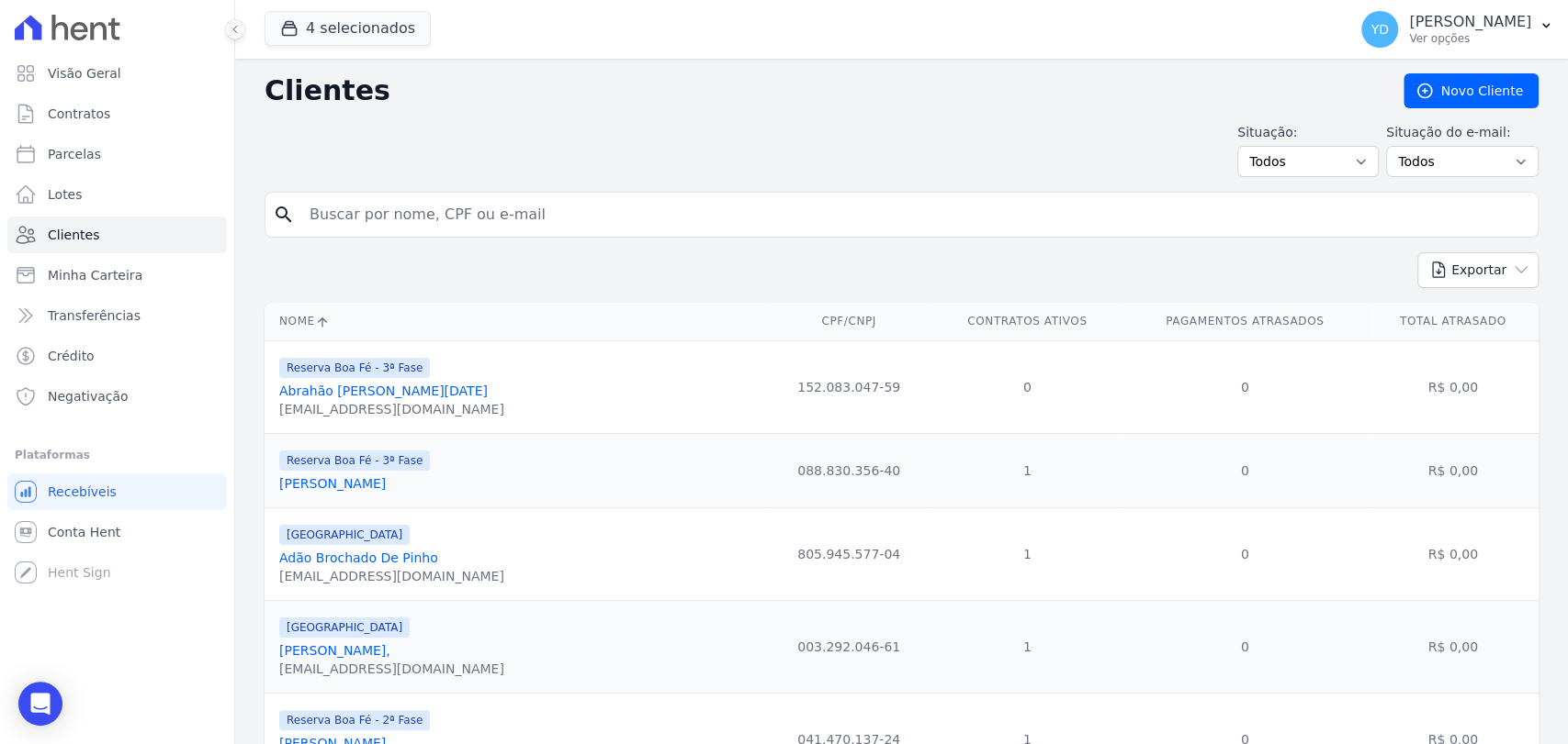
click at [471, 197] on input "search" at bounding box center [914, 215] width 1232 height 37
paste input "ALESSANDRA PINTO RODRIGUES"
type input "ALESSANDRA PINTO RODRIGUES"
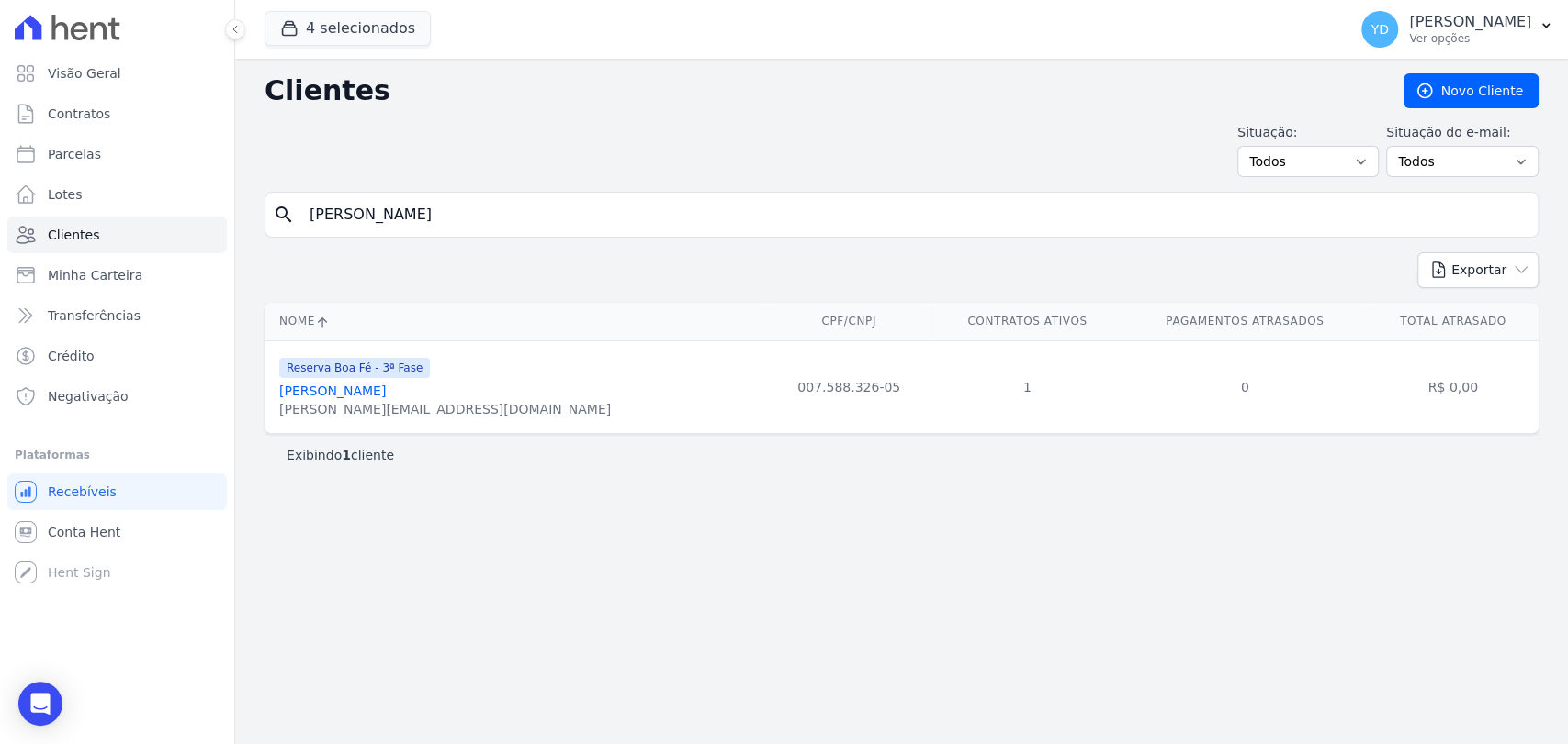
click at [382, 389] on link "Alessandra Pinto Rodrigues" at bounding box center [332, 390] width 107 height 15
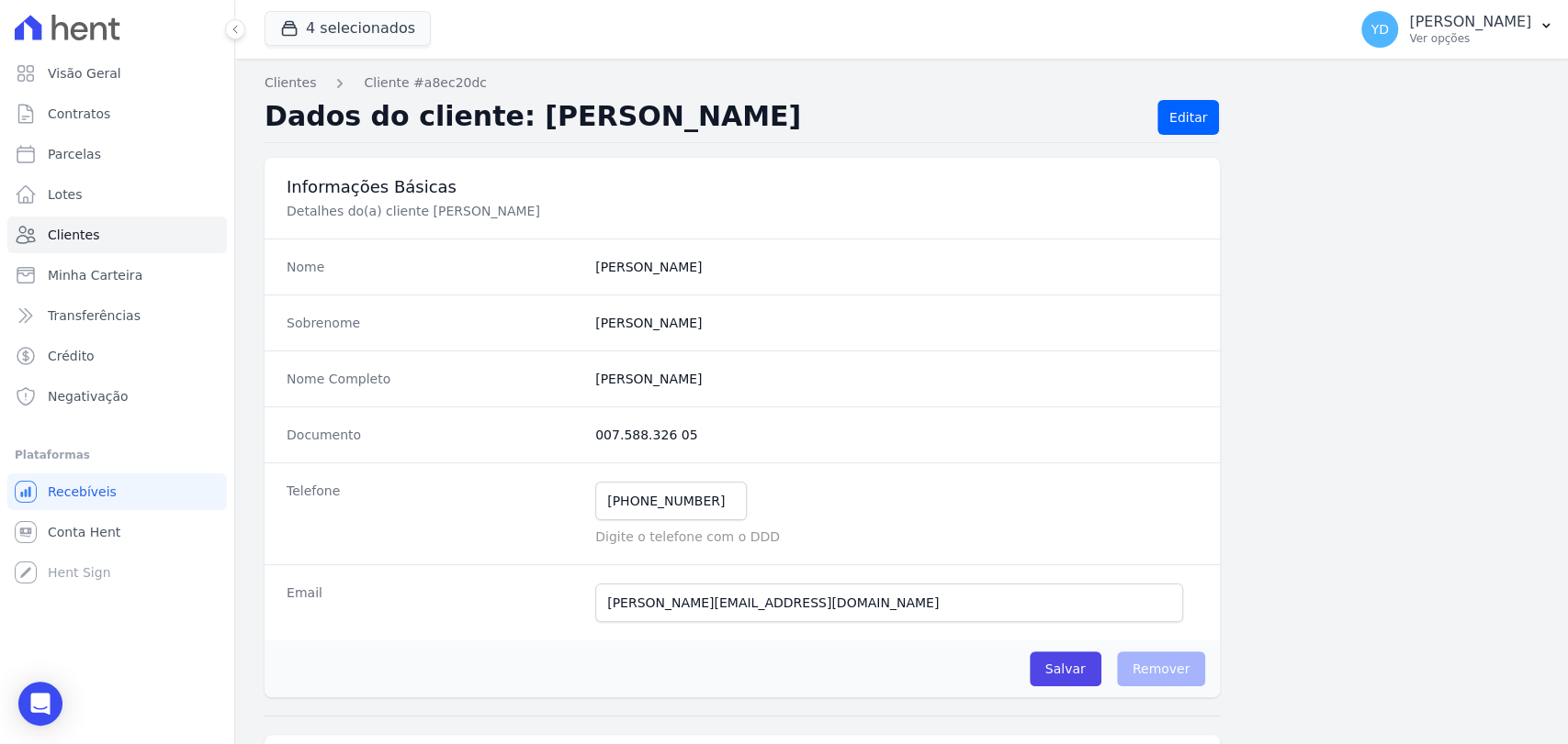
scroll to position [969, 0]
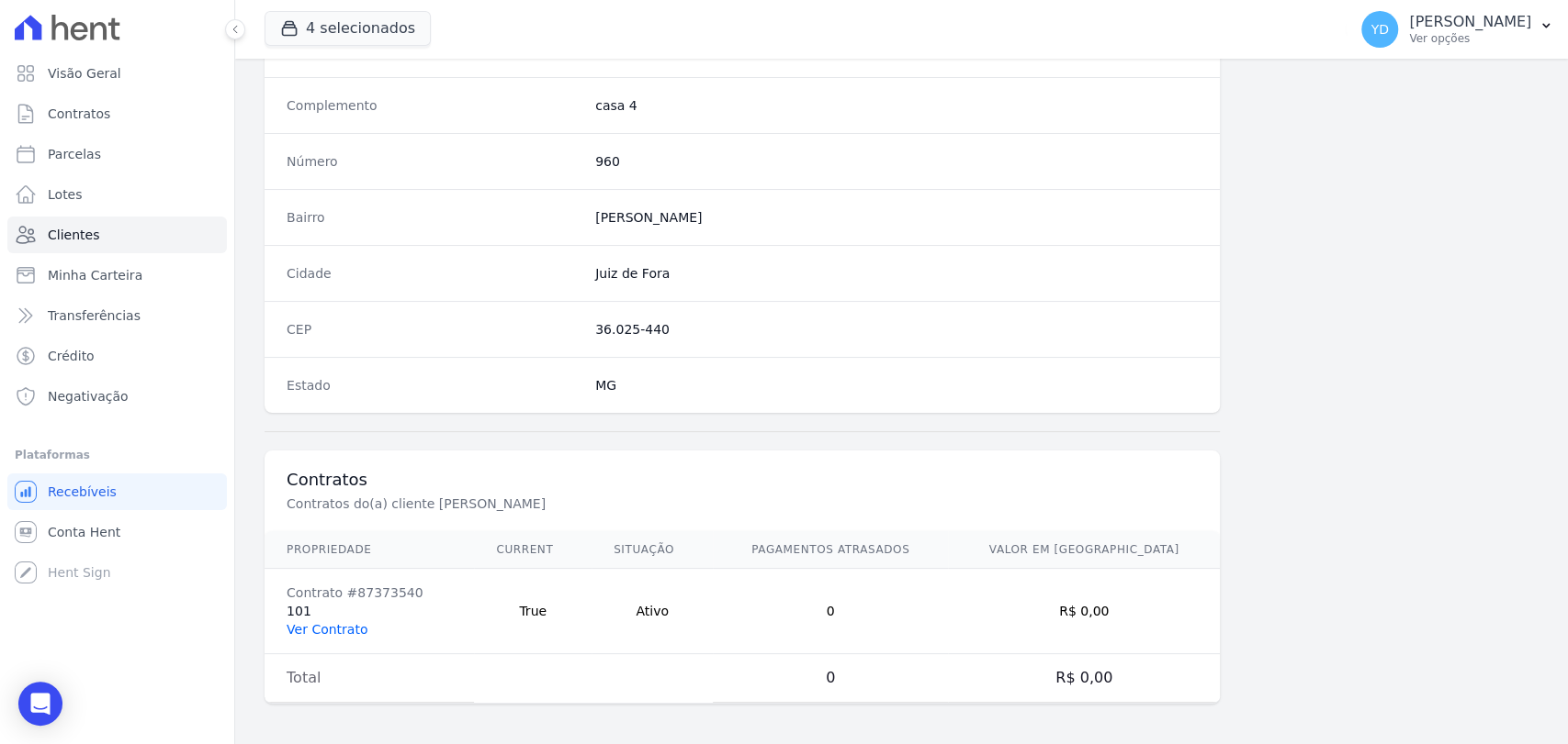
click at [313, 624] on link "Ver Contrato" at bounding box center [327, 630] width 81 height 15
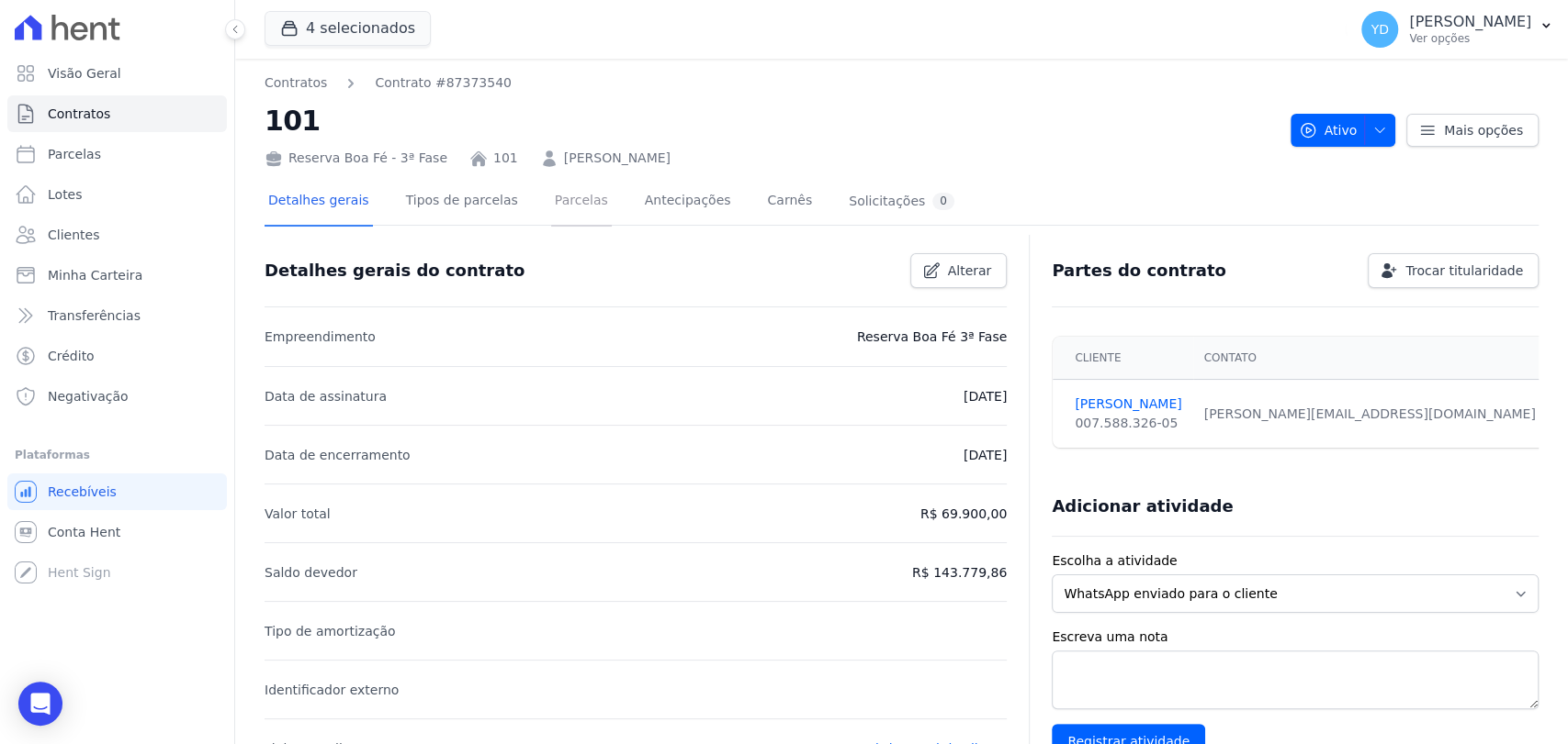
click at [563, 198] on link "Parcelas" at bounding box center [581, 202] width 61 height 49
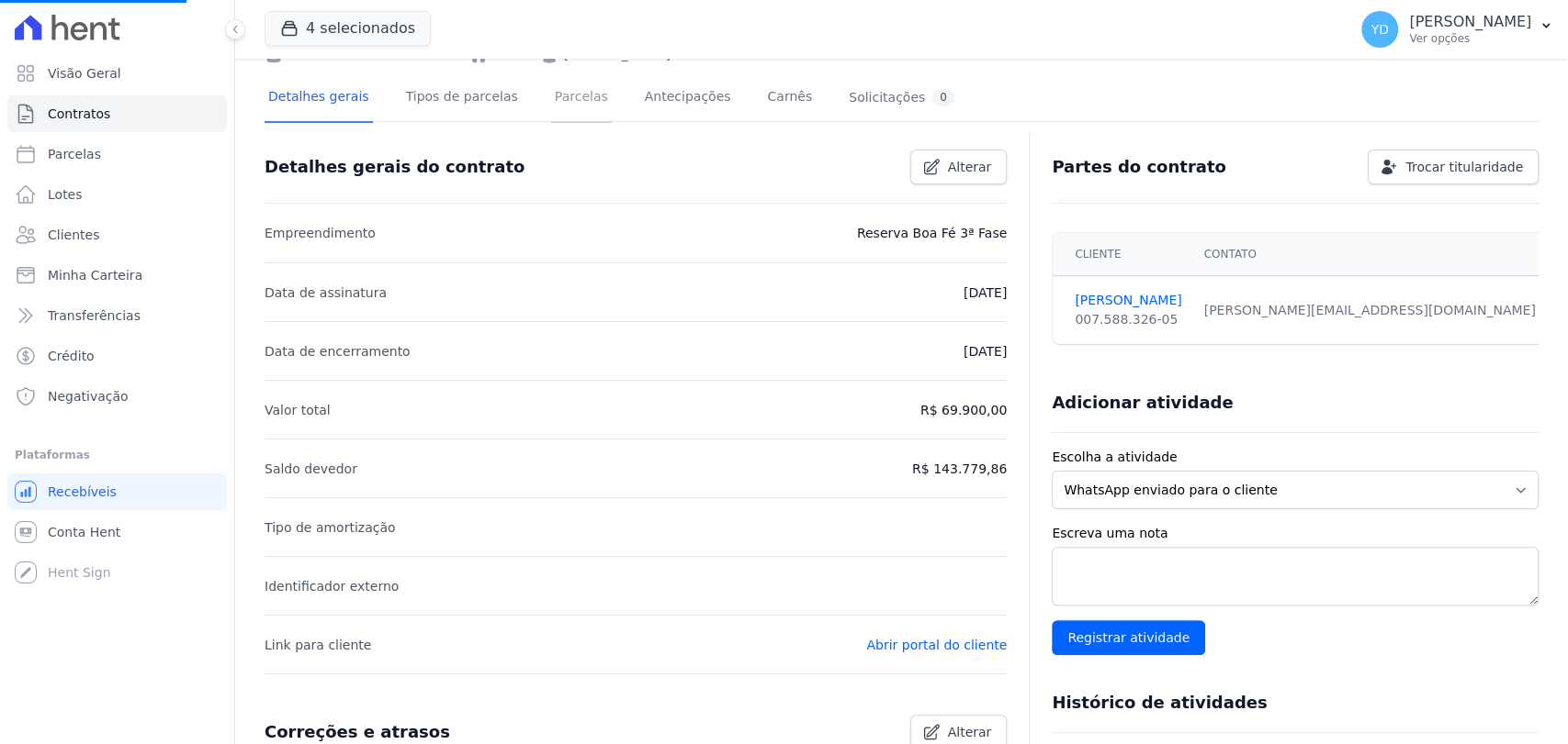
scroll to position [112, 0]
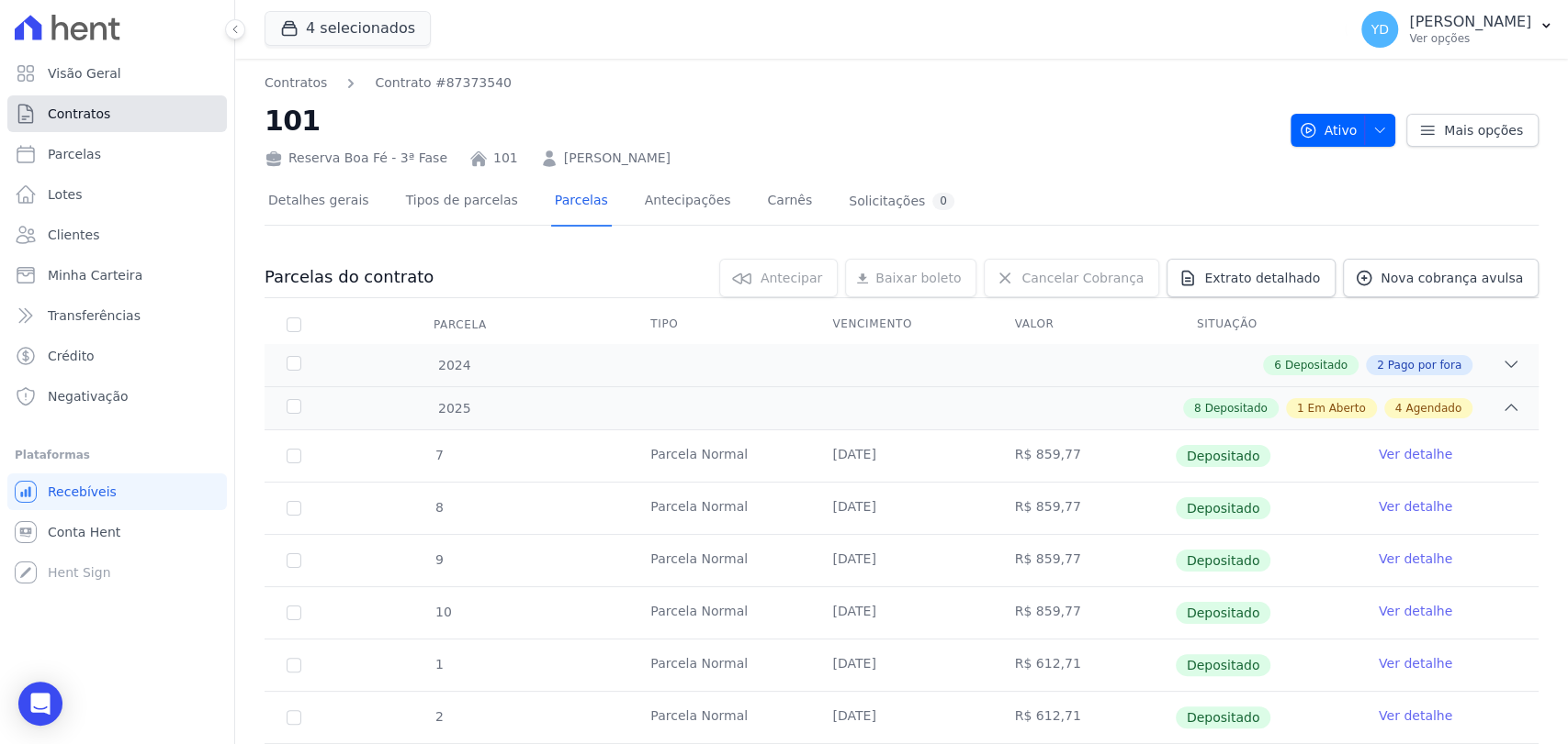
click at [217, 121] on link "Contratos" at bounding box center [117, 114] width 219 height 37
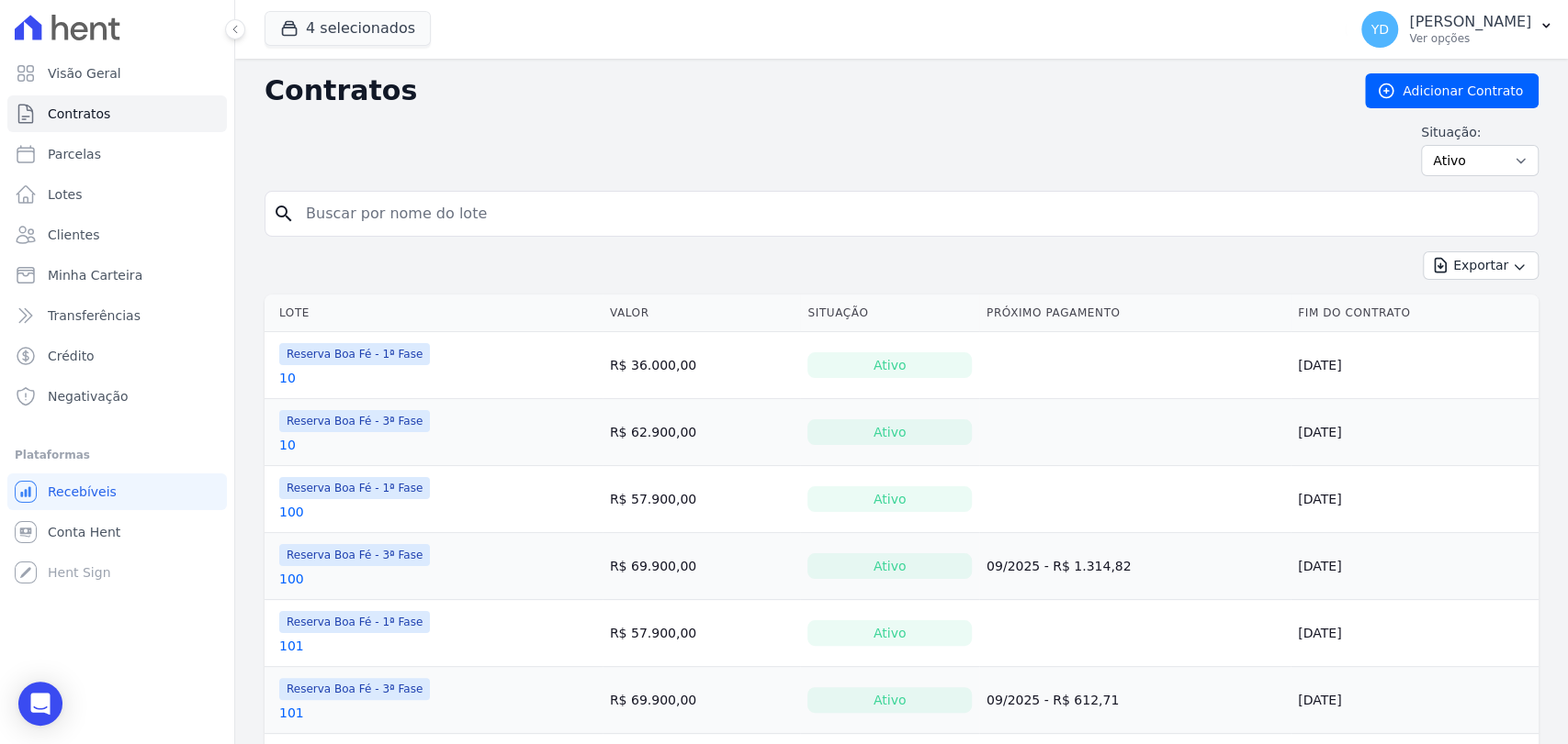
click at [474, 208] on input "search" at bounding box center [912, 214] width 1235 height 37
type input "a15"
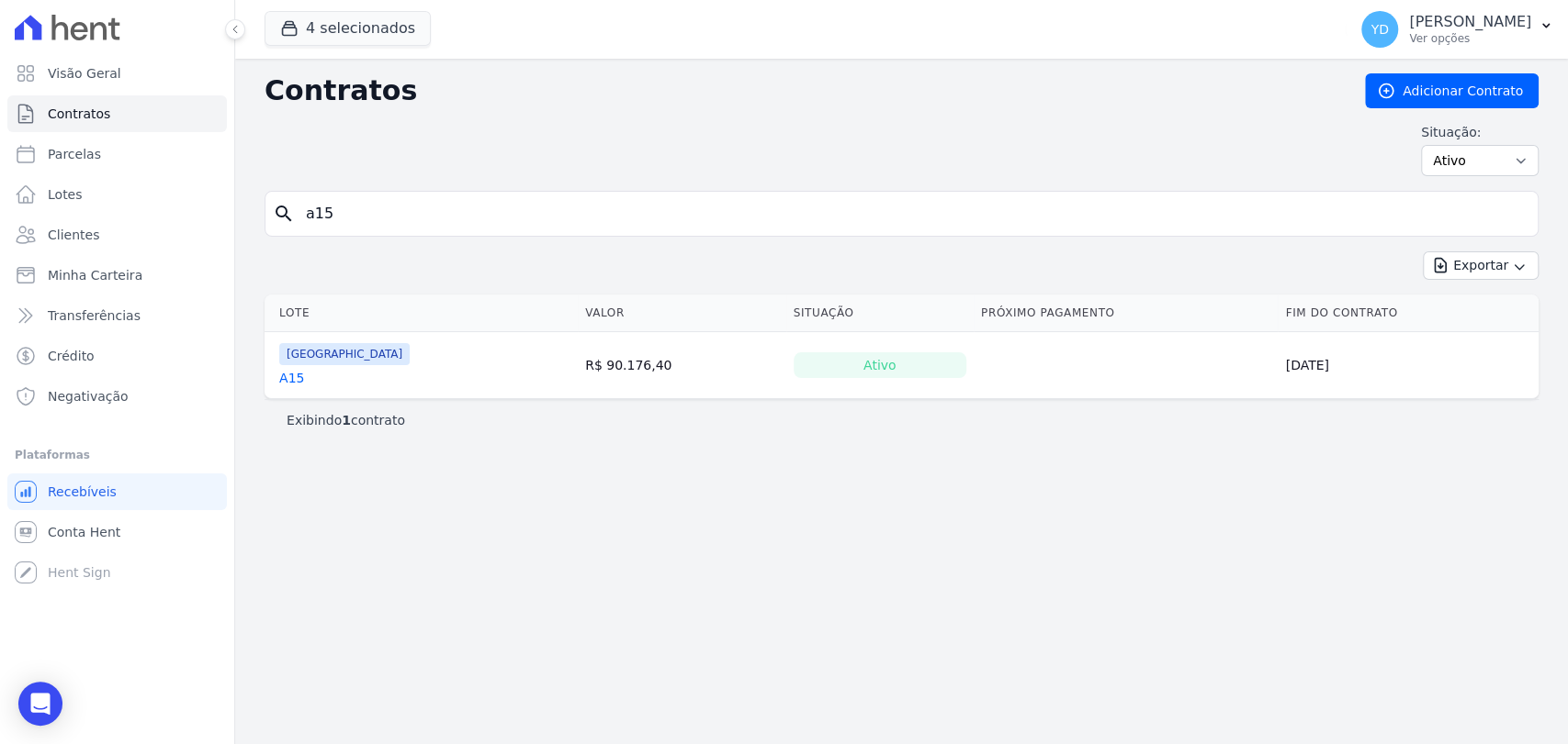
click at [334, 199] on input "a15" at bounding box center [912, 214] width 1235 height 37
type input "101"
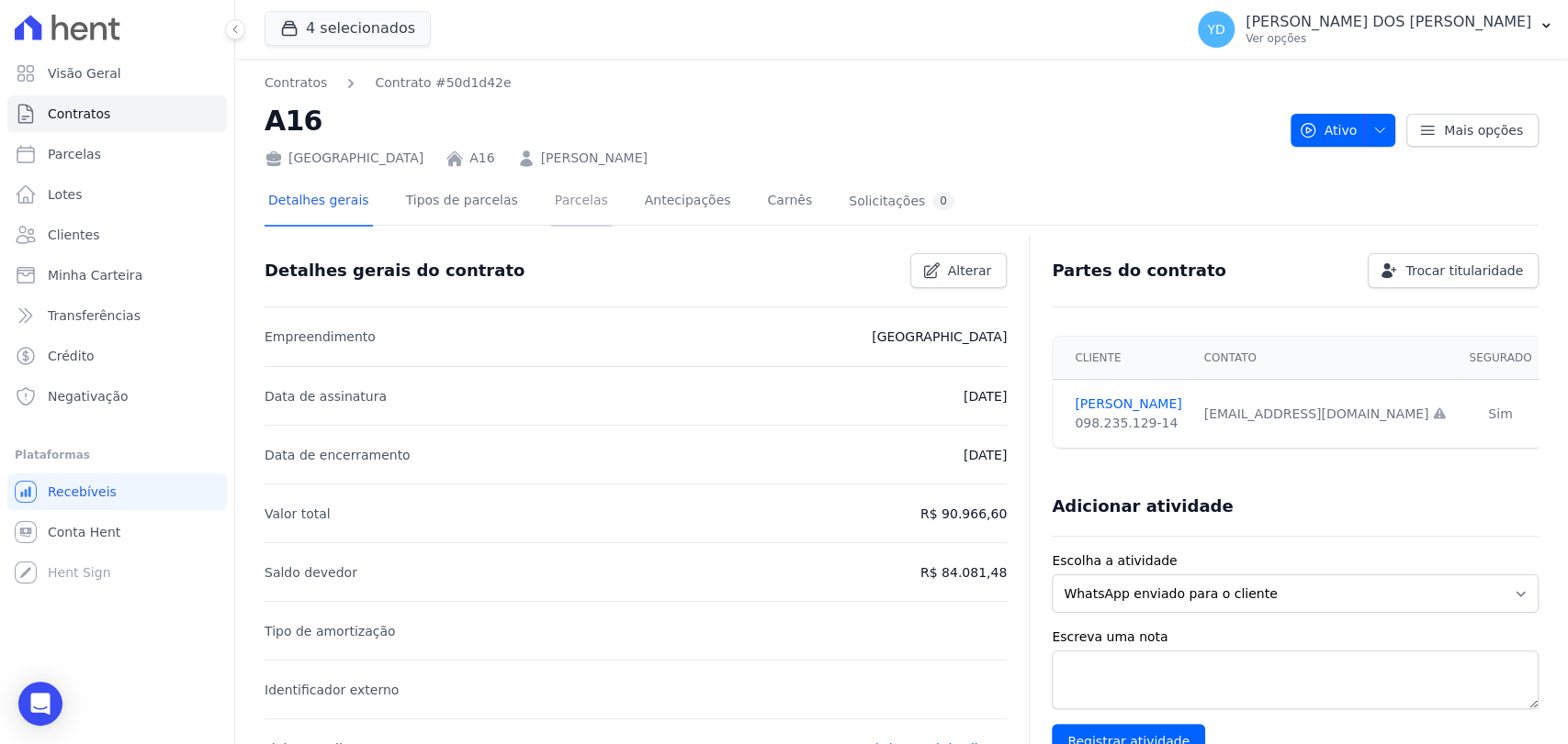
drag, startPoint x: 560, startPoint y: 202, endPoint x: 577, endPoint y: 171, distance: 35.4
click at [560, 202] on link "Parcelas" at bounding box center [581, 202] width 61 height 49
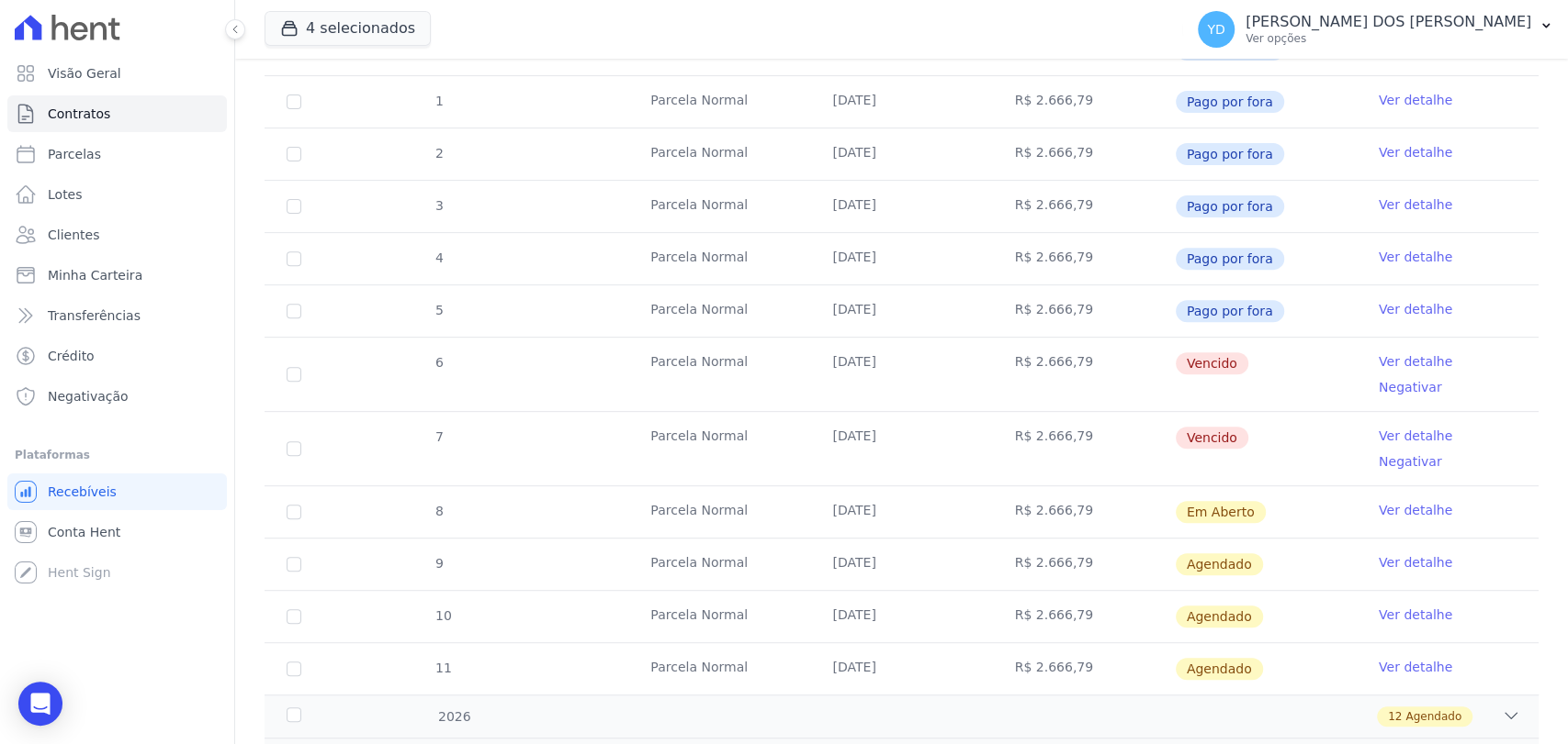
scroll to position [408, 0]
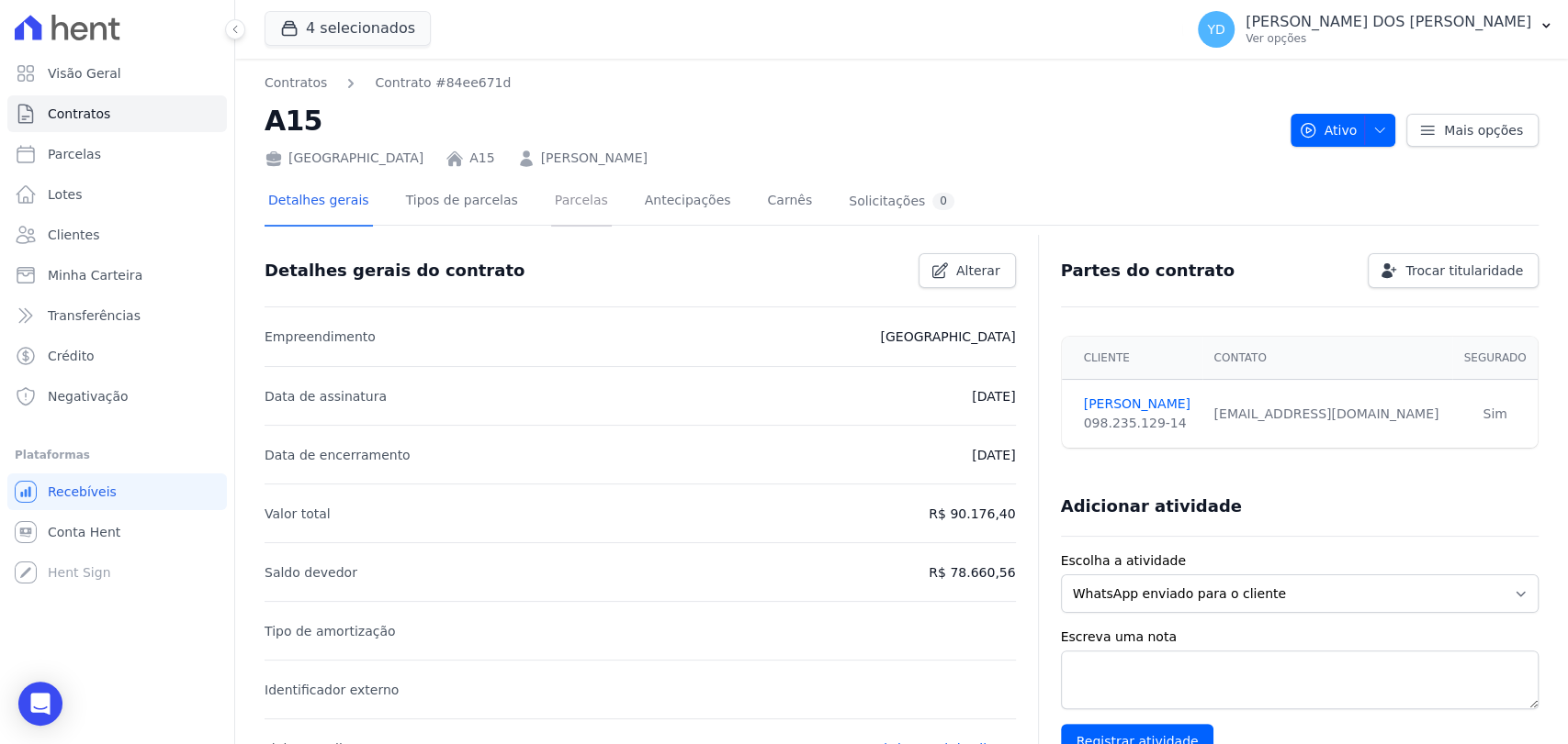
click at [551, 205] on link "Parcelas" at bounding box center [581, 202] width 61 height 49
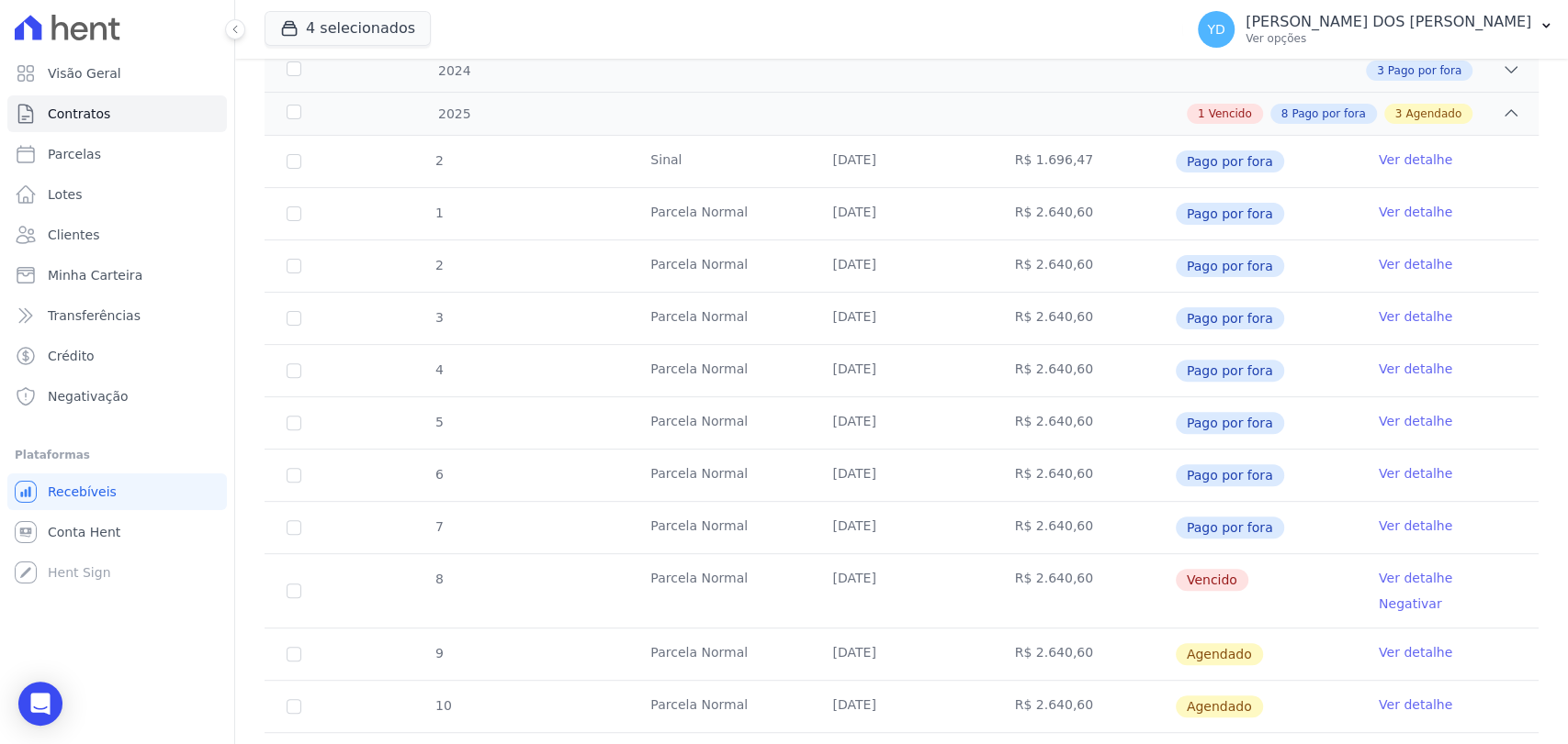
scroll to position [306, 0]
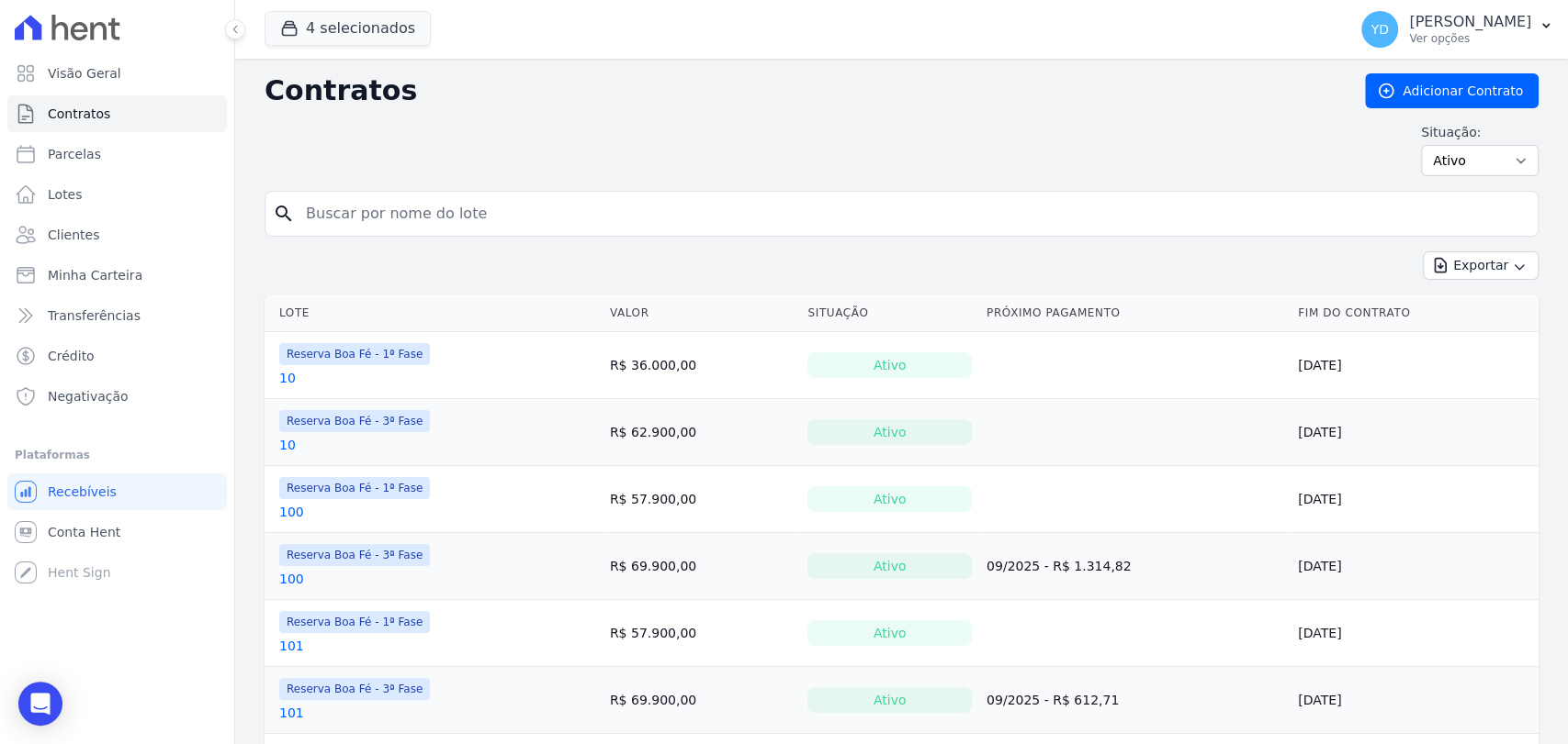
click at [539, 225] on input "search" at bounding box center [912, 214] width 1235 height 37
type input "A15"
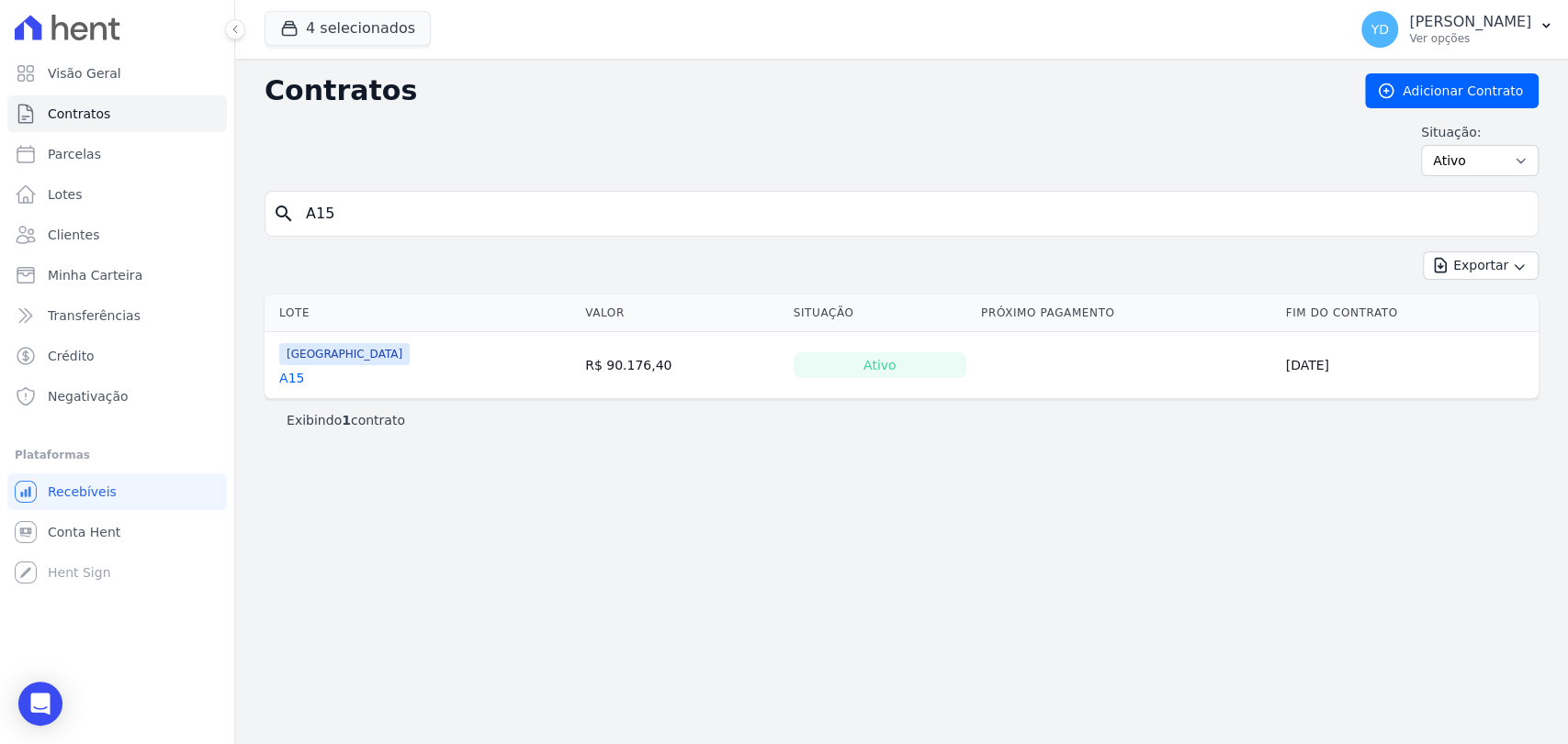
click at [376, 194] on div "search A15" at bounding box center [901, 213] width 1274 height 46
type input "A16"
drag, startPoint x: 386, startPoint y: 99, endPoint x: 270, endPoint y: 101, distance: 116.0
click at [270, 101] on h2 "Contratos" at bounding box center [799, 91] width 1071 height 33
click at [304, 132] on div "Situação: Ativo Todos Pausado Distratado Rascunho Expirado Encerrado" at bounding box center [901, 150] width 1274 height 53
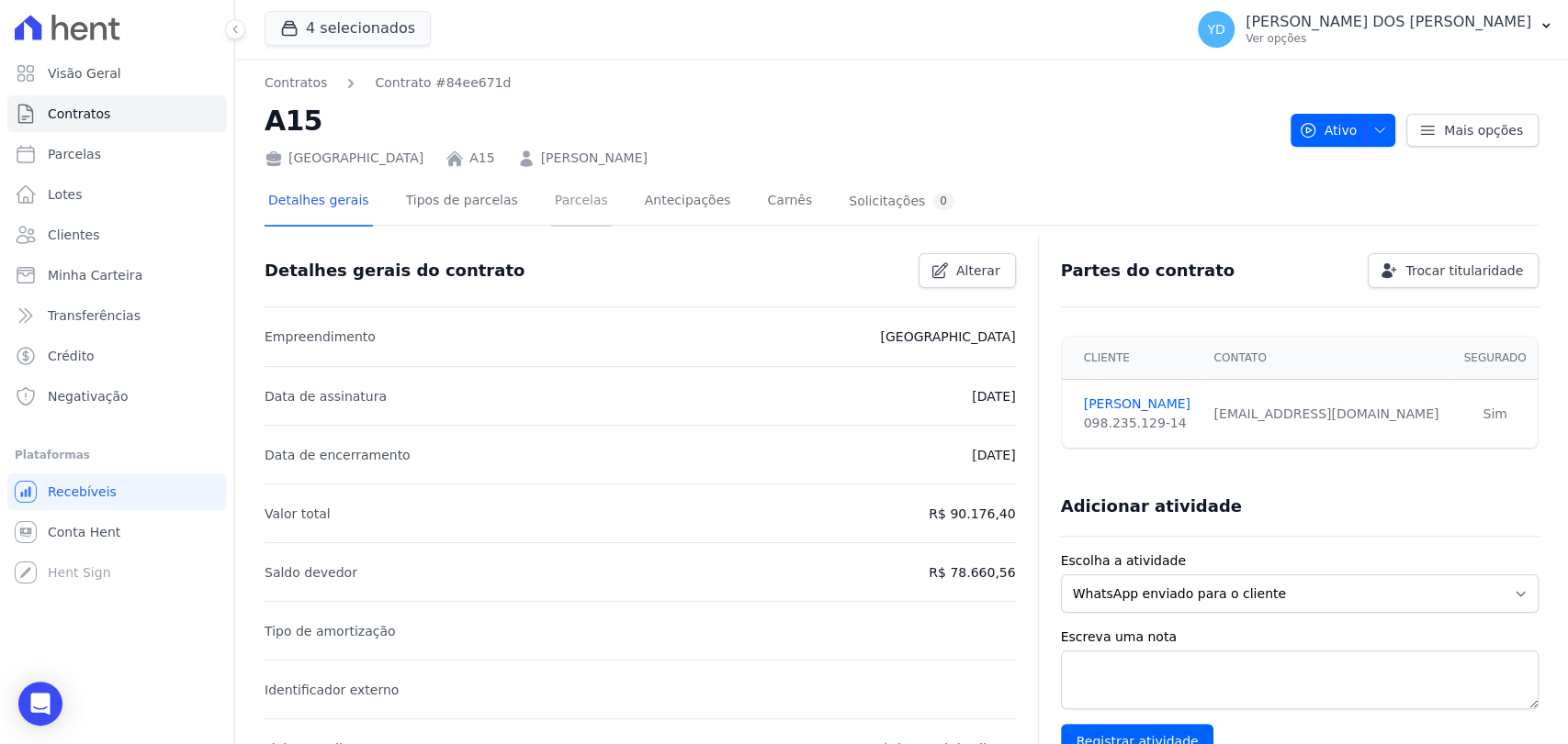
click at [568, 194] on link "Parcelas" at bounding box center [581, 202] width 61 height 49
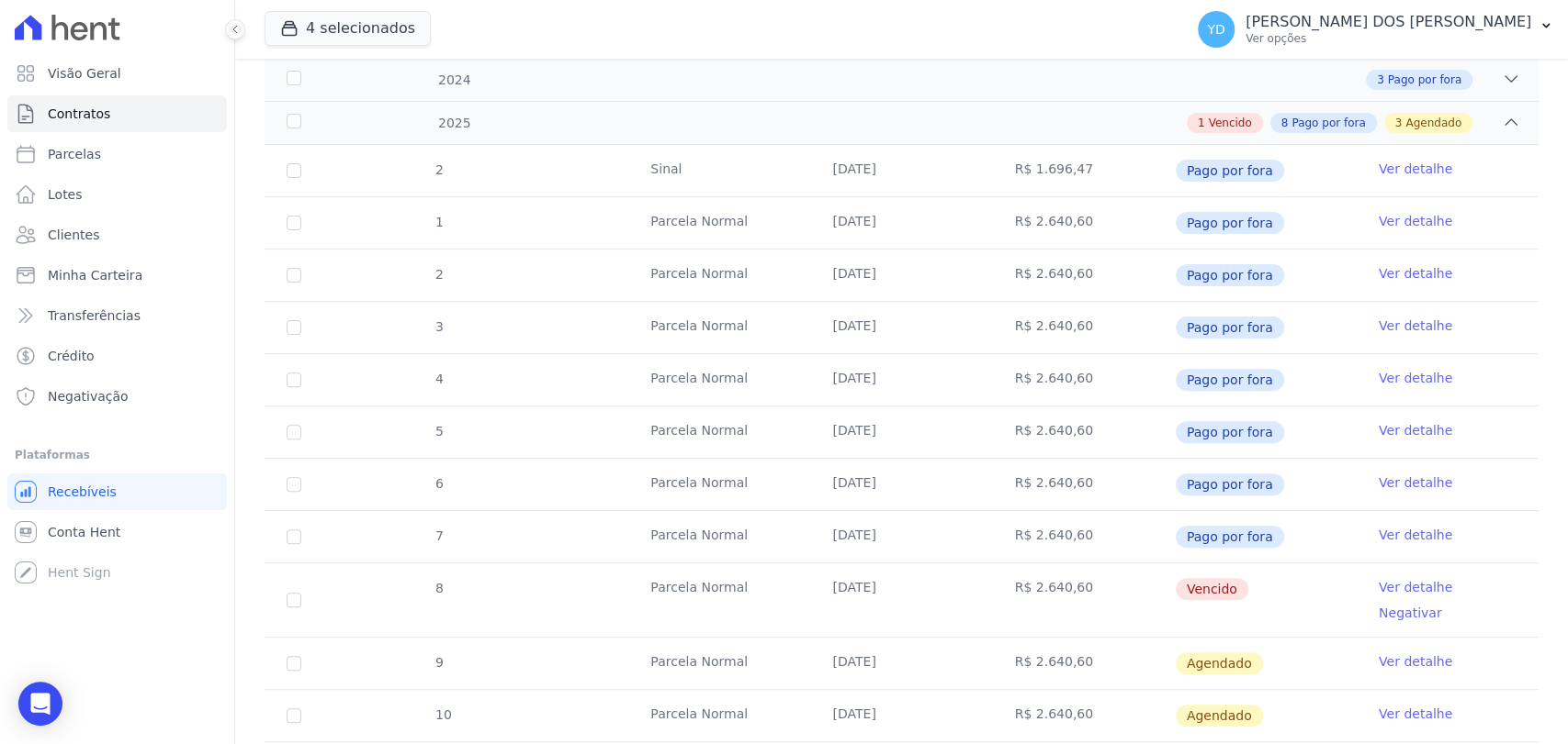
scroll to position [495, 0]
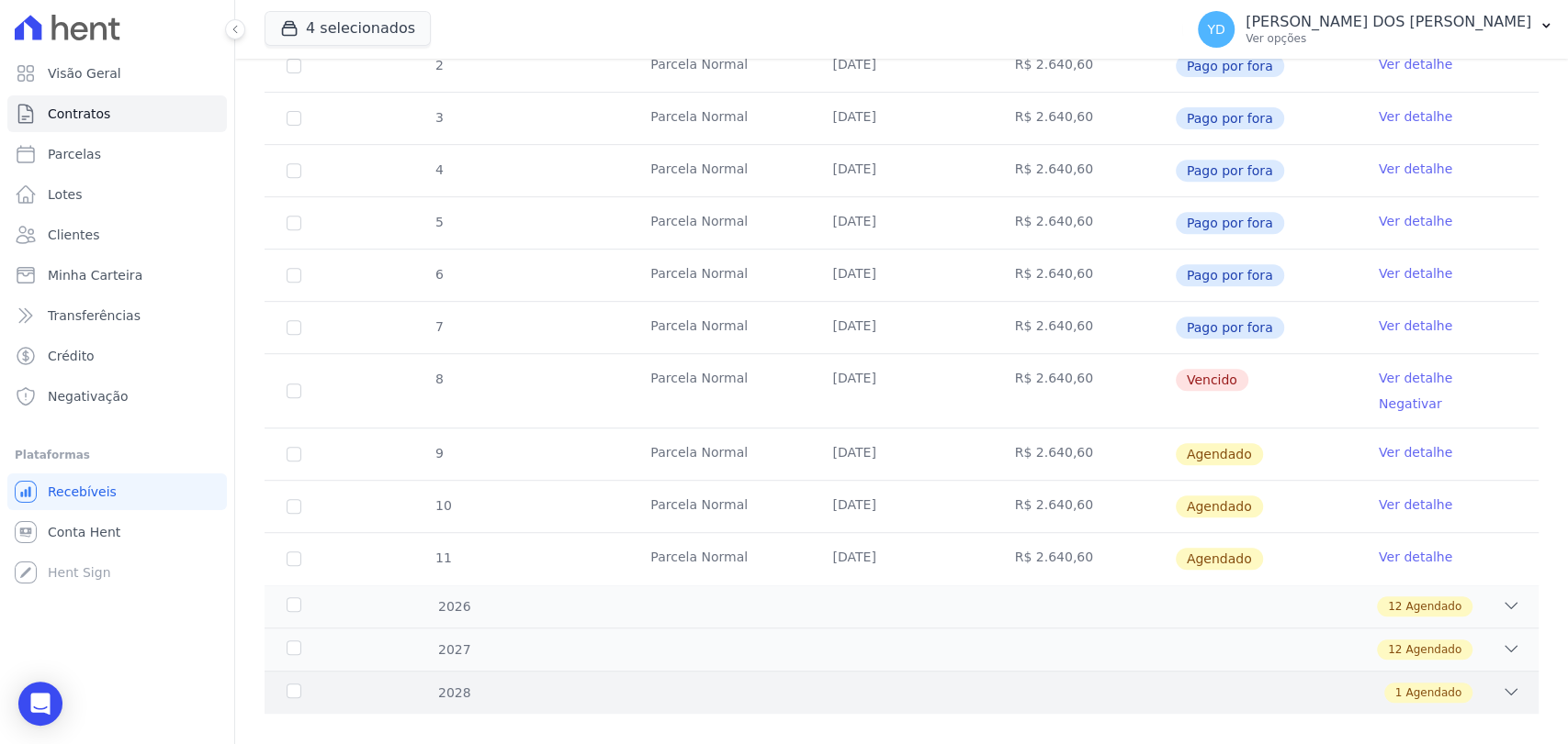
click at [909, 683] on div "1 Agendado" at bounding box center [963, 693] width 1112 height 21
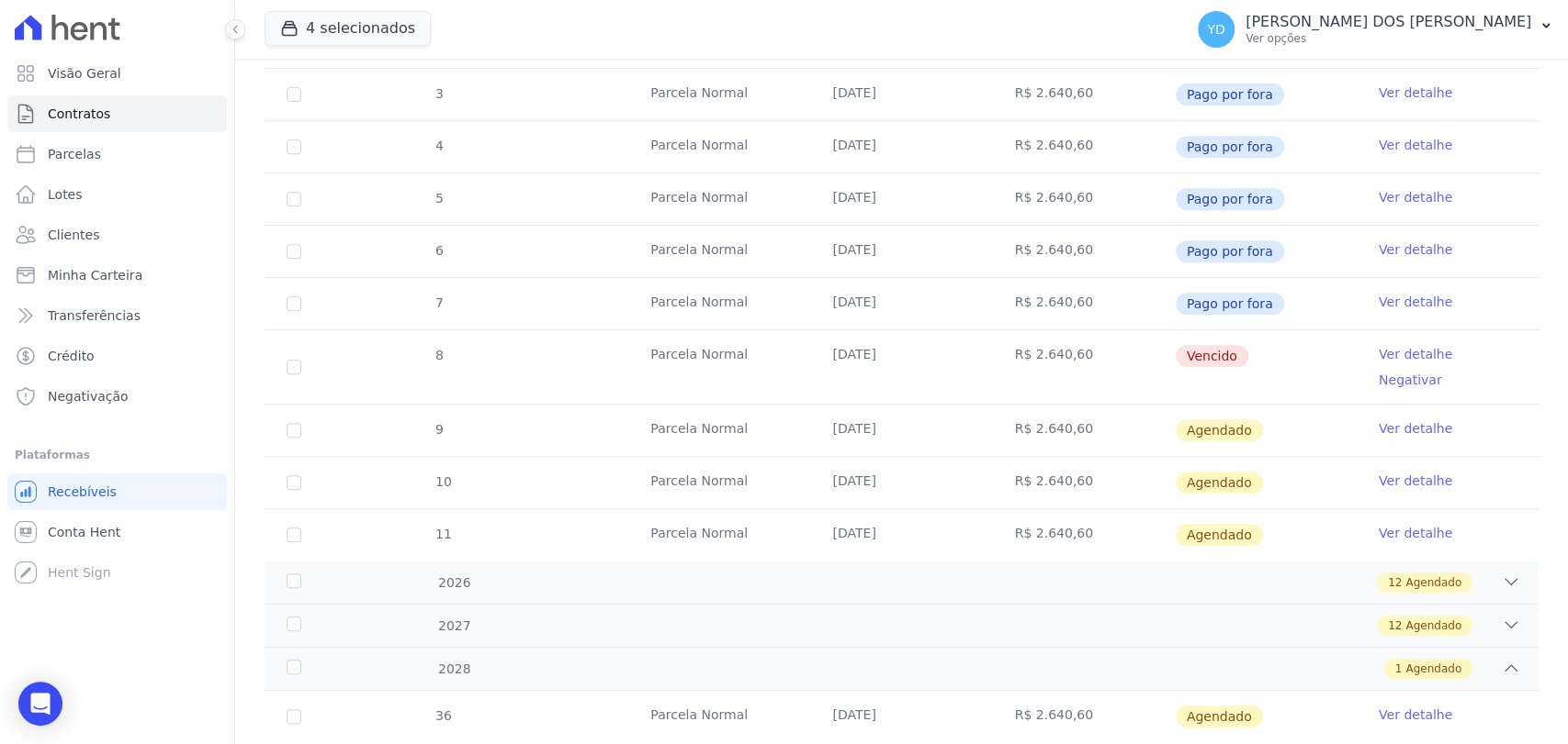
scroll to position [547, 0]
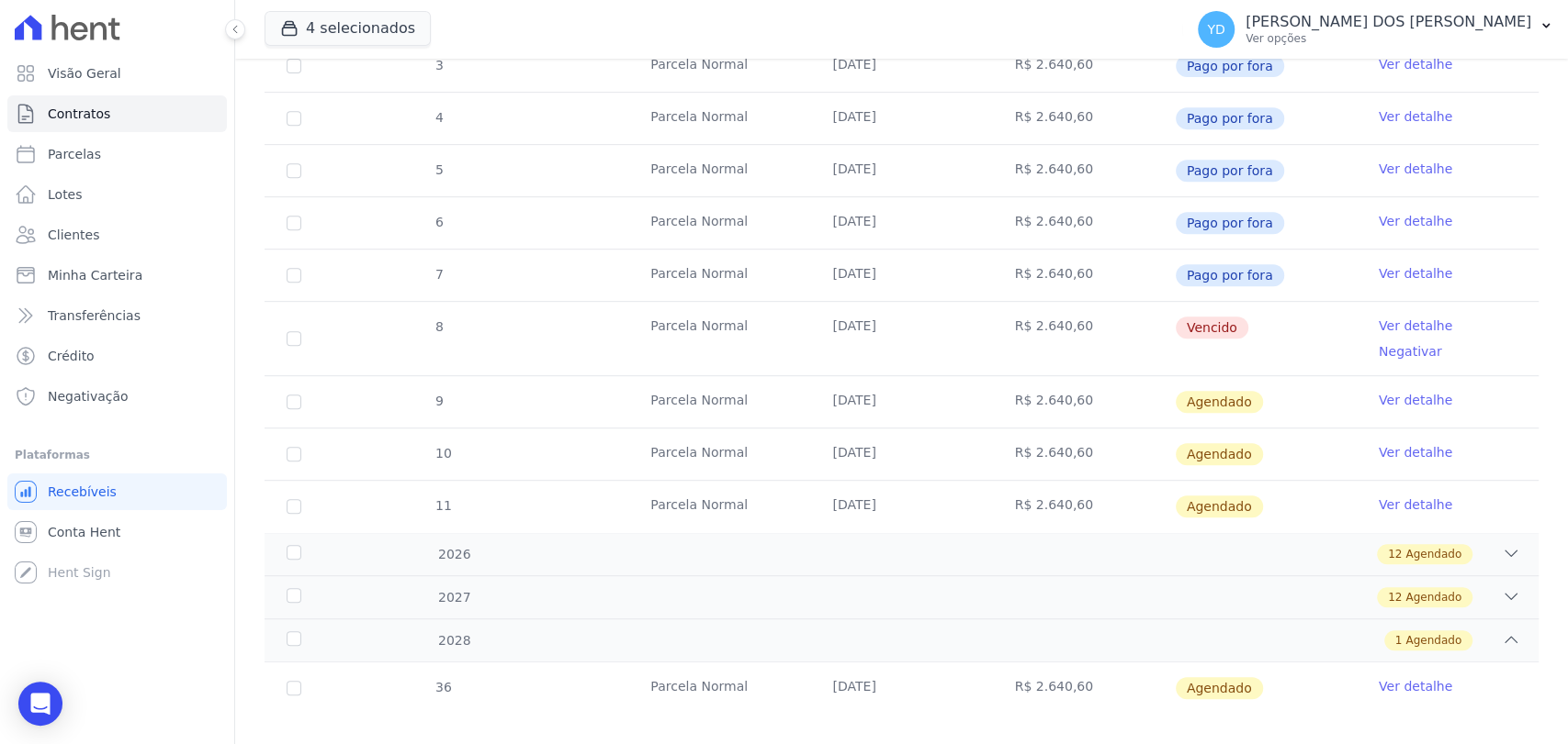
drag, startPoint x: 1075, startPoint y: 655, endPoint x: 1023, endPoint y: 669, distance: 53.9
click at [1023, 669] on td "R$ 2.640,60" at bounding box center [1084, 688] width 182 height 52
copy td "2.640,60"
click at [1381, 323] on link "Ver detalhe" at bounding box center [1414, 326] width 73 height 19
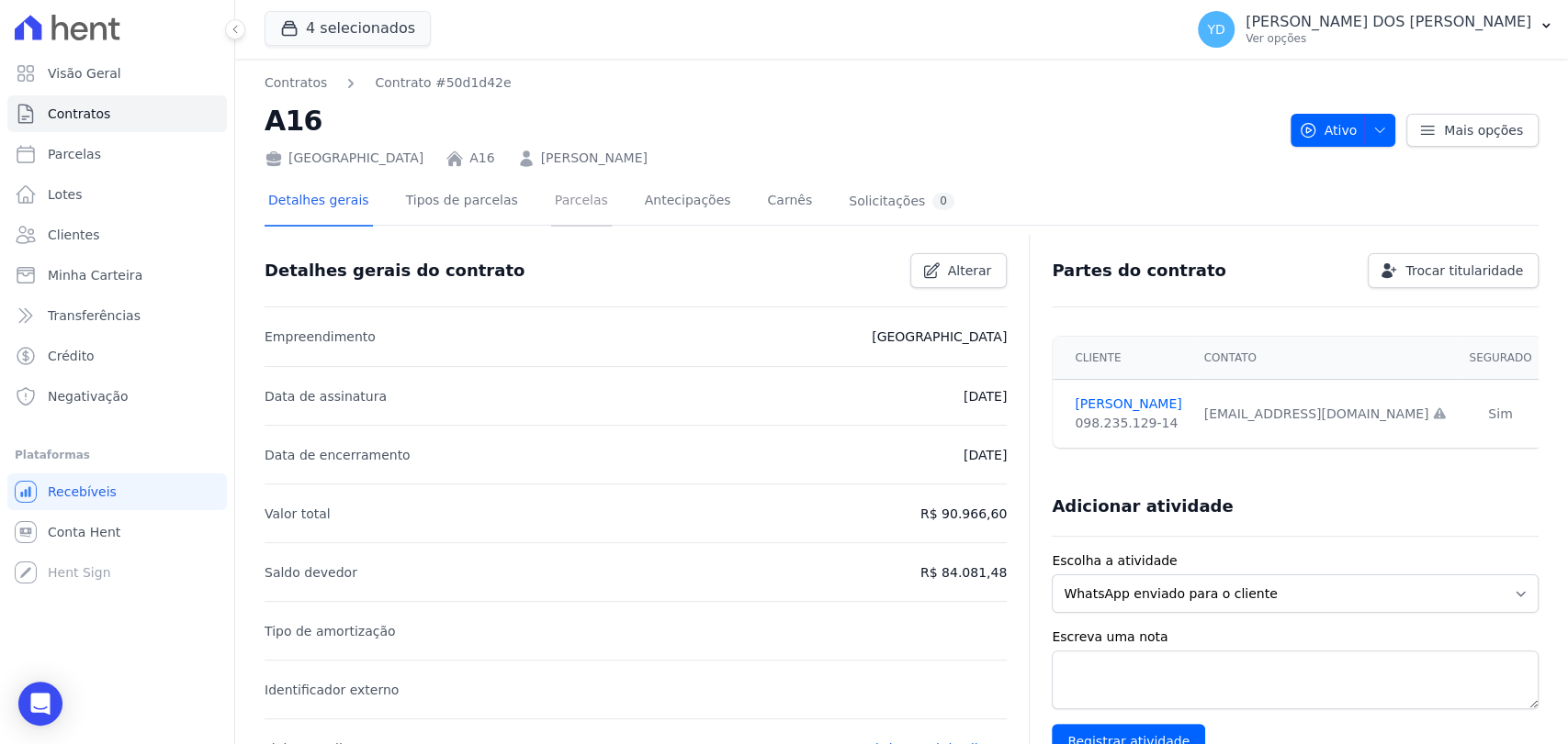
click at [551, 188] on link "Parcelas" at bounding box center [581, 202] width 61 height 49
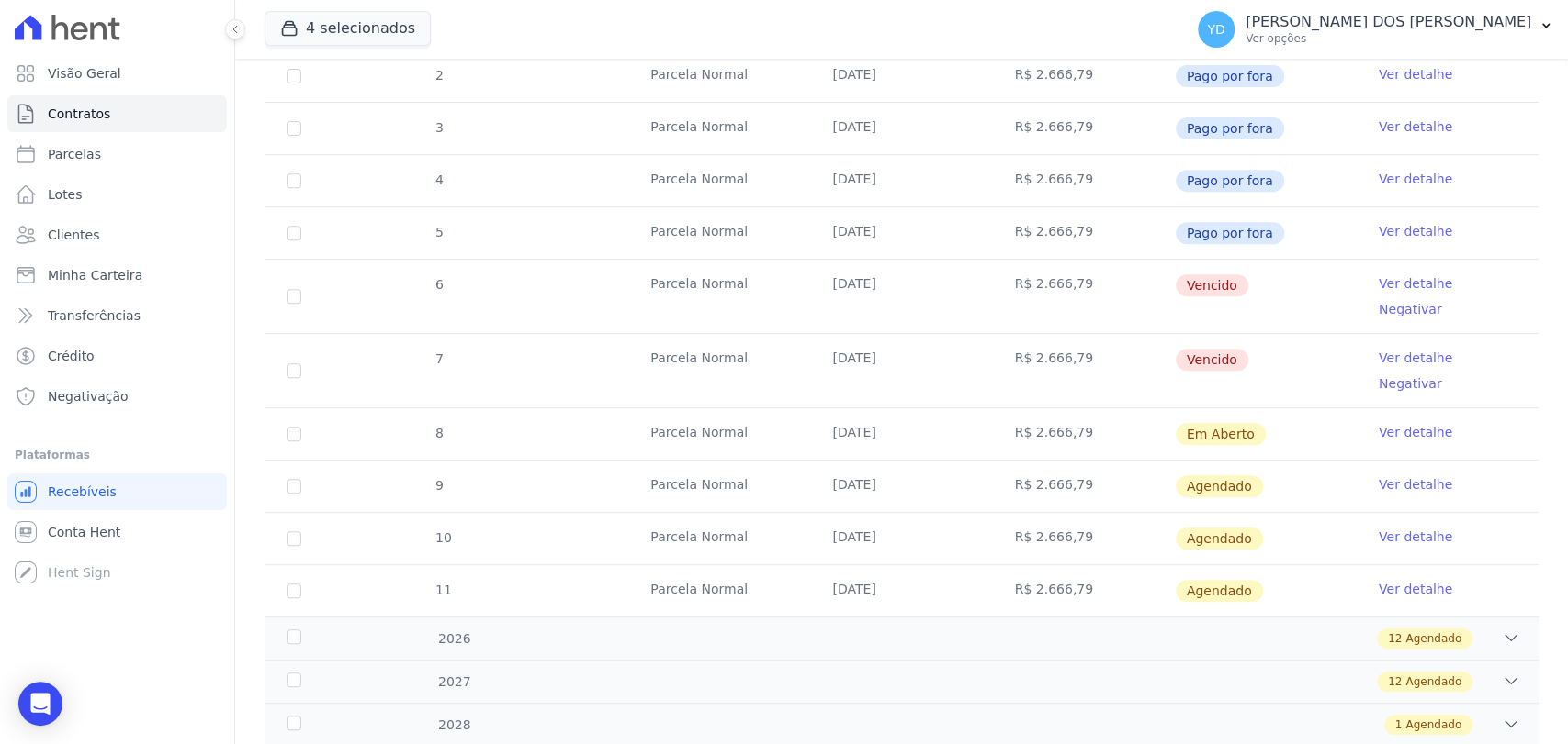
scroll to position [495, 0]
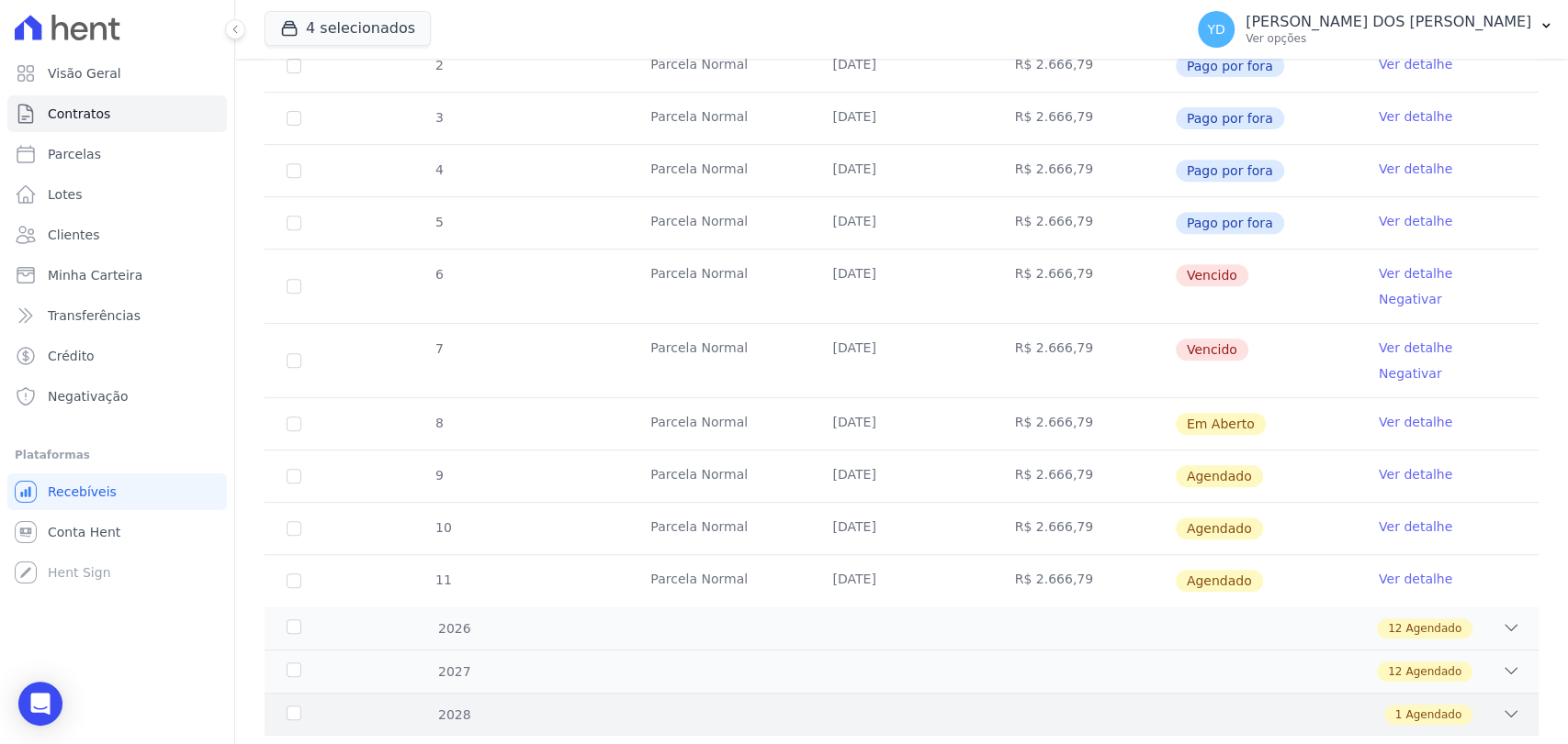
click at [679, 693] on div "2028 1 Agendado" at bounding box center [901, 715] width 1274 height 43
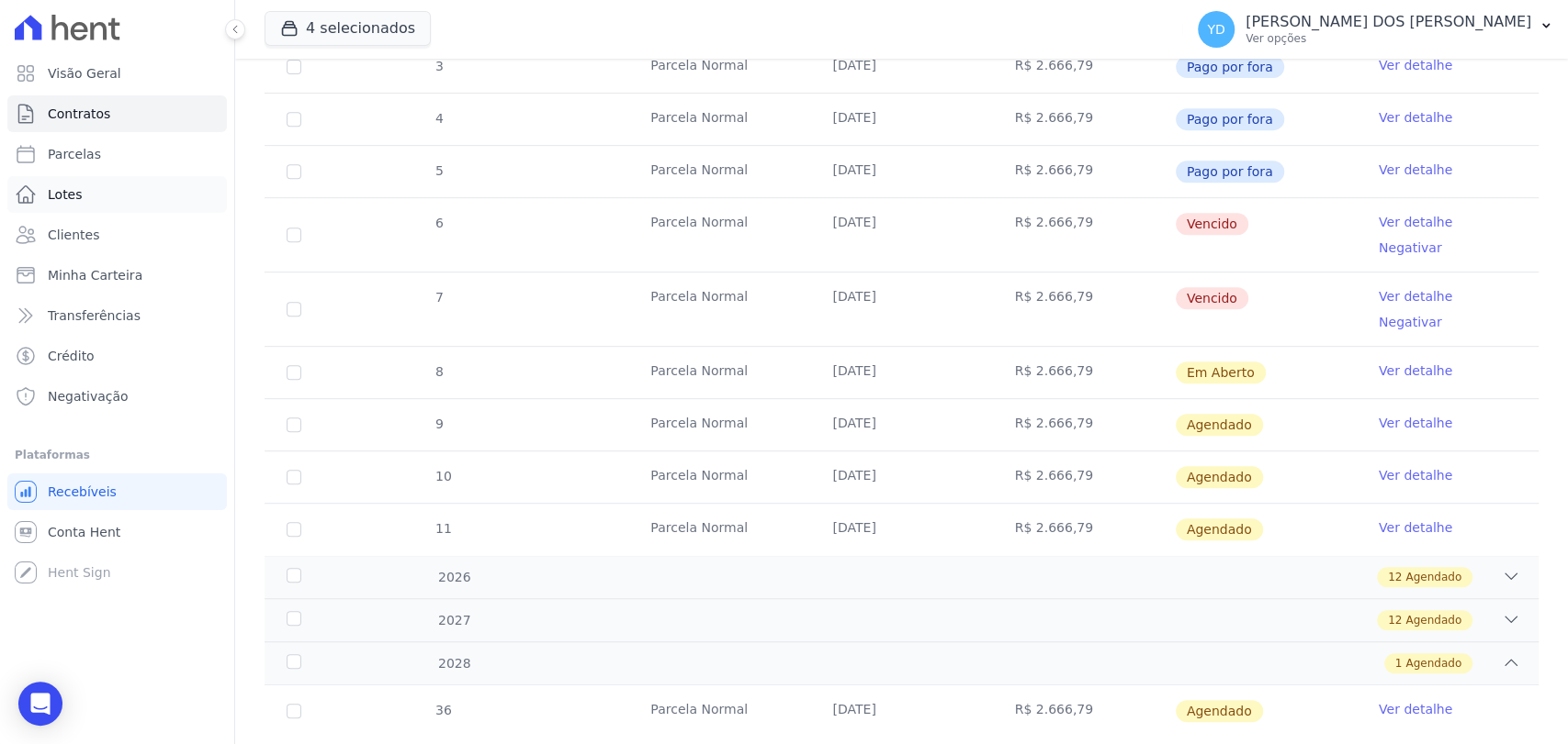
scroll to position [547, 0]
drag, startPoint x: 1075, startPoint y: 661, endPoint x: 995, endPoint y: 662, distance: 80.0
click at [995, 684] on td "R$ 2.666,79" at bounding box center [1084, 710] width 182 height 52
copy td "R$ 2.666,79"
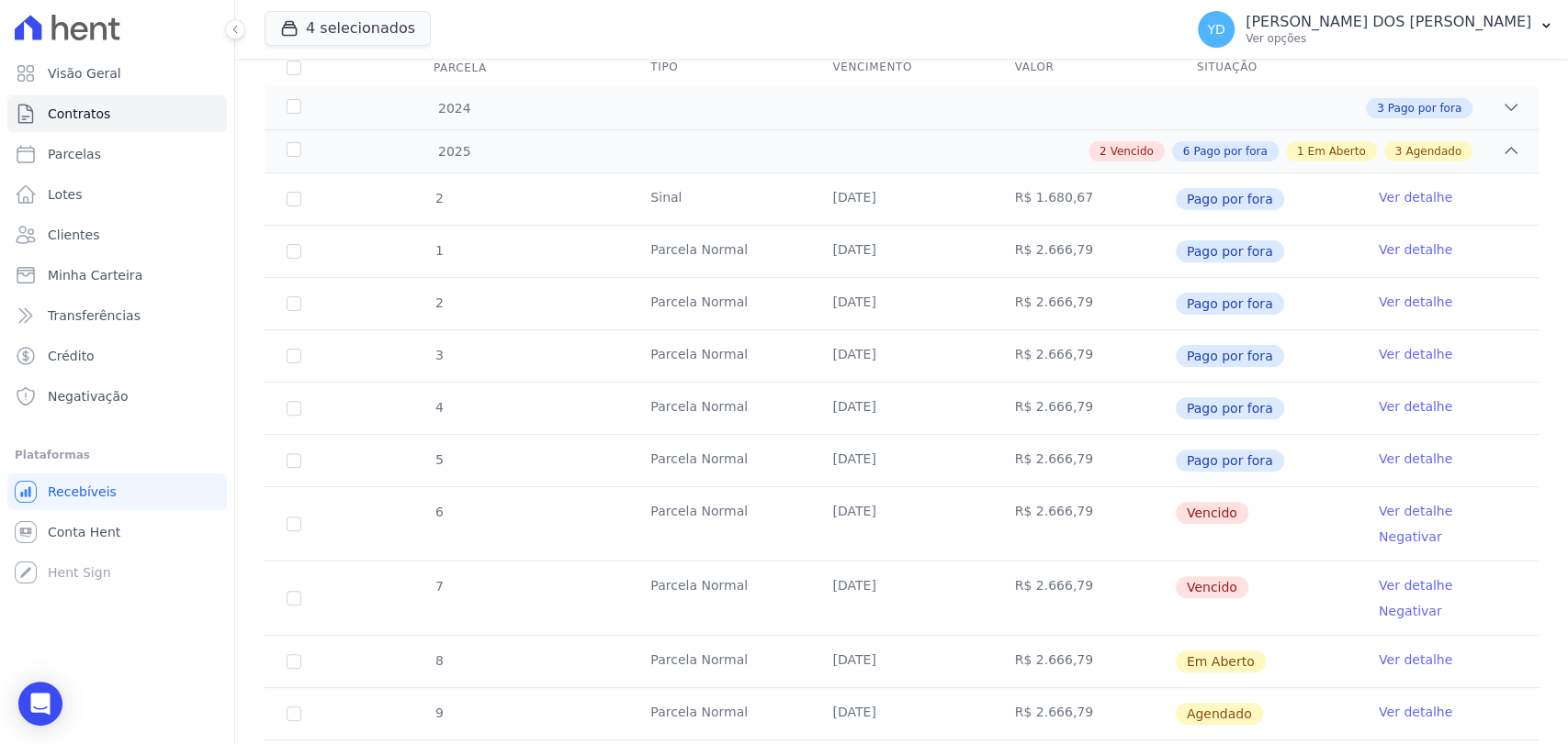
scroll to position [241, 0]
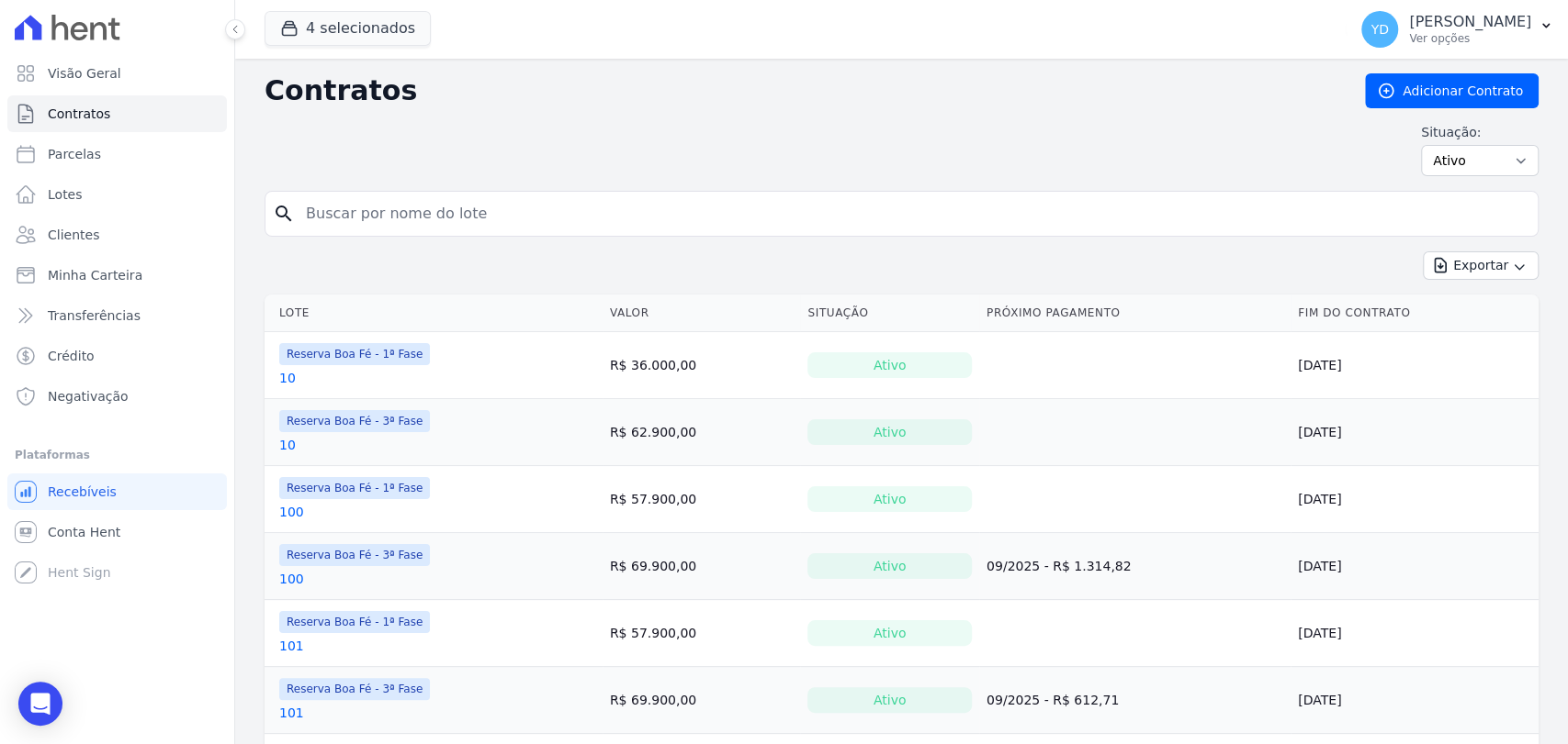
click at [440, 224] on input "search" at bounding box center [912, 214] width 1235 height 37
type input "241"
click at [142, 76] on link "Visão Geral" at bounding box center [117, 73] width 219 height 37
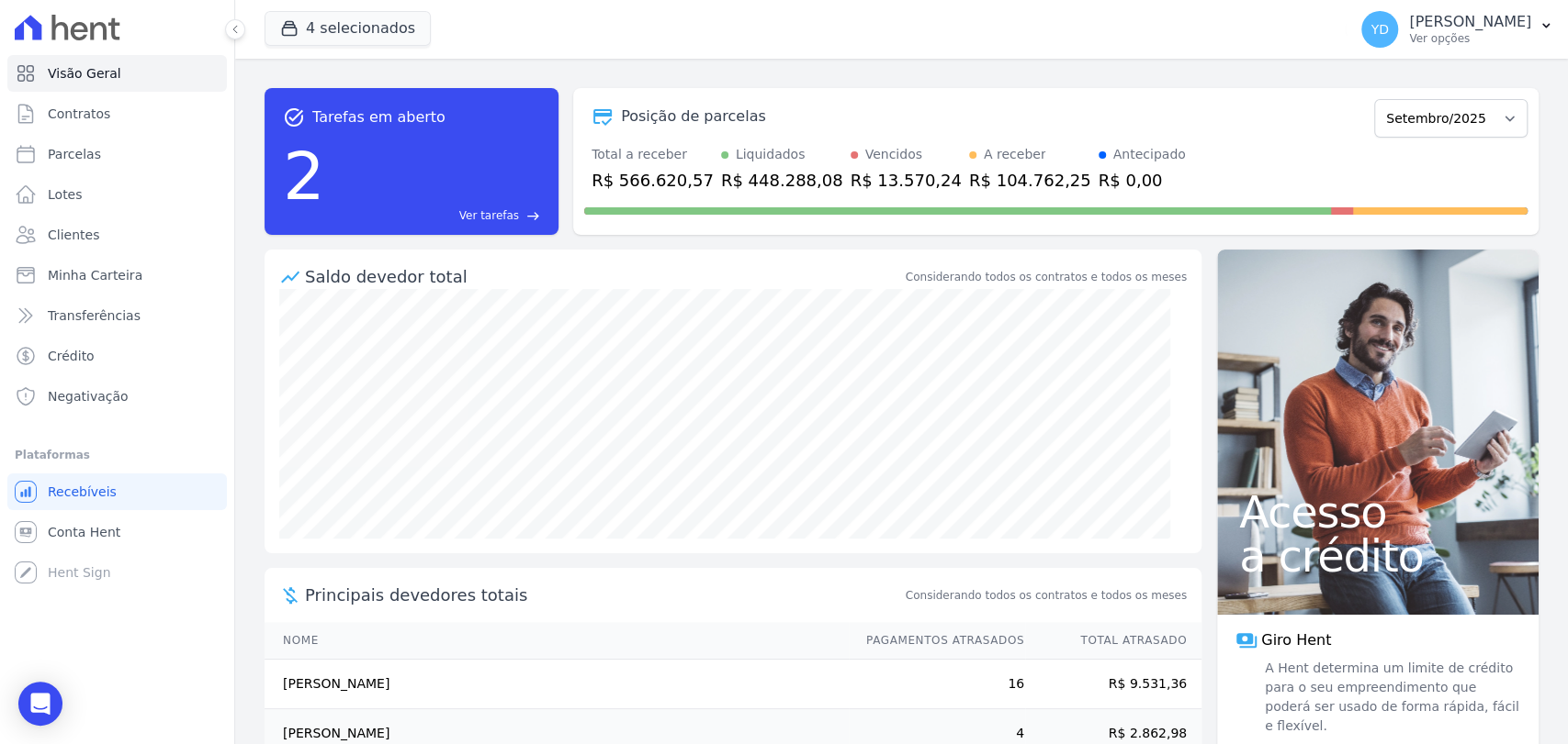
click at [492, 215] on span "Ver tarefas" at bounding box center [488, 215] width 60 height 17
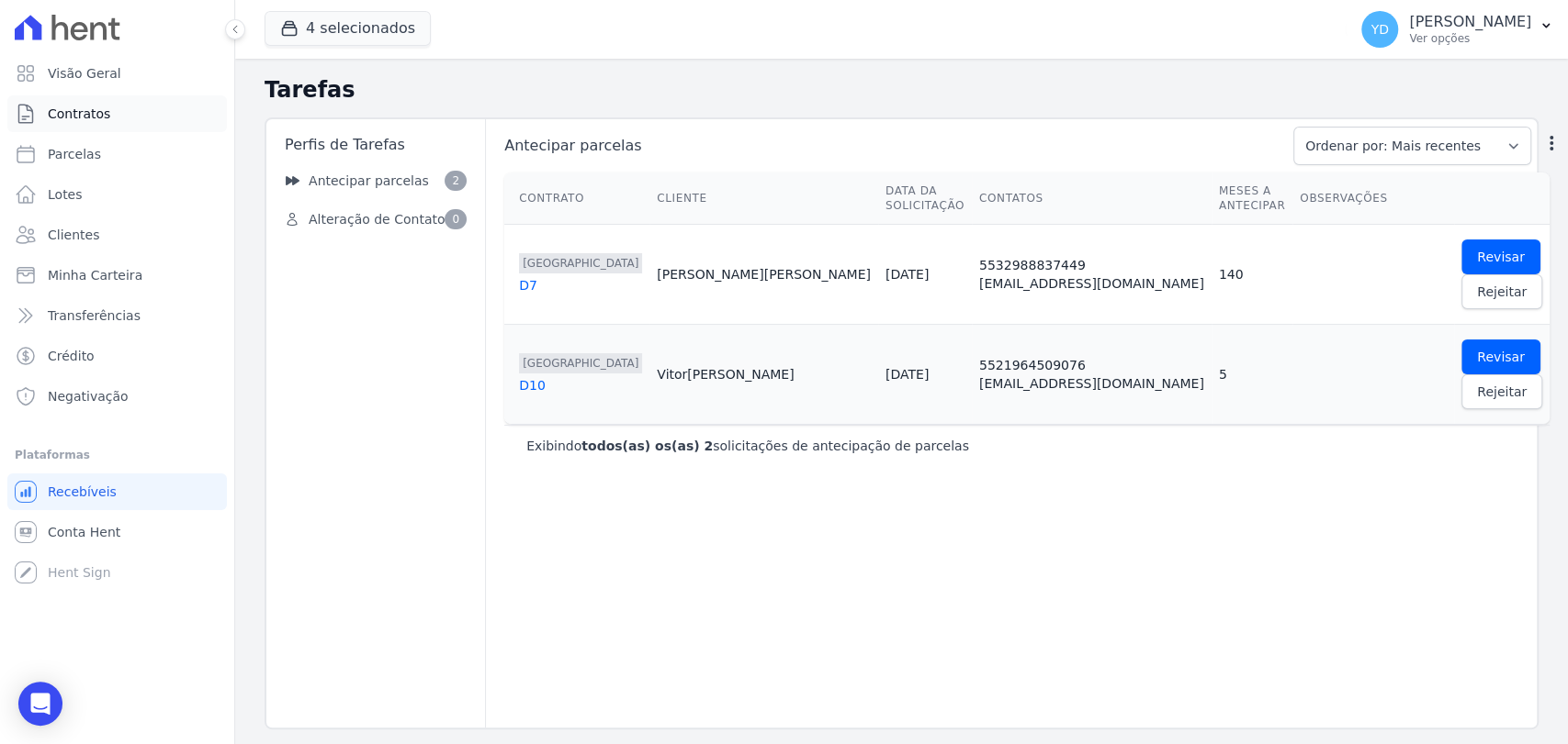
click at [117, 117] on link "Contratos" at bounding box center [117, 114] width 219 height 37
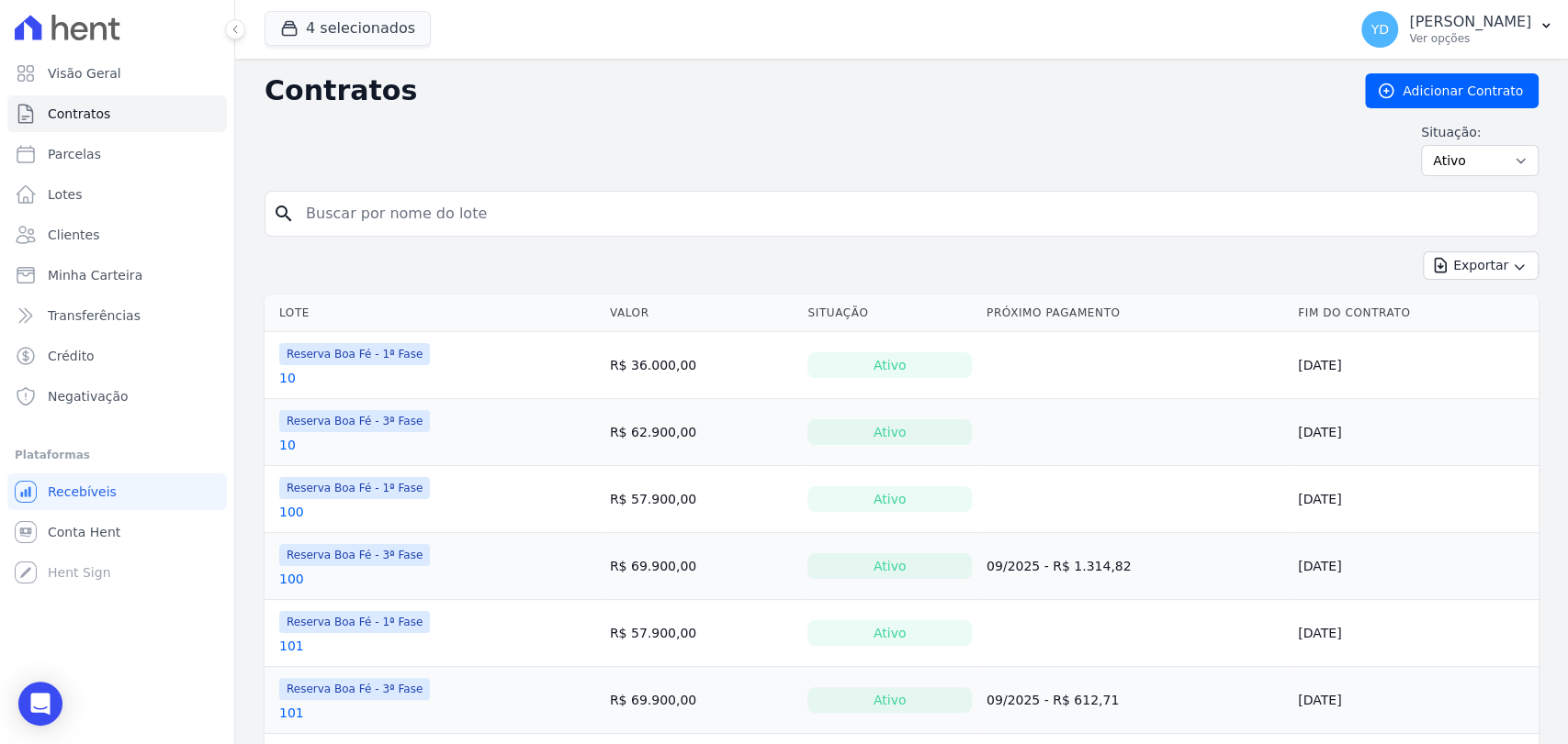
click at [397, 220] on input "search" at bounding box center [912, 214] width 1235 height 37
type input "241"
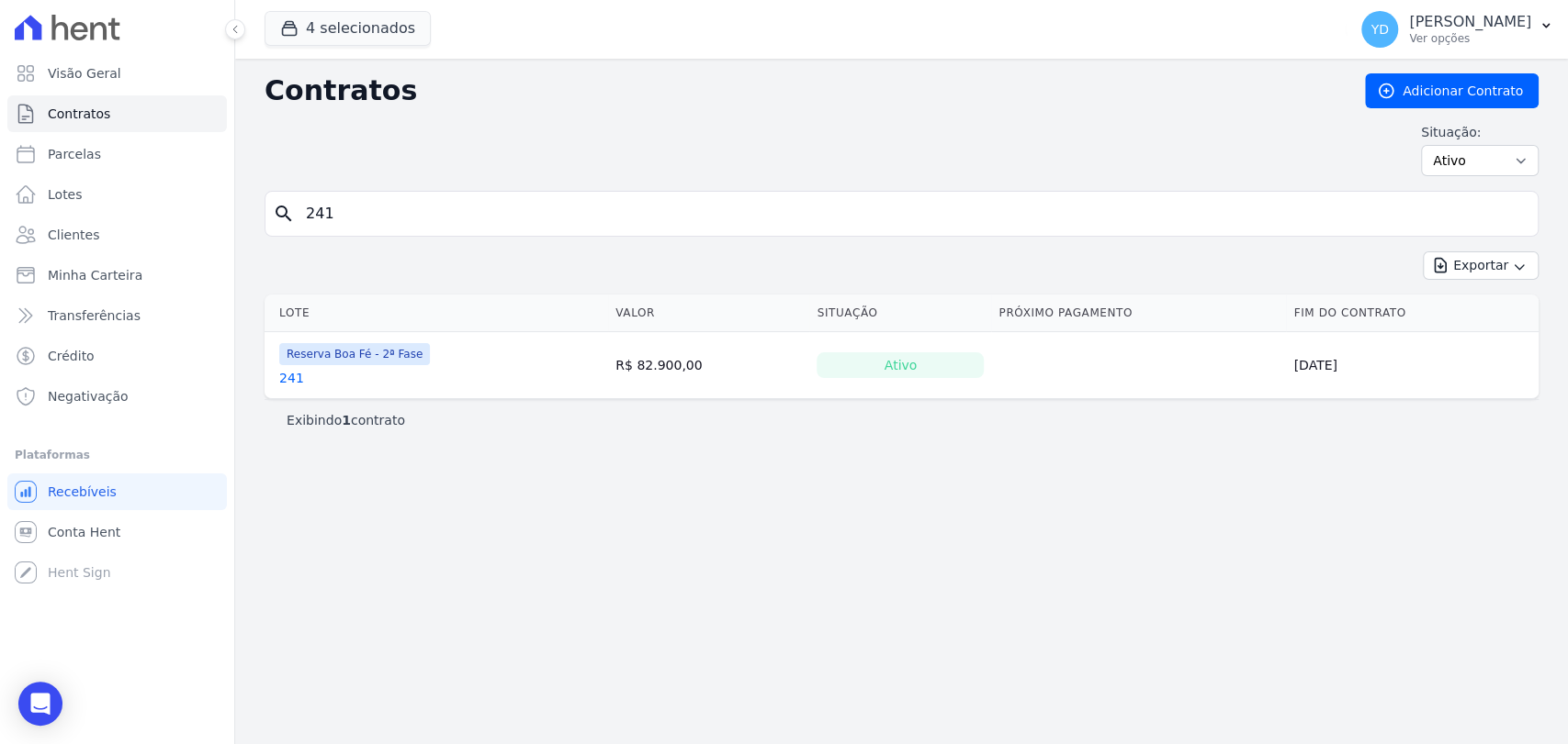
click at [291, 383] on link "241" at bounding box center [291, 377] width 24 height 19
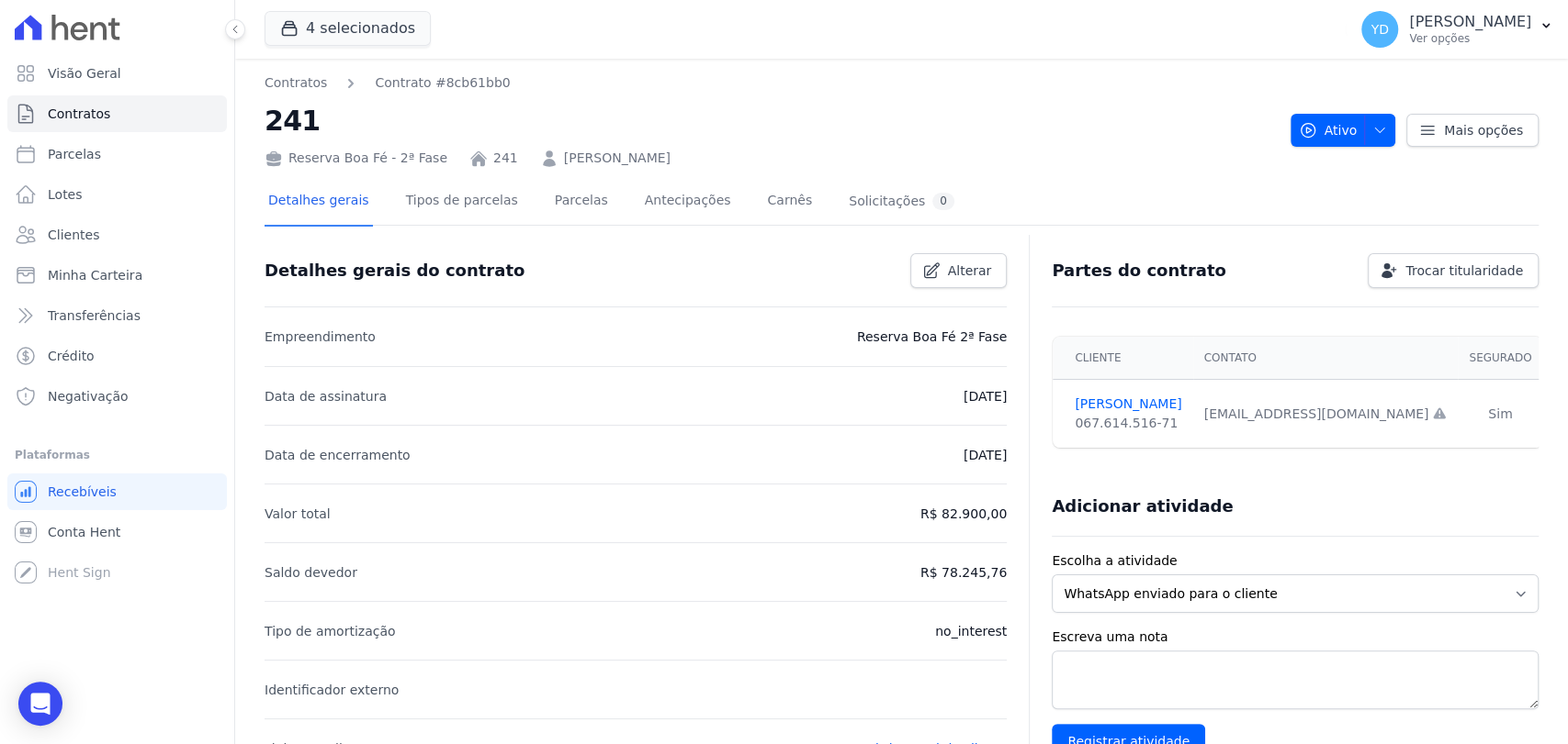
click at [595, 165] on link "[PERSON_NAME]" at bounding box center [616, 158] width 107 height 20
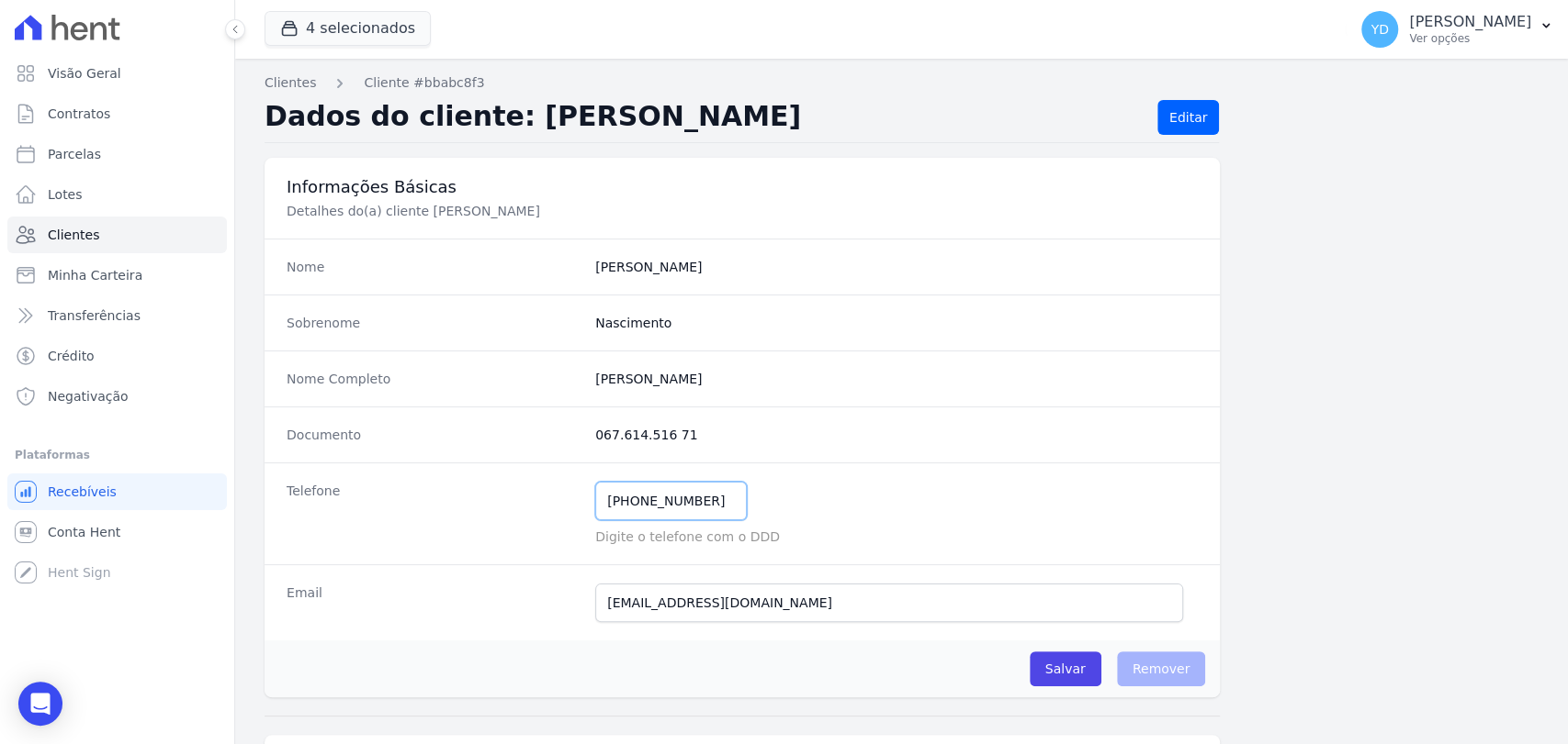
click at [694, 493] on input "[PHONE_NUMBER]" at bounding box center [670, 501] width 152 height 38
paste input "[PHONE_NUMBER]"
type input "[PHONE_NUMBER]"
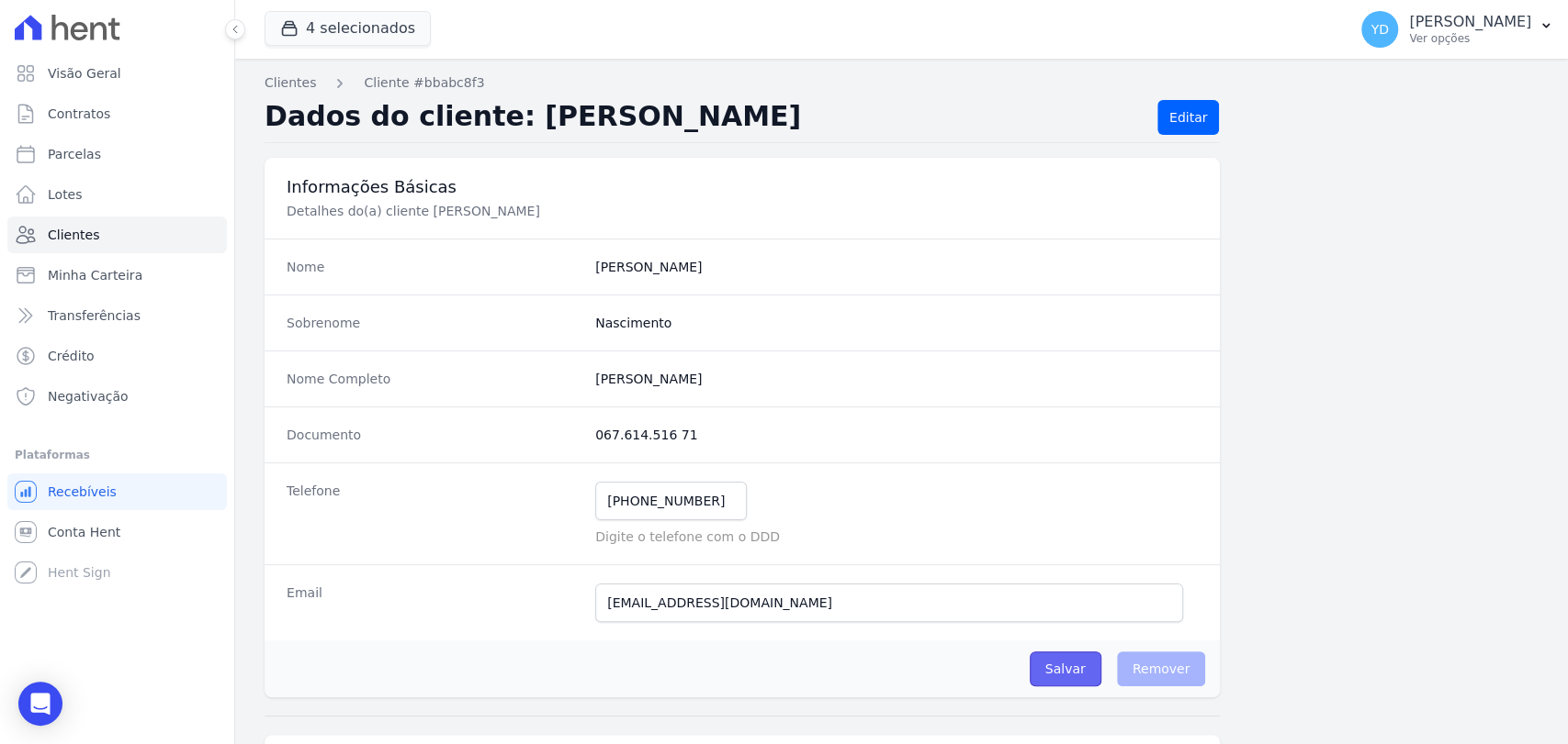
click at [1043, 670] on input "Salvar" at bounding box center [1065, 670] width 71 height 35
click at [526, 355] on div "Nome Completo [PERSON_NAME]" at bounding box center [741, 378] width 955 height 56
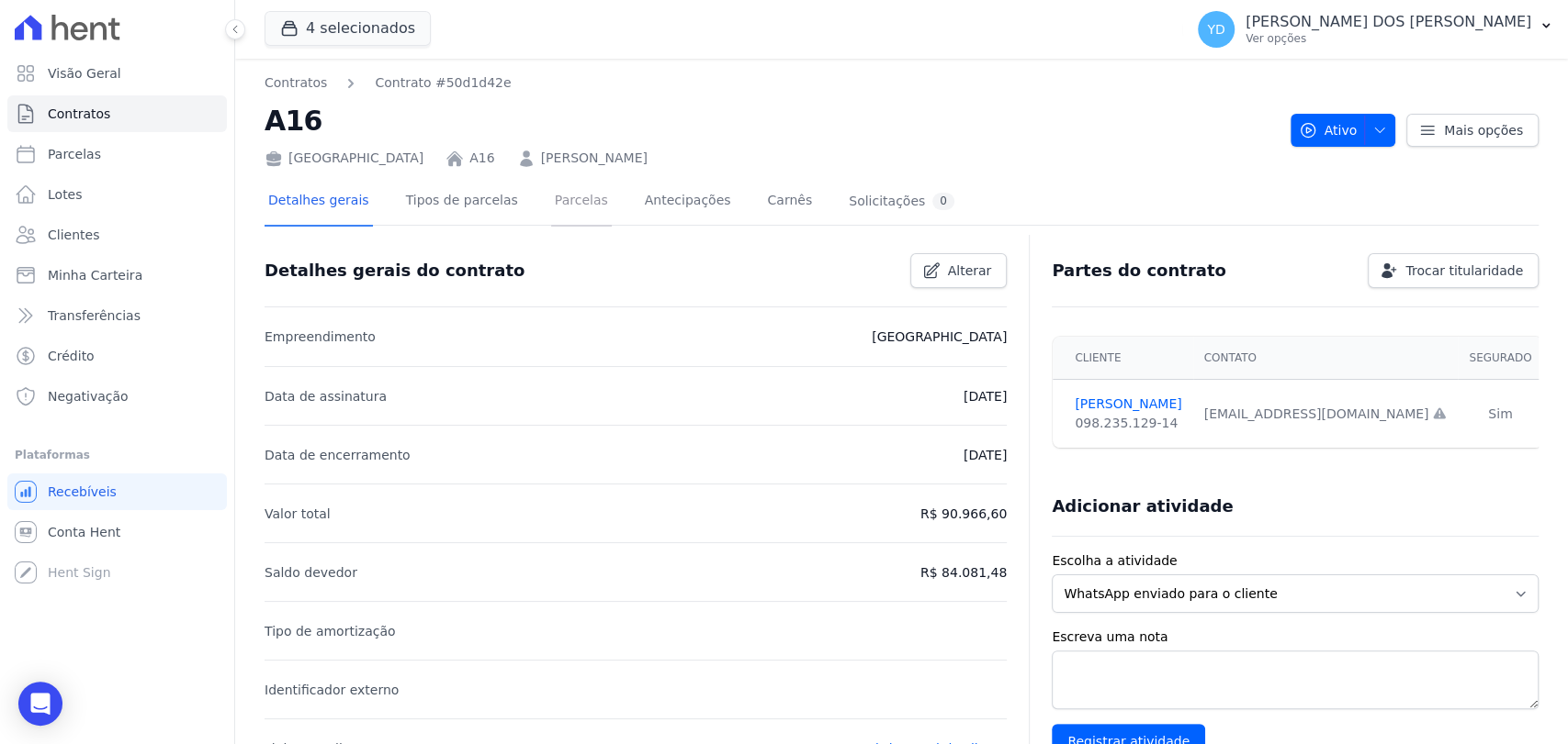
click at [572, 199] on link "Parcelas" at bounding box center [581, 202] width 61 height 49
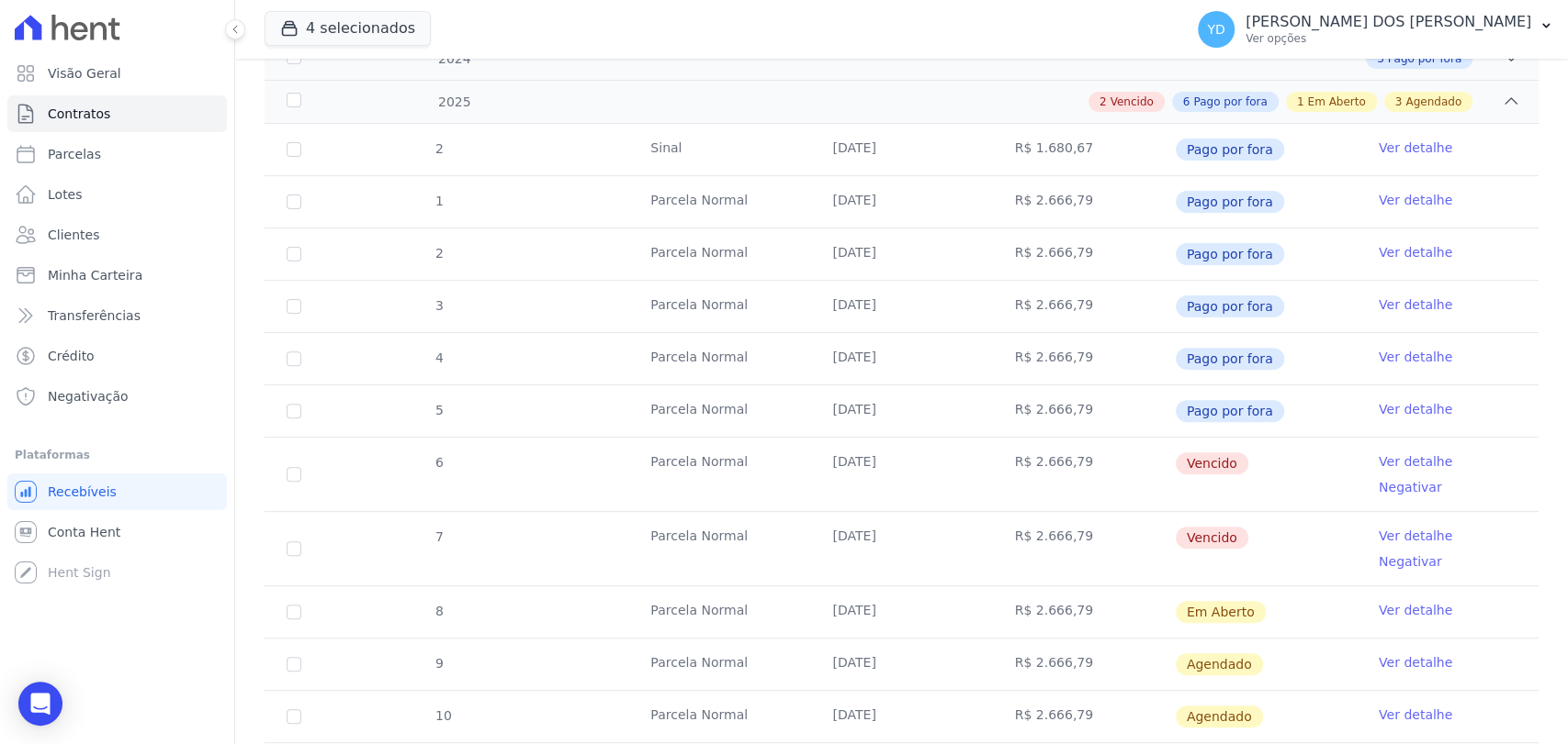
scroll to position [495, 0]
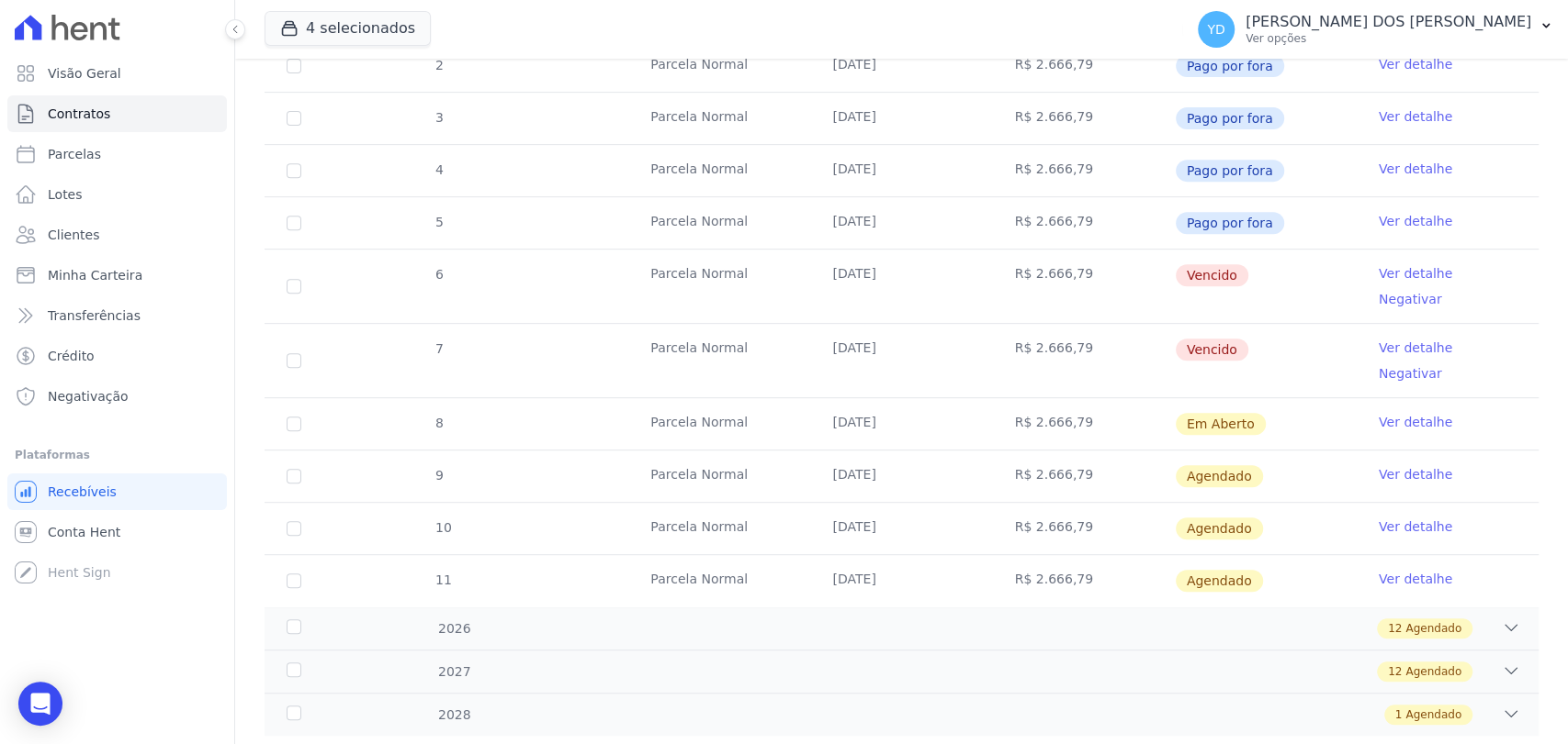
drag, startPoint x: 963, startPoint y: 381, endPoint x: 1113, endPoint y: 398, distance: 151.0
click at [1113, 398] on tr "8 [GEOGRAPHIC_DATA] [DATE] R$ 2.666,79 Em [GEOGRAPHIC_DATA] Ver detalhe" at bounding box center [901, 424] width 1274 height 53
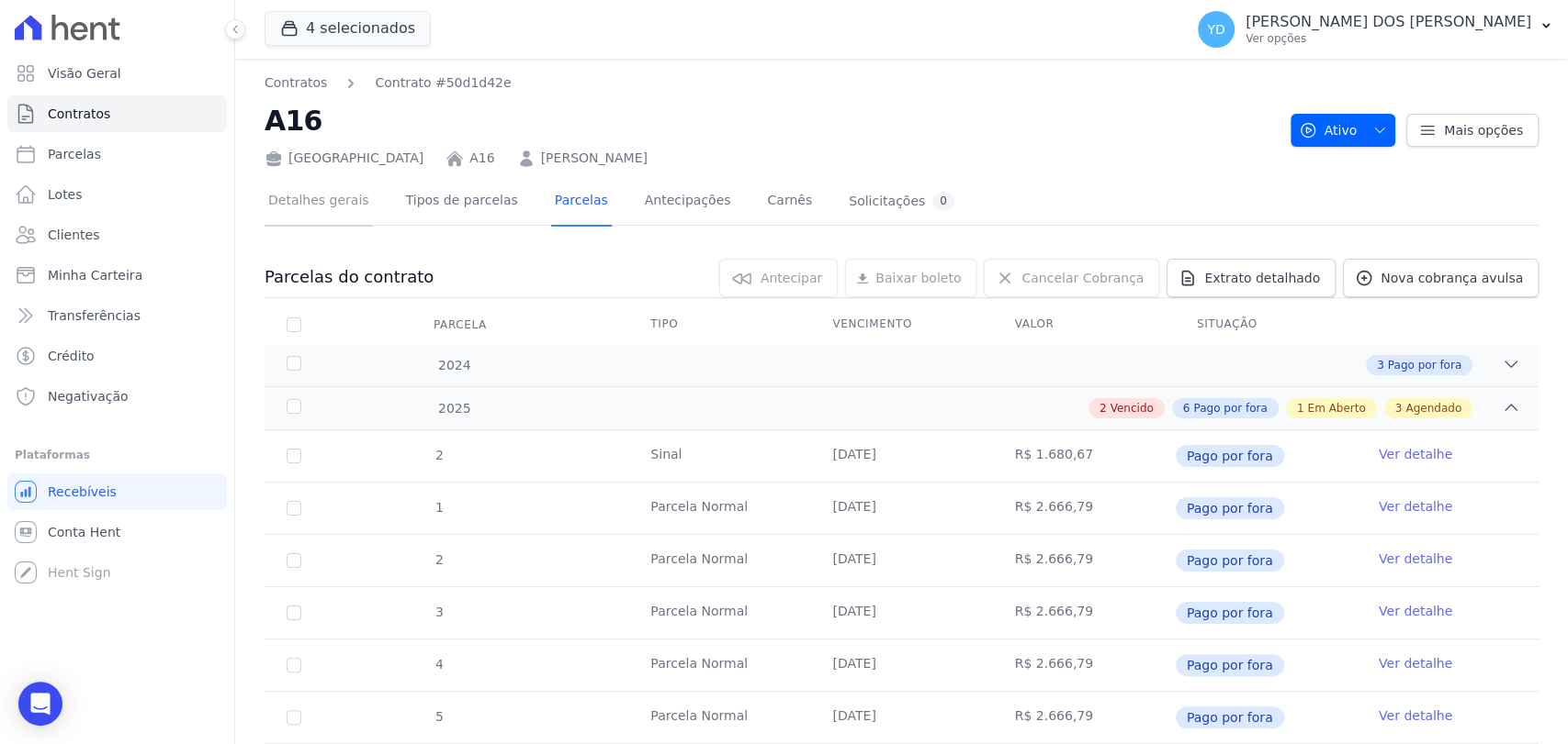
click at [336, 212] on link "Detalhes gerais" at bounding box center [318, 202] width 109 height 49
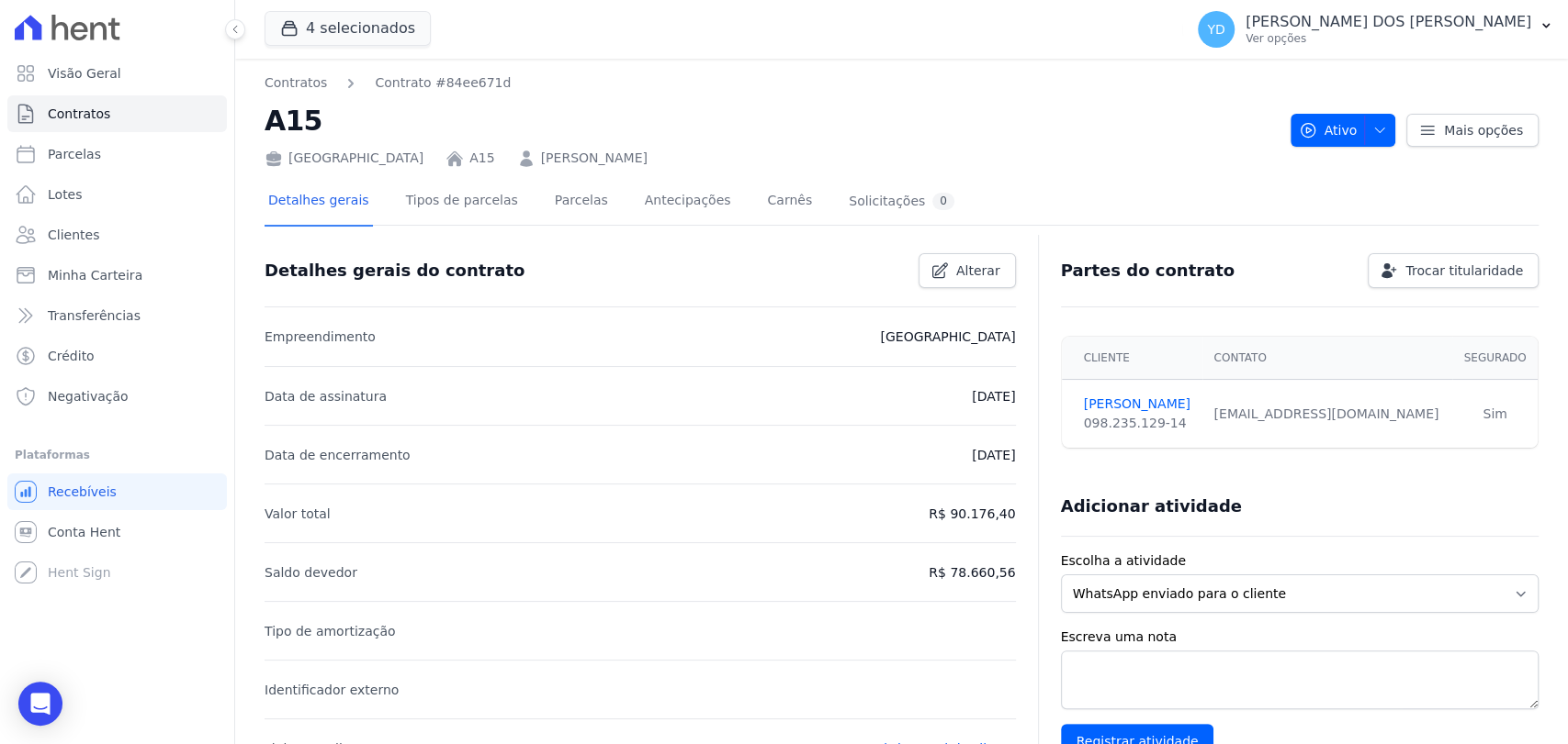
click at [526, 201] on div "Detalhes gerais Tipos de parcelas [GEOGRAPHIC_DATA] Antecipações [PERSON_NAME] …" at bounding box center [610, 202] width 694 height 49
click at [559, 211] on link "Parcelas" at bounding box center [581, 202] width 61 height 49
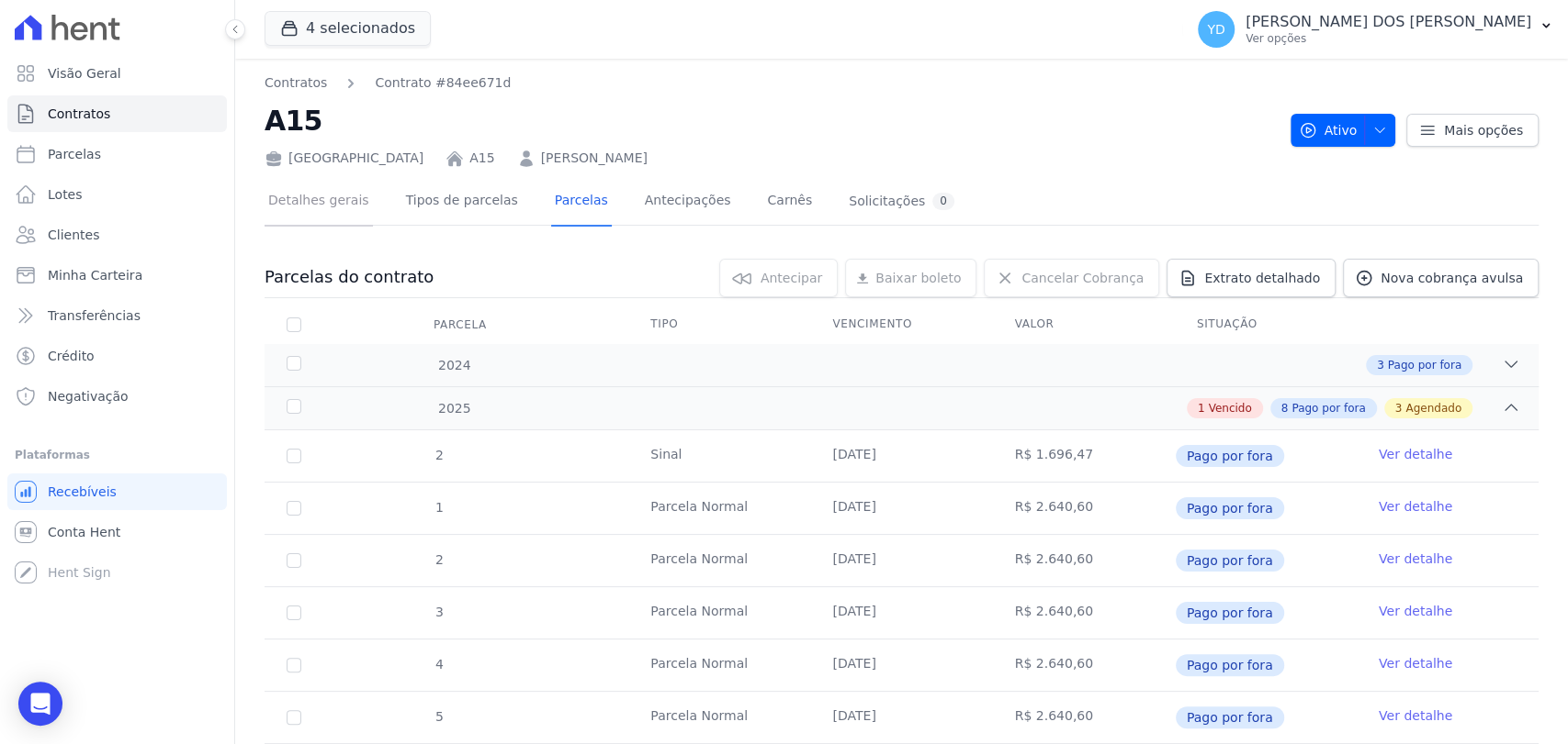
click at [341, 221] on link "Detalhes gerais" at bounding box center [318, 202] width 109 height 49
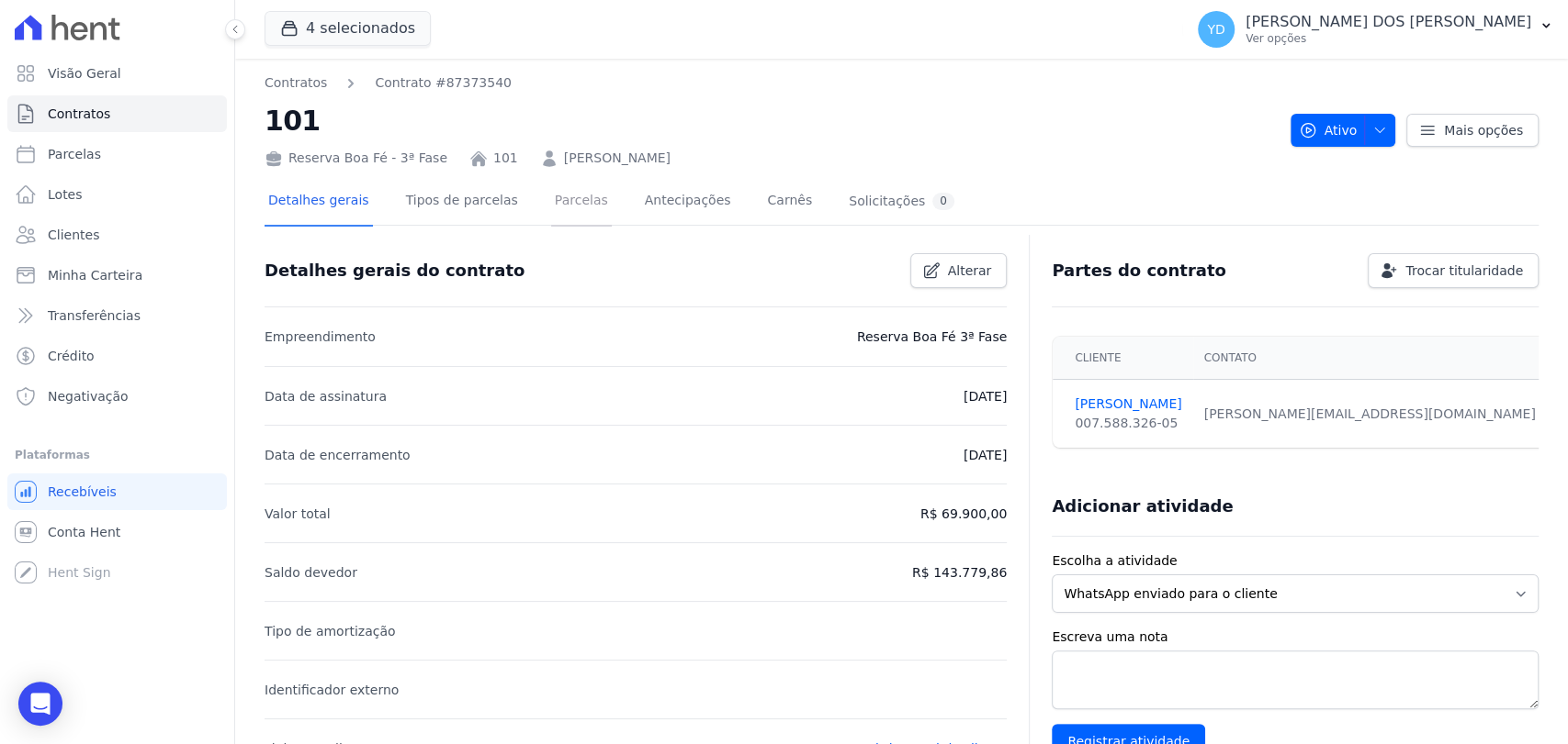
click at [558, 202] on link "Parcelas" at bounding box center [581, 202] width 61 height 49
click at [573, 220] on link "Parcelas" at bounding box center [581, 202] width 61 height 49
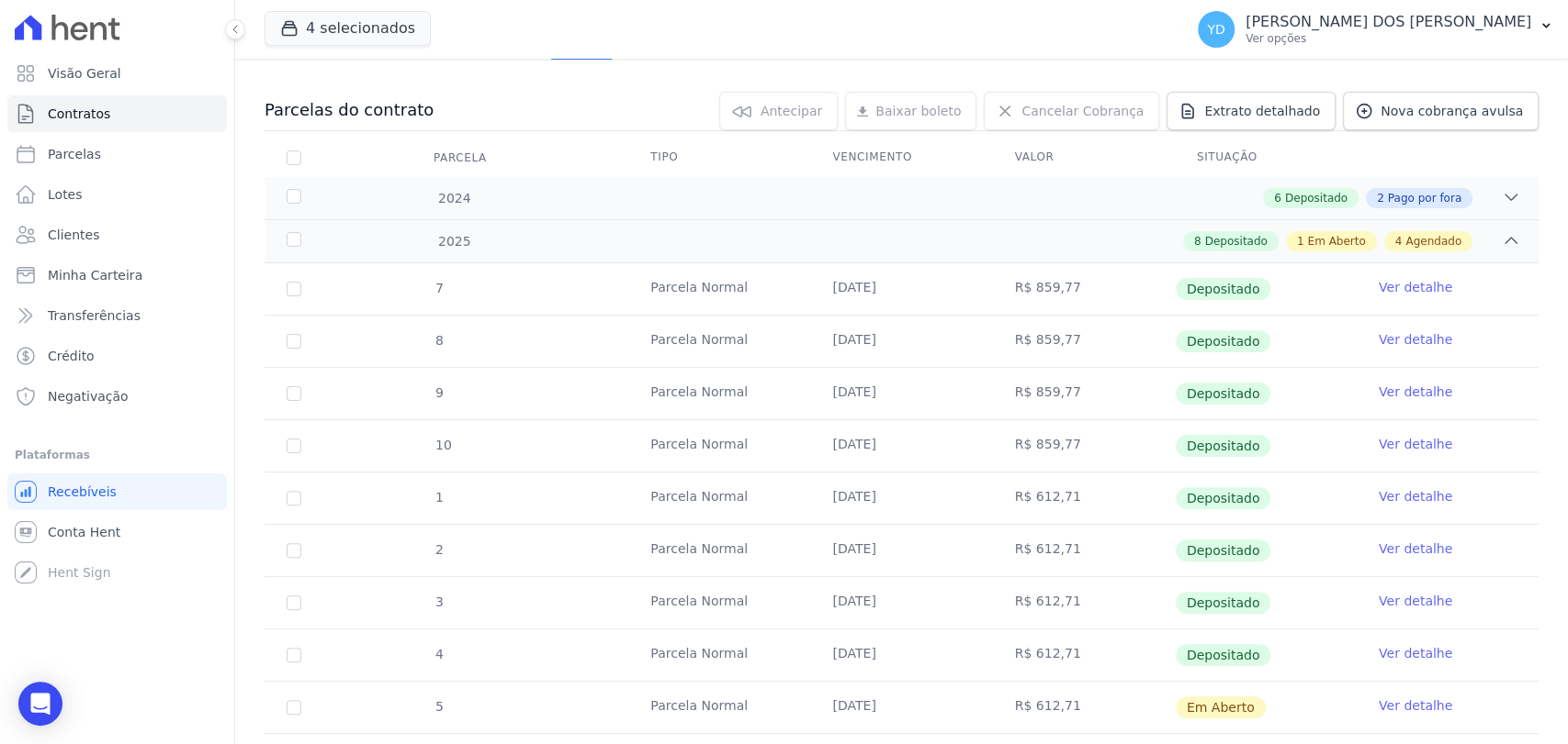
scroll to position [203, 0]
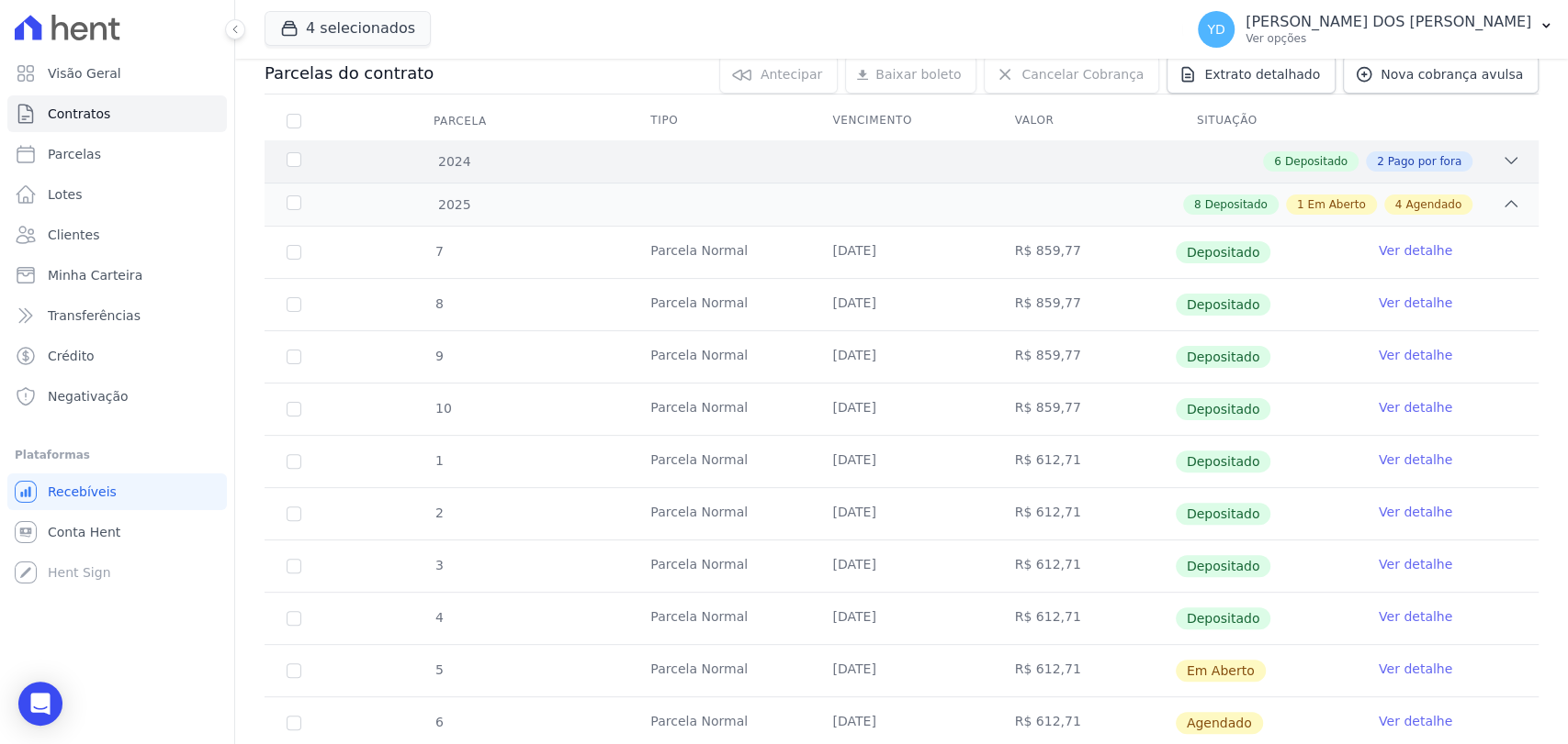
click at [1134, 176] on div "2024 6 Depositado 2 Pago por fora" at bounding box center [901, 161] width 1274 height 42
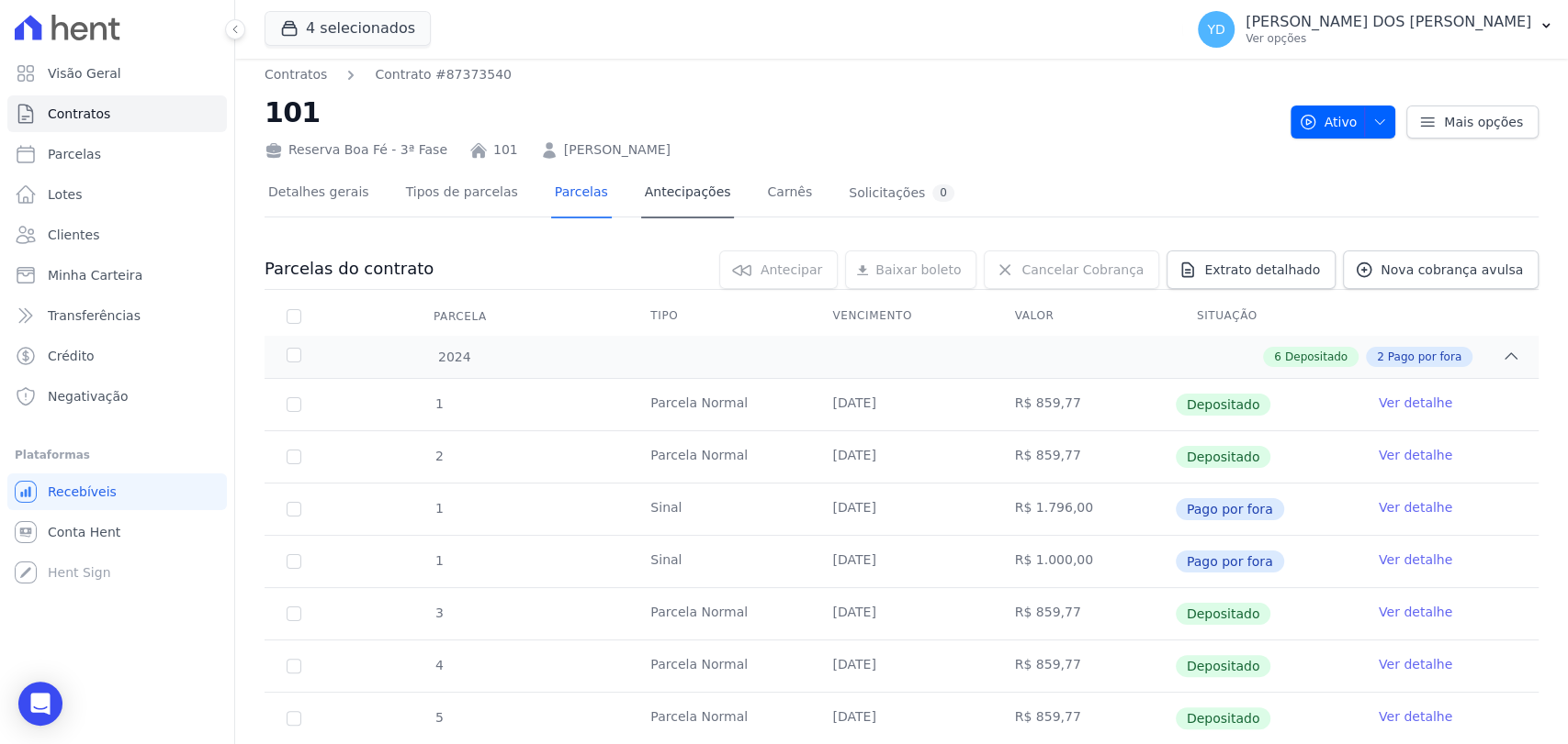
scroll to position [0, 0]
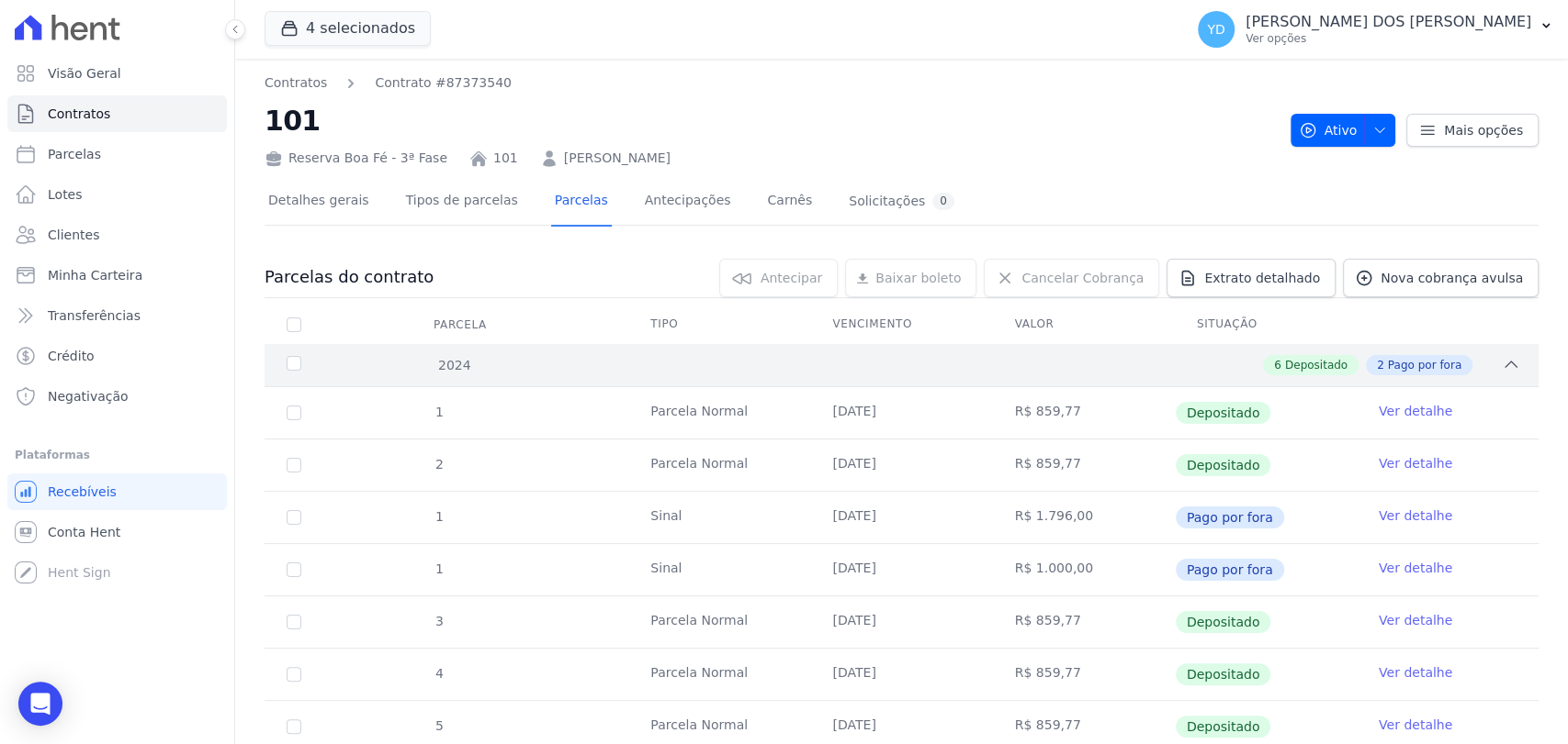
click at [634, 365] on div "6 Depositado 2 Pago por fora" at bounding box center [963, 365] width 1112 height 21
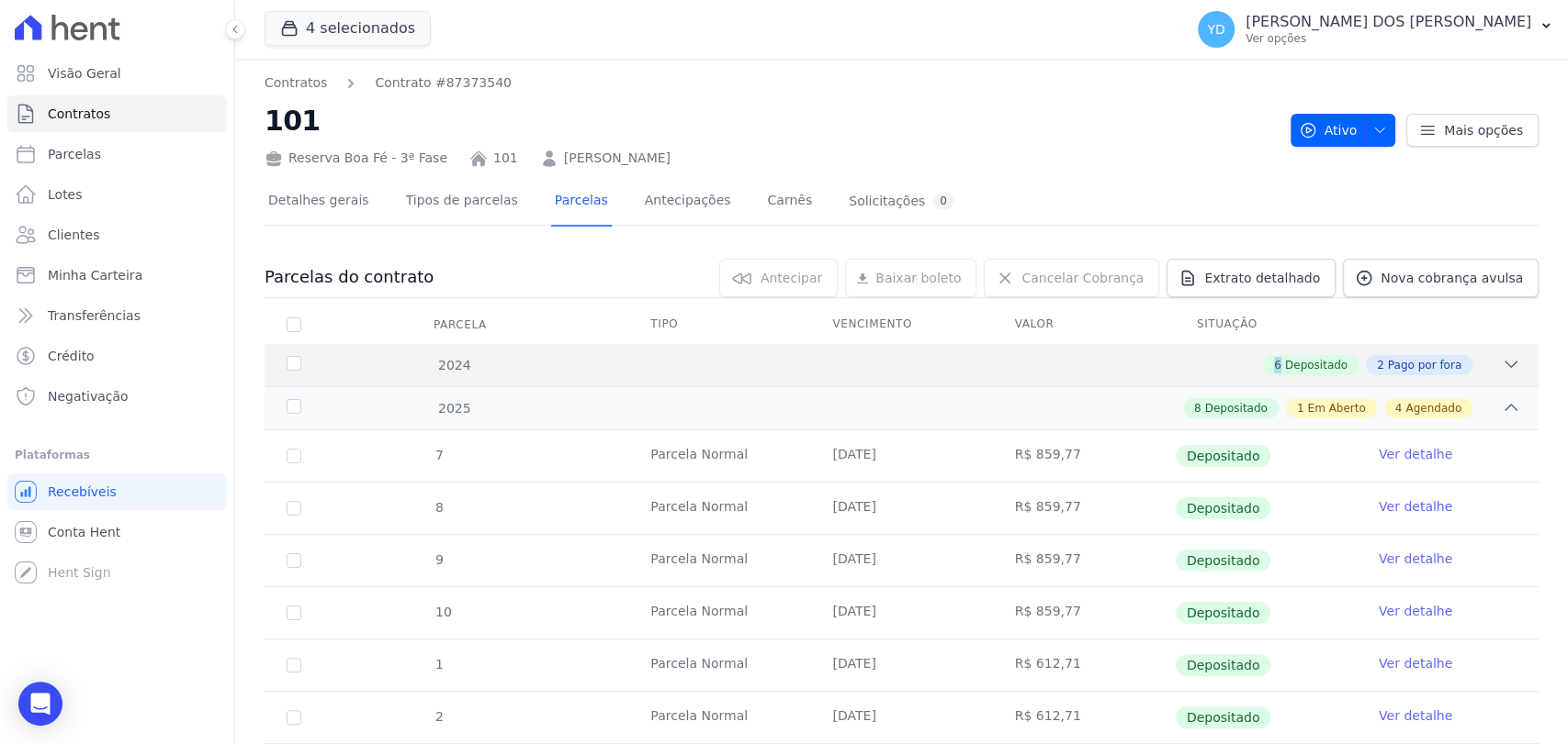
click at [634, 365] on div "6 Depositado 2 Pago por fora" at bounding box center [963, 365] width 1112 height 21
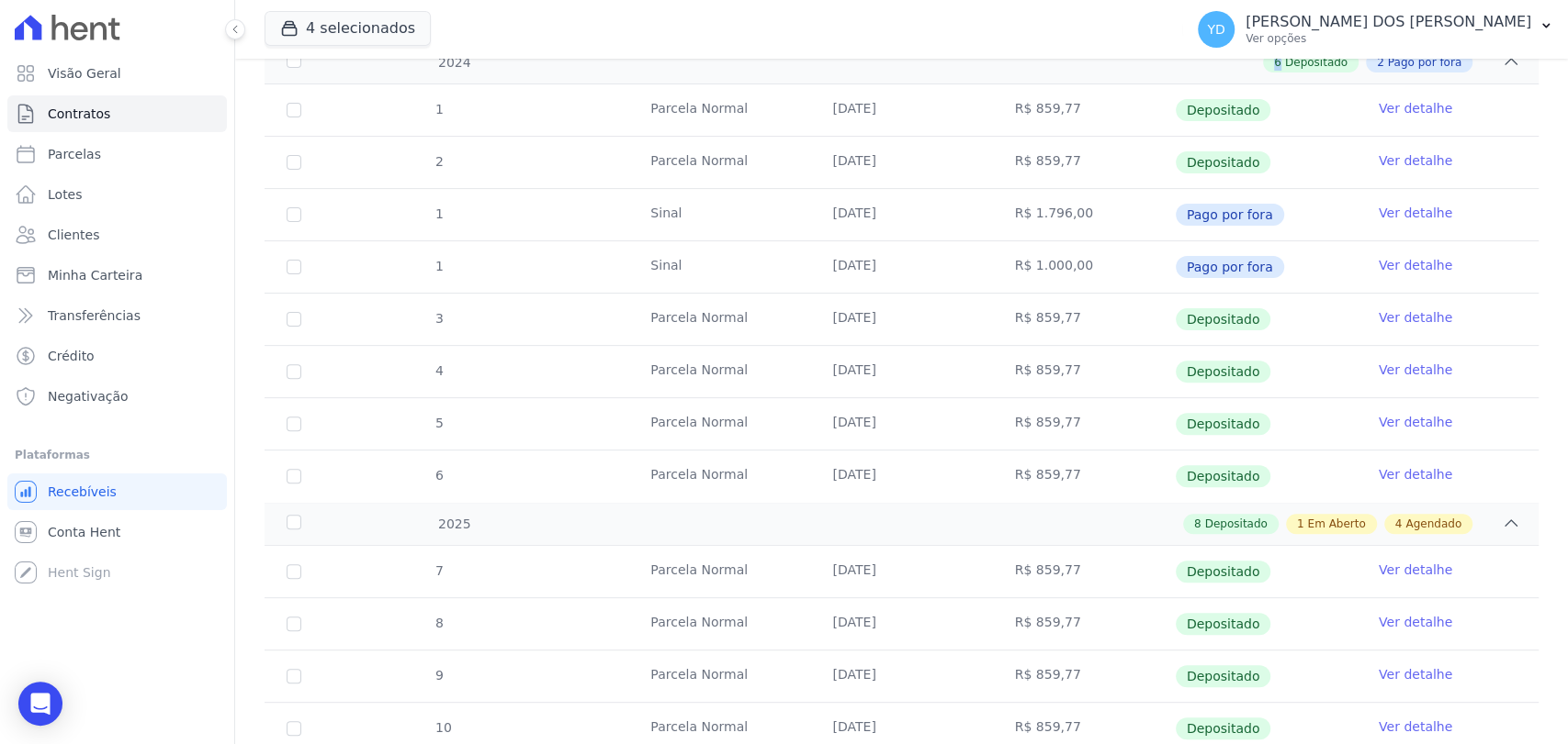
scroll to position [306, 0]
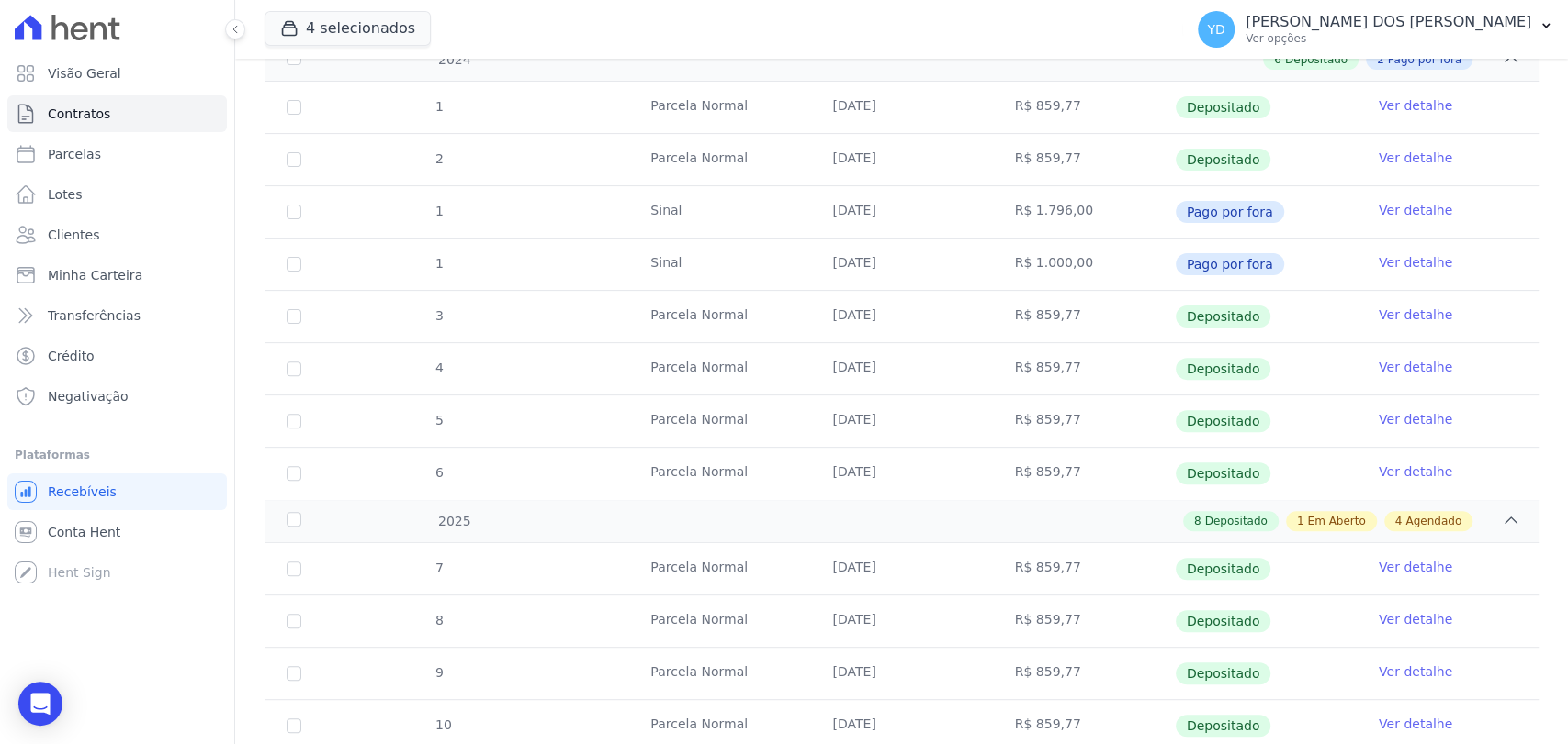
click at [1042, 285] on td "R$ 1.000,00" at bounding box center [1084, 264] width 182 height 52
